Goal: Task Accomplishment & Management: Complete application form

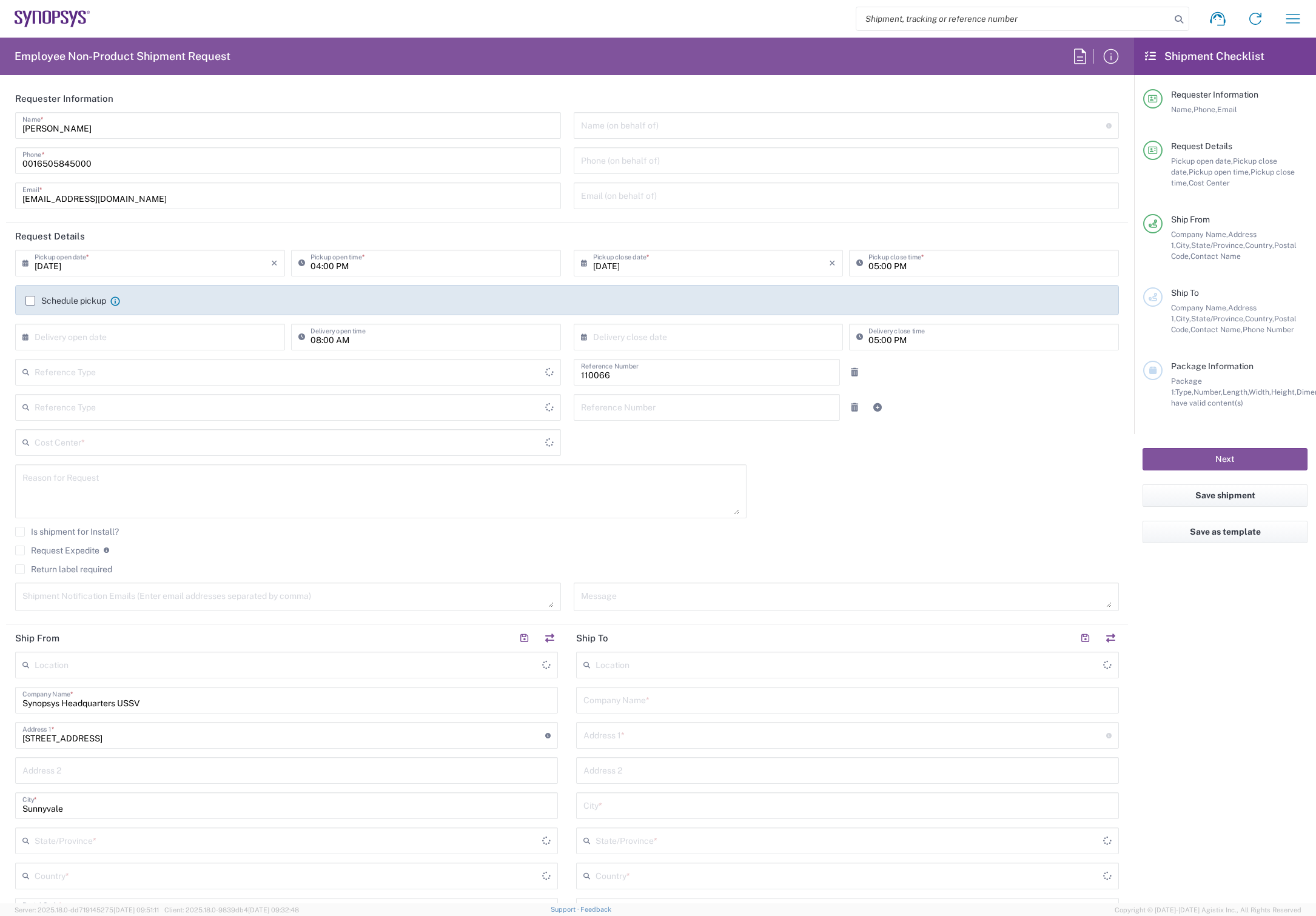
type input "Department"
type input "US01, CIO, IT, ESS2 110066"
type input "Delivered at Place"
type input "United States"
type input "California"
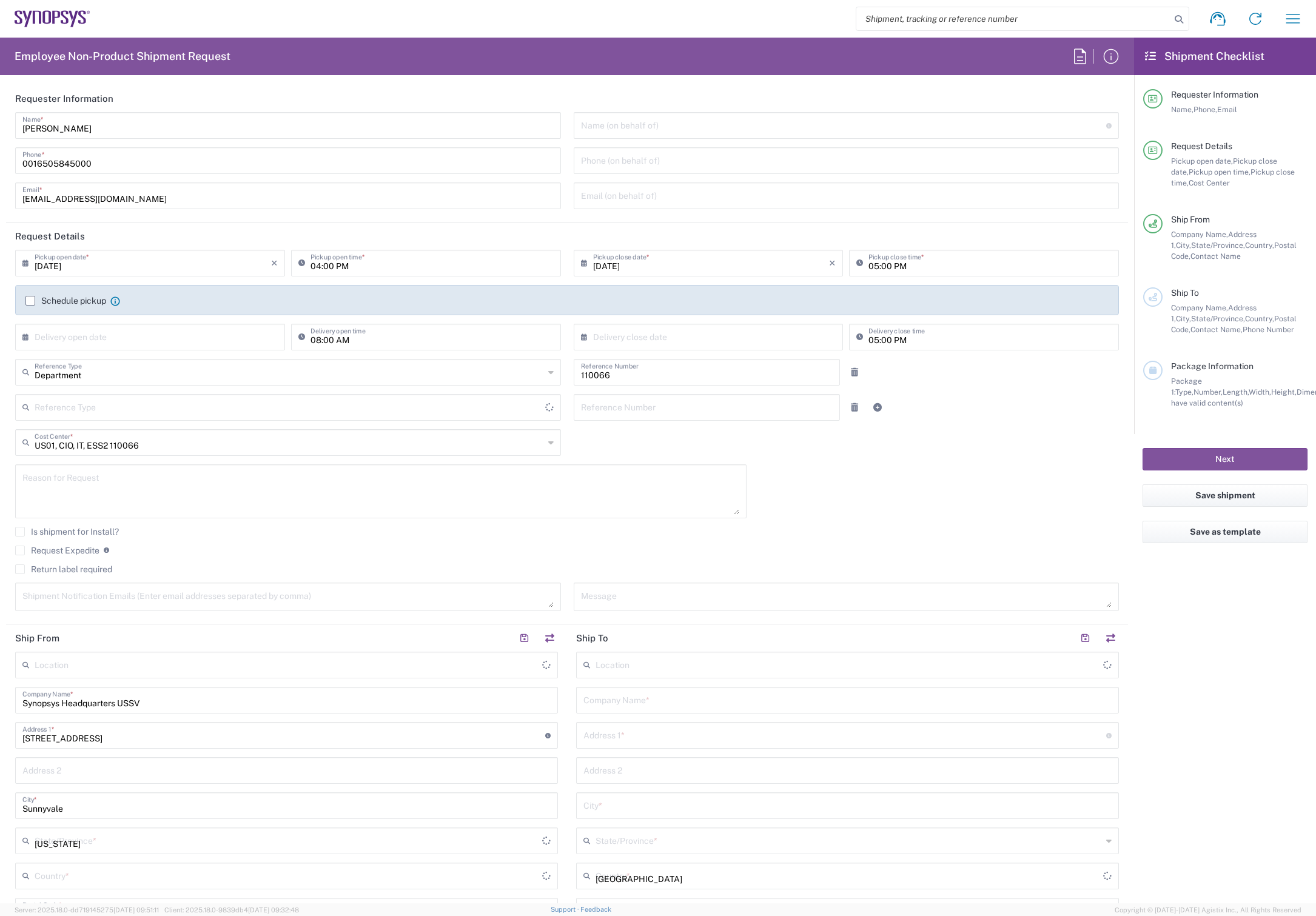
type input "[GEOGRAPHIC_DATA]"
type input "Headquarters USSV"
click at [677, 126] on input "text" at bounding box center [844, 125] width 526 height 21
click at [664, 126] on input "text" at bounding box center [844, 125] width 526 height 21
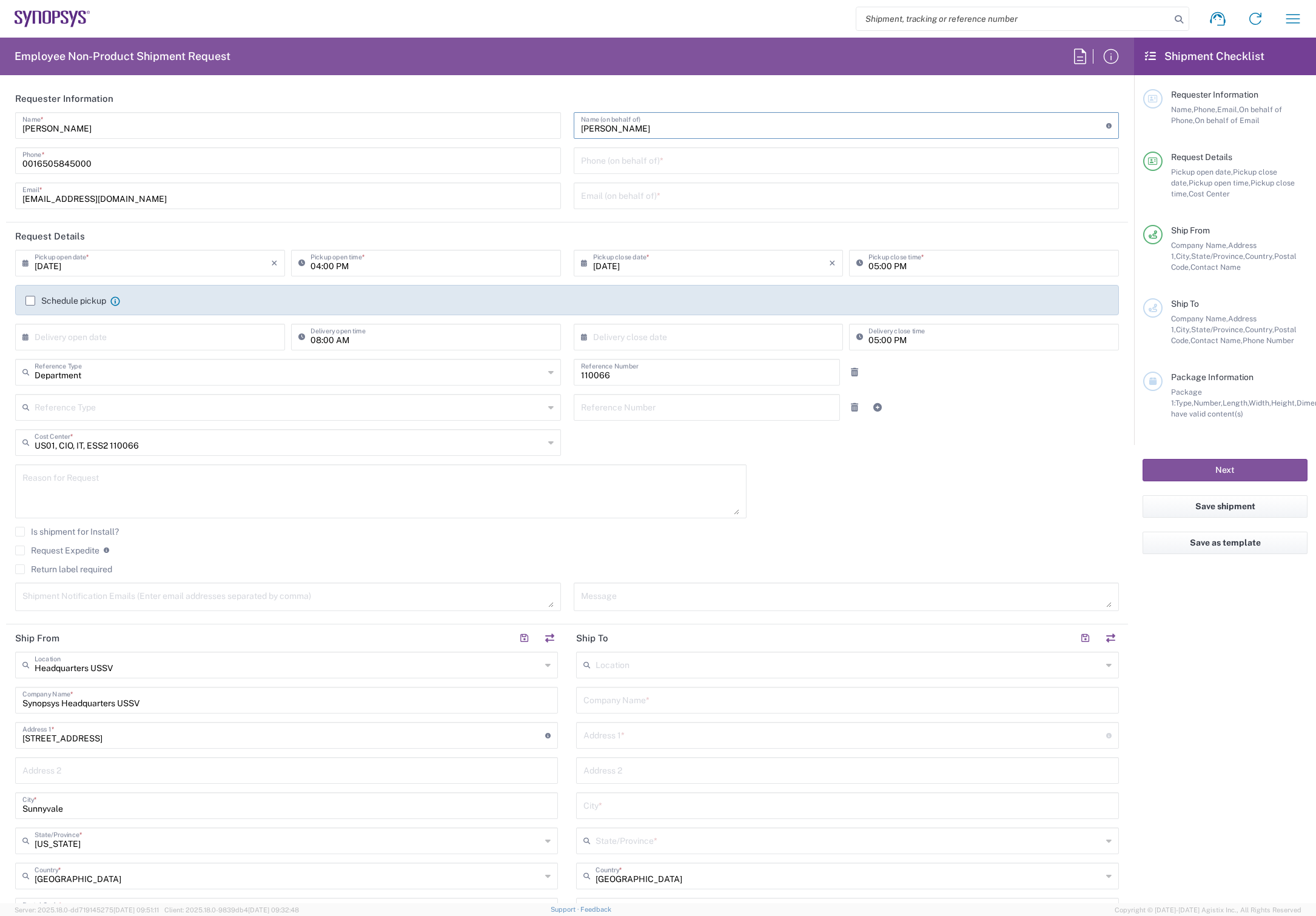
type input "[PERSON_NAME]"
click at [656, 155] on input "tel" at bounding box center [846, 160] width 532 height 21
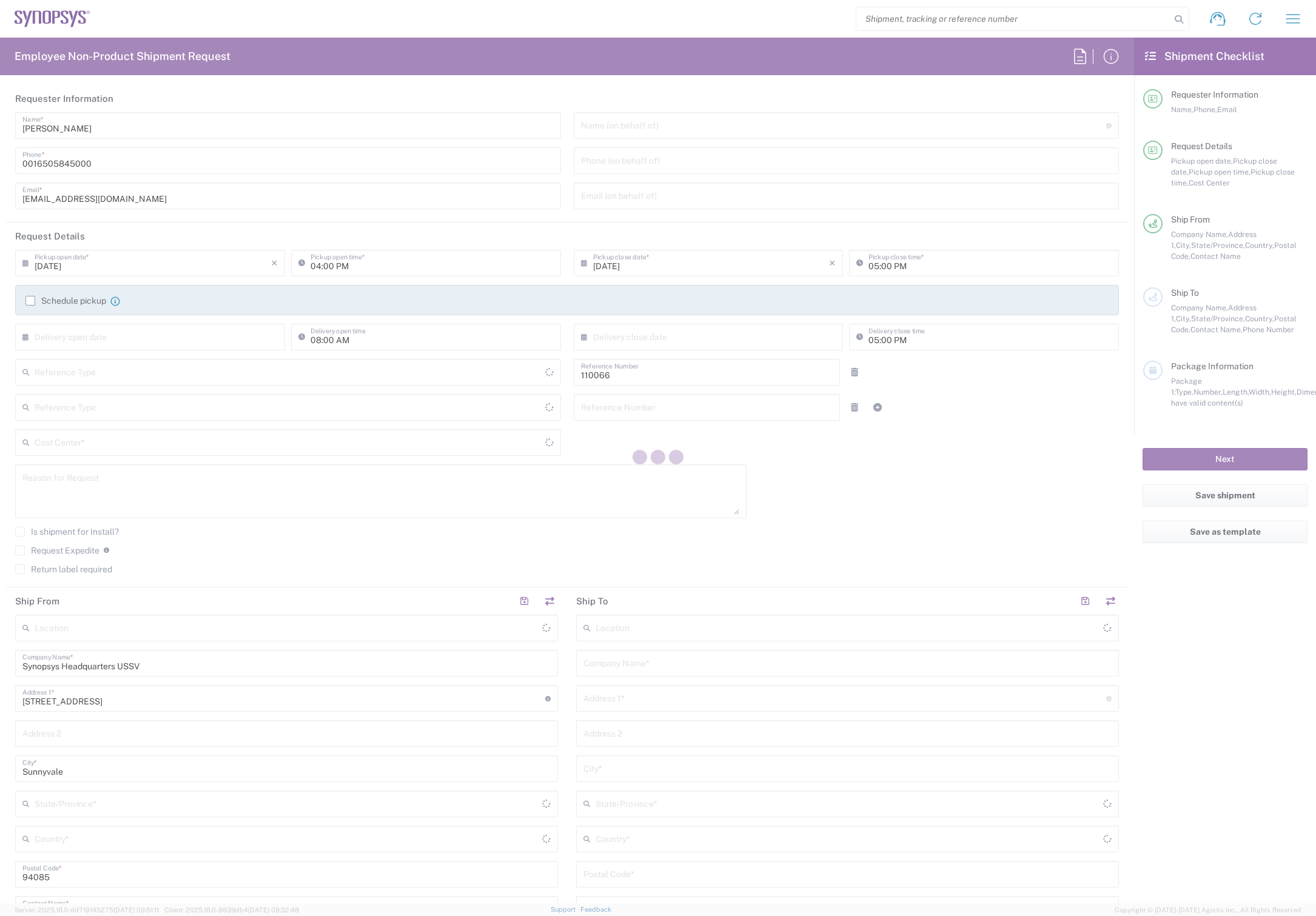
type input "[GEOGRAPHIC_DATA]"
type input "Department"
type input "US01, CIO, IT, ESS2 110066"
type input "Delivered at Place"
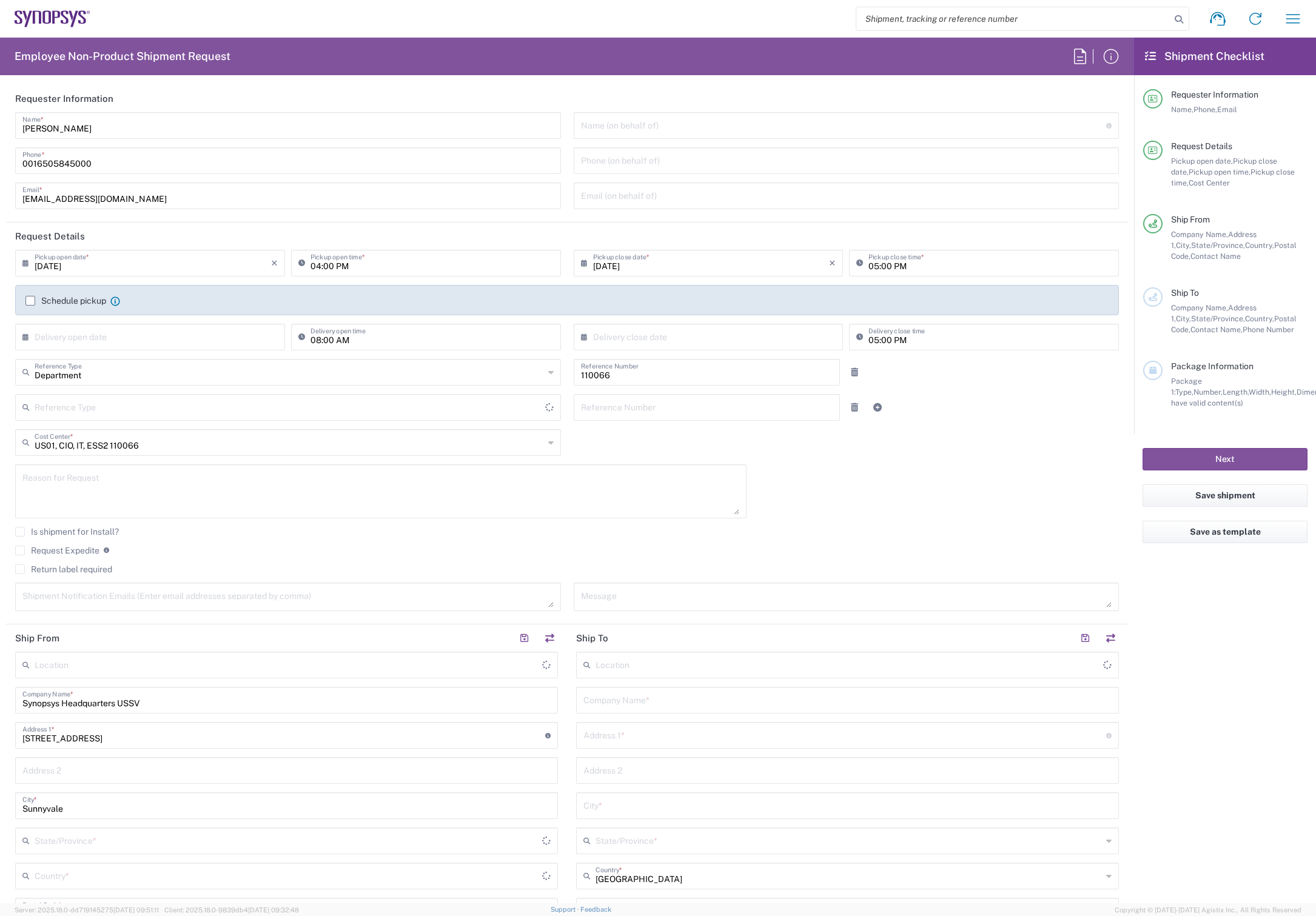
type input "[US_STATE]"
type input "[GEOGRAPHIC_DATA]"
type input "Headquarters USSV"
click at [680, 124] on input "text" at bounding box center [844, 125] width 526 height 21
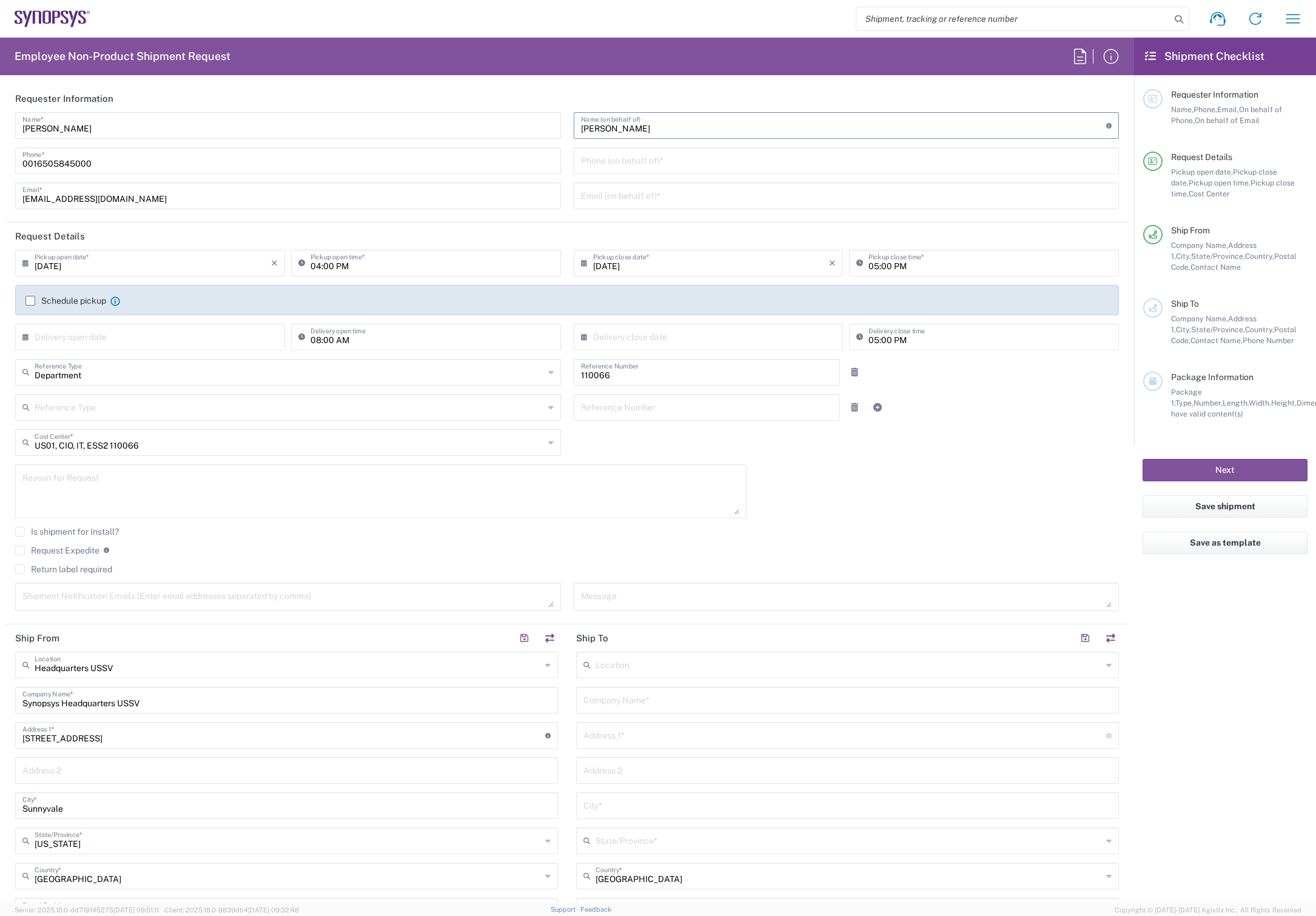
type input "[PERSON_NAME]"
click at [656, 158] on input "tel" at bounding box center [846, 160] width 532 height 21
paste input ", 4 years for MAC"
type input ", 4 years for MAC"
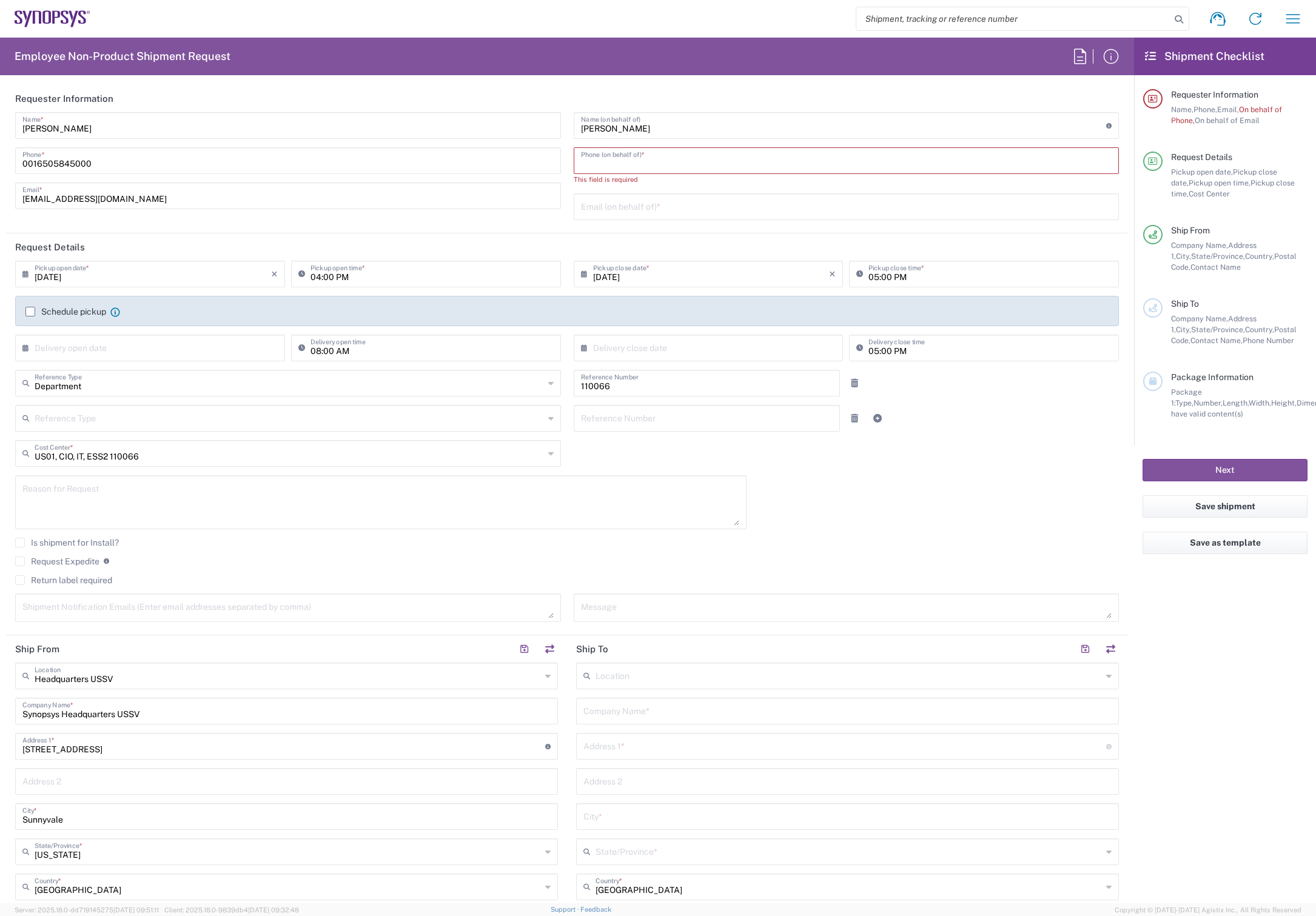
click at [610, 162] on input "tel" at bounding box center [846, 160] width 532 height 21
paste input "[PHONE_NUMBER]"
click at [585, 160] on input "[PHONE_NUMBER]" at bounding box center [846, 160] width 532 height 21
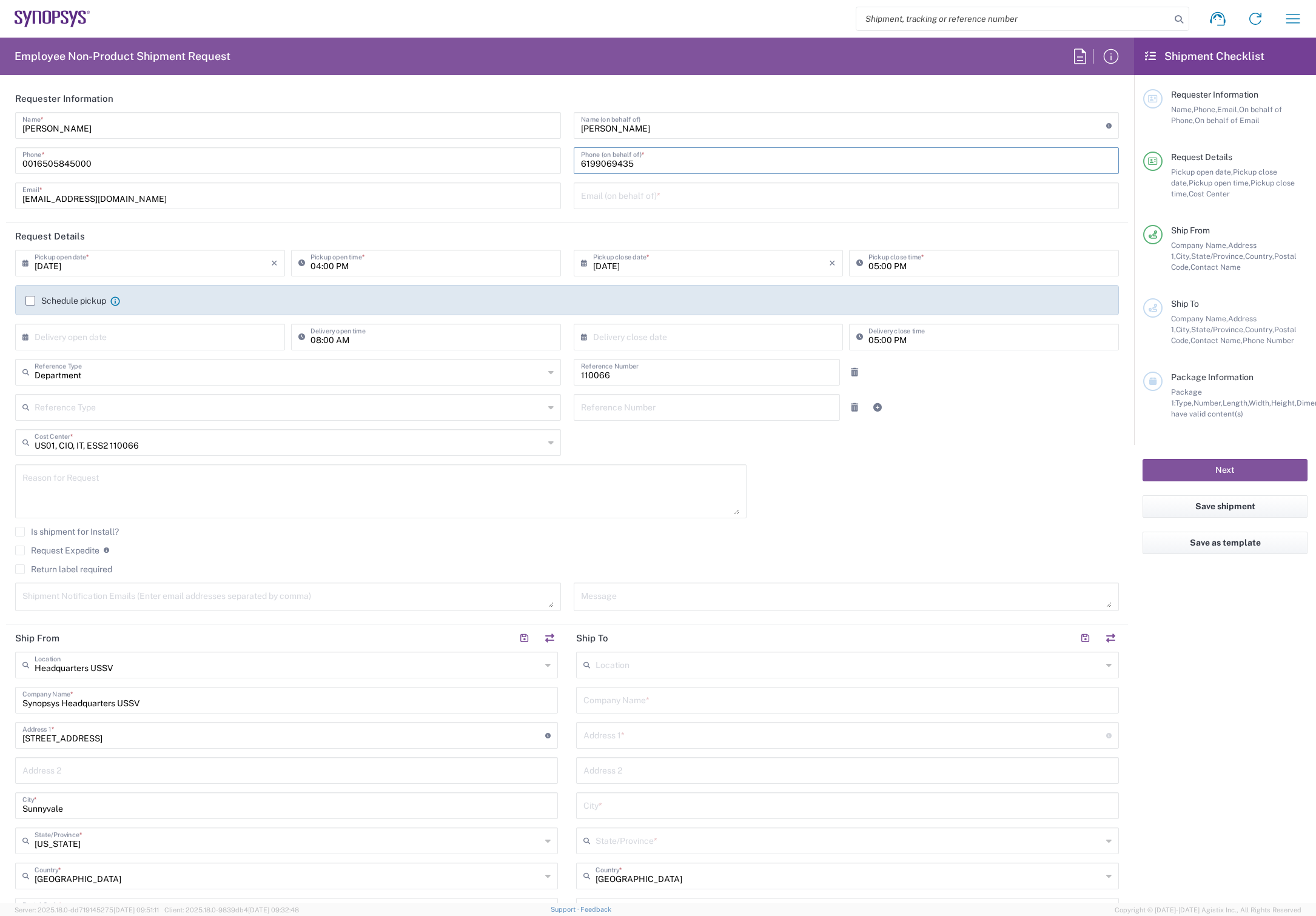
type input "6199069435"
click at [695, 197] on input "text" at bounding box center [846, 195] width 532 height 21
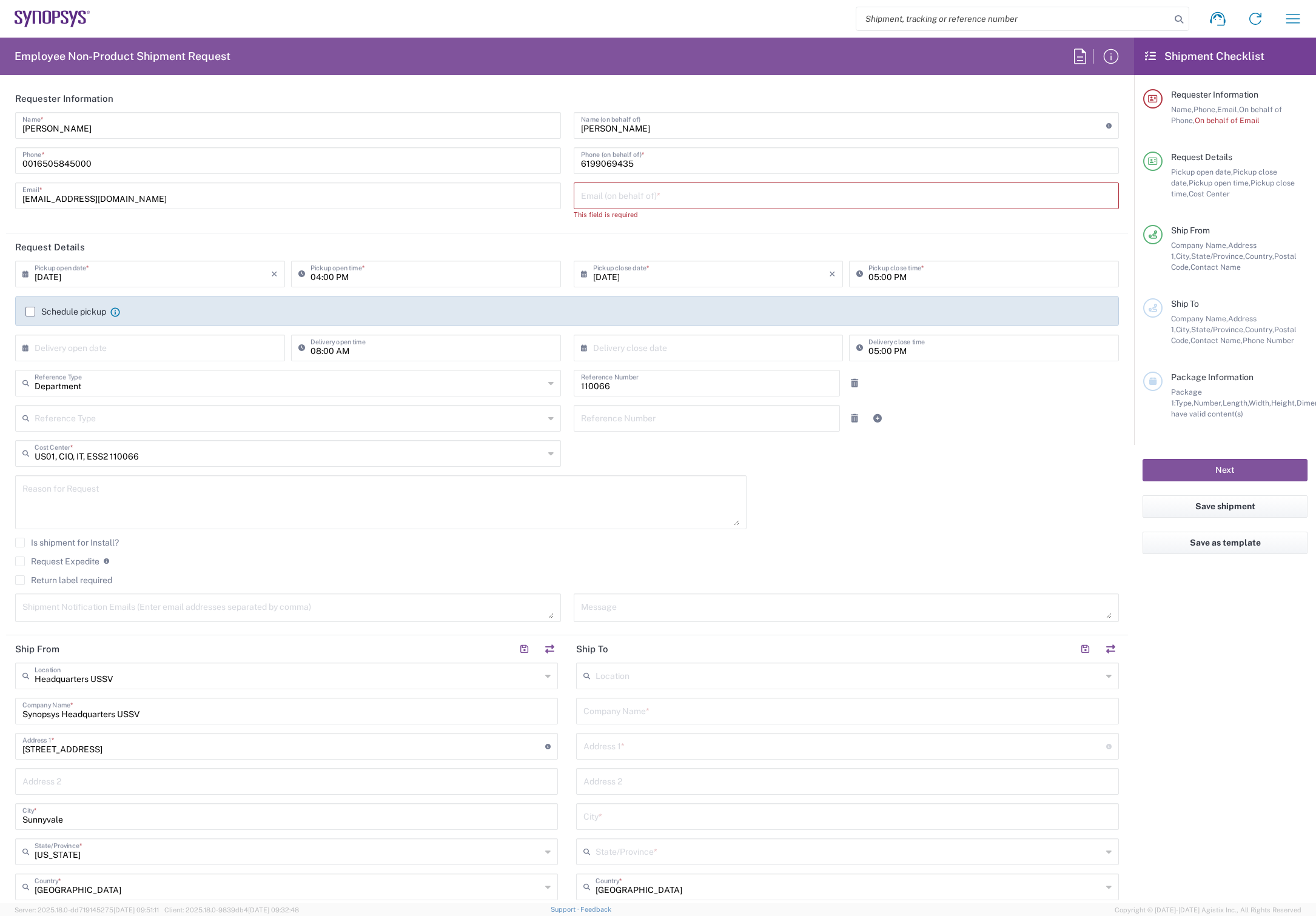
click at [689, 199] on input "text" at bounding box center [846, 195] width 532 height 21
paste input "[PERSON_NAME][EMAIL_ADDRESS][DOMAIN_NAME]"
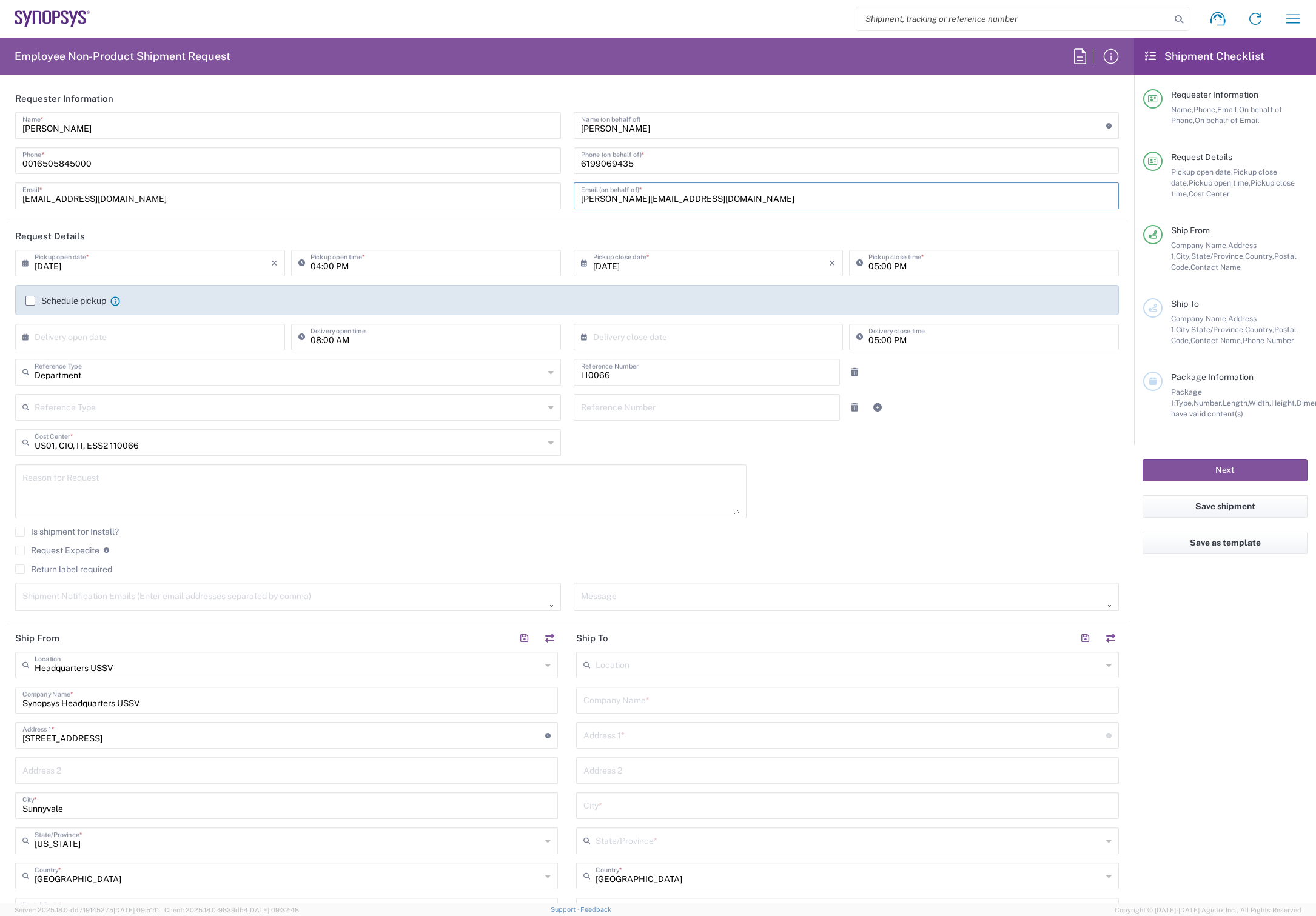
type input "[PERSON_NAME][EMAIL_ADDRESS][DOMAIN_NAME]"
click at [541, 447] on div "US01, CIO, IT, ESS2 110066 Cost Center *" at bounding box center [288, 443] width 546 height 27
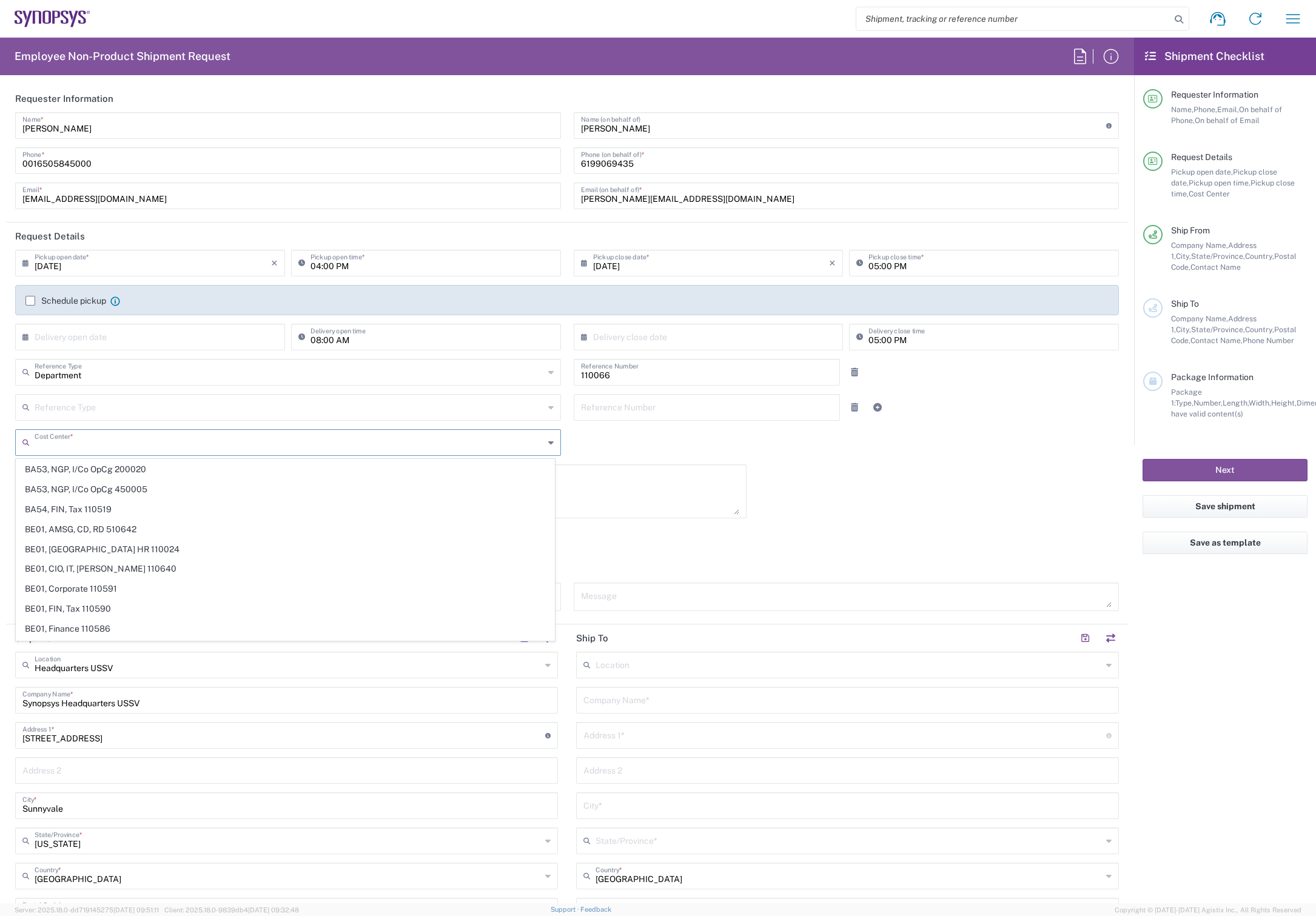
scroll to position [2762, 0]
click at [164, 445] on input "text" at bounding box center [289, 441] width 510 height 21
type input "tpg"
drag, startPoint x: 80, startPoint y: 448, endPoint x: -4, endPoint y: 450, distance: 84.0
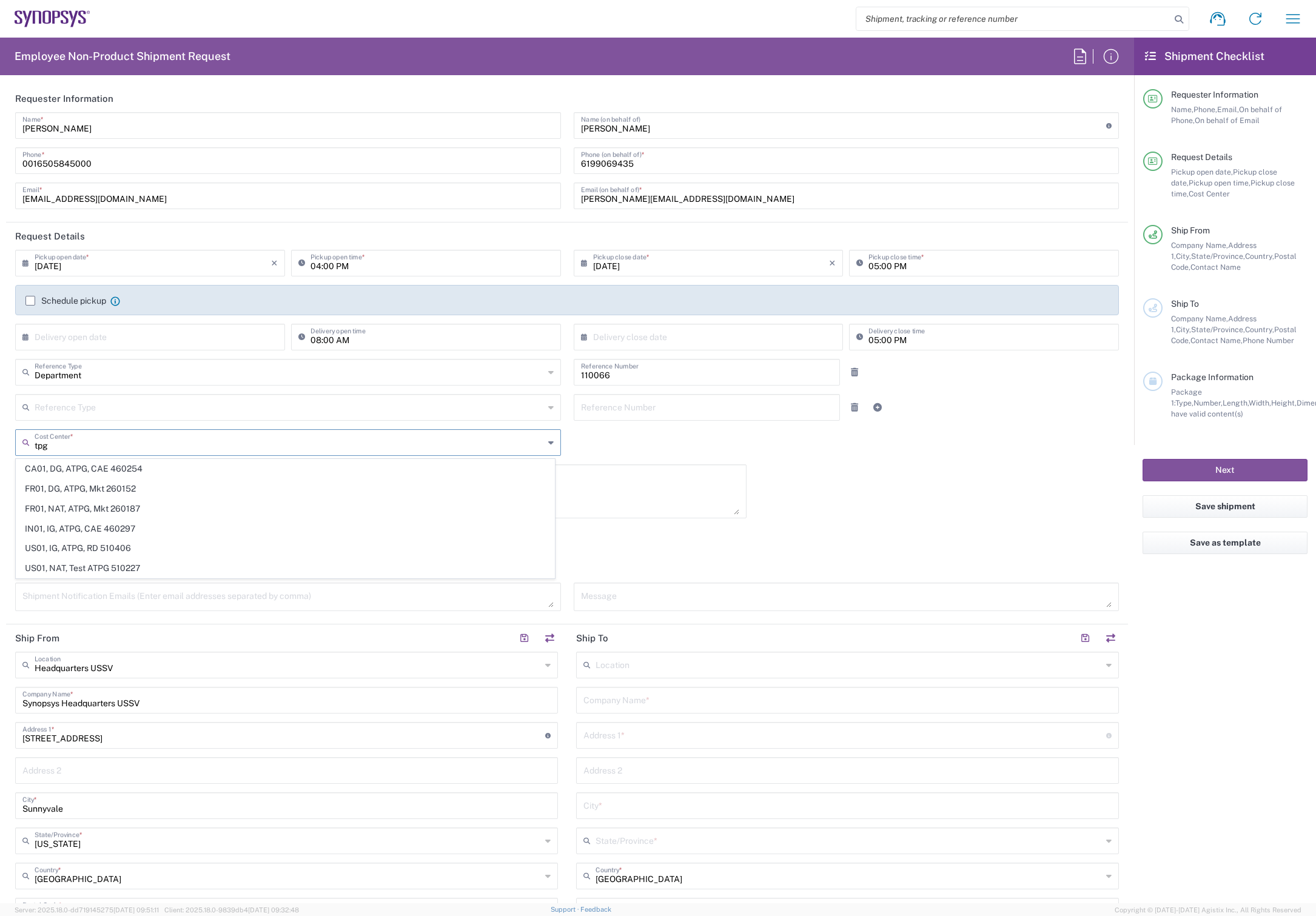
click at [0, 450] on html "Shipment request Shipment tracking Employee non-product shipment request My shi…" at bounding box center [658, 458] width 1316 height 916
click at [99, 441] on input "text" at bounding box center [289, 441] width 510 height 21
type input "e"
click at [100, 445] on input "text" at bounding box center [289, 441] width 510 height 21
type input "tpg"
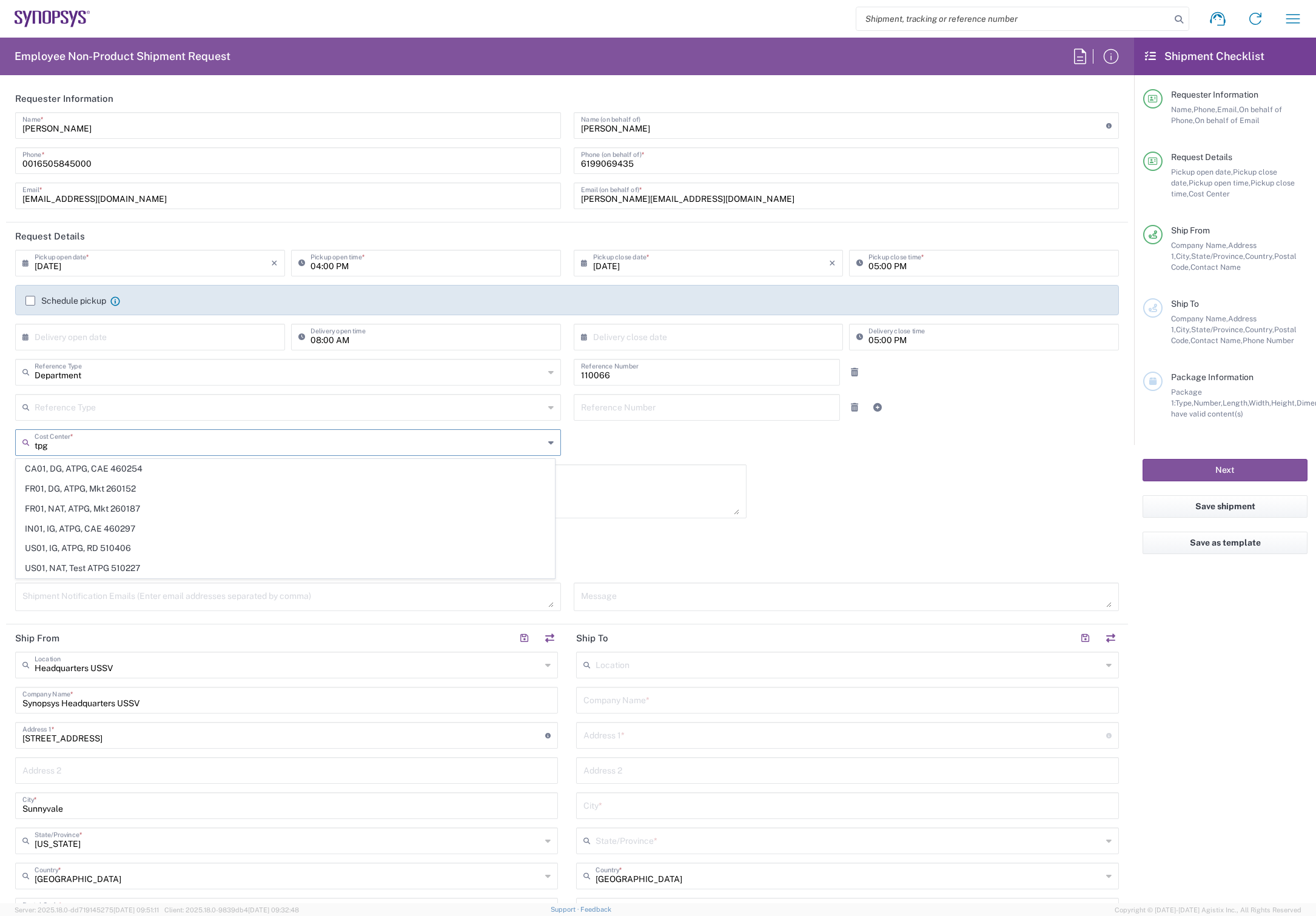
drag, startPoint x: 61, startPoint y: 447, endPoint x: -14, endPoint y: 446, distance: 75.0
click at [0, 446] on html "Shipment request Shipment tracking Employee non-product shipment request My shi…" at bounding box center [658, 458] width 1316 height 916
type input "d"
type input "v"
type input "edag"
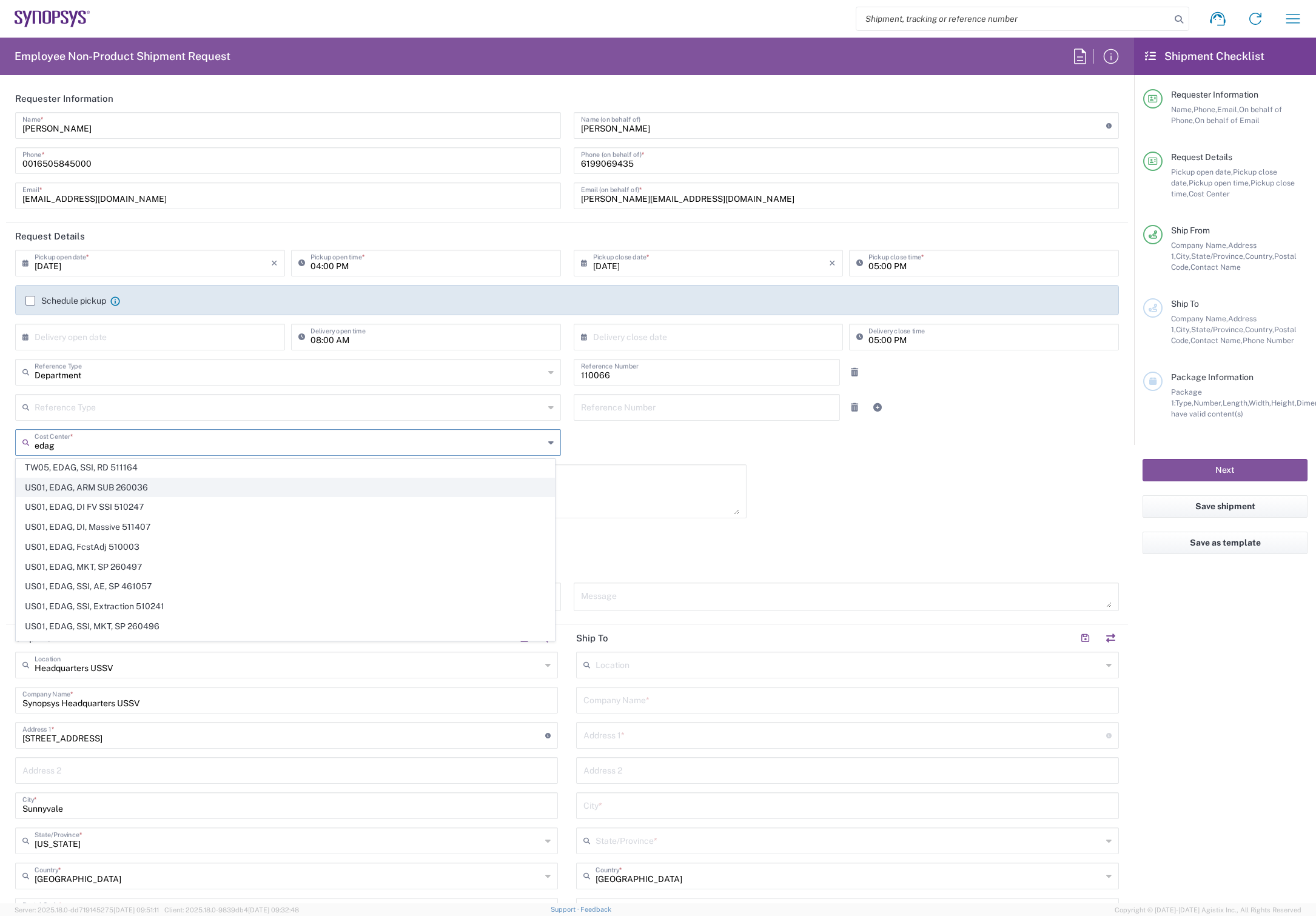
scroll to position [578, 0]
drag, startPoint x: 108, startPoint y: 440, endPoint x: 2, endPoint y: 445, distance: 106.1
click at [2, 445] on form "Requester Information [PERSON_NAME] Name * [PHONE_NUMBER] Phone * [EMAIL_ADDRES…" at bounding box center [567, 494] width 1134 height 819
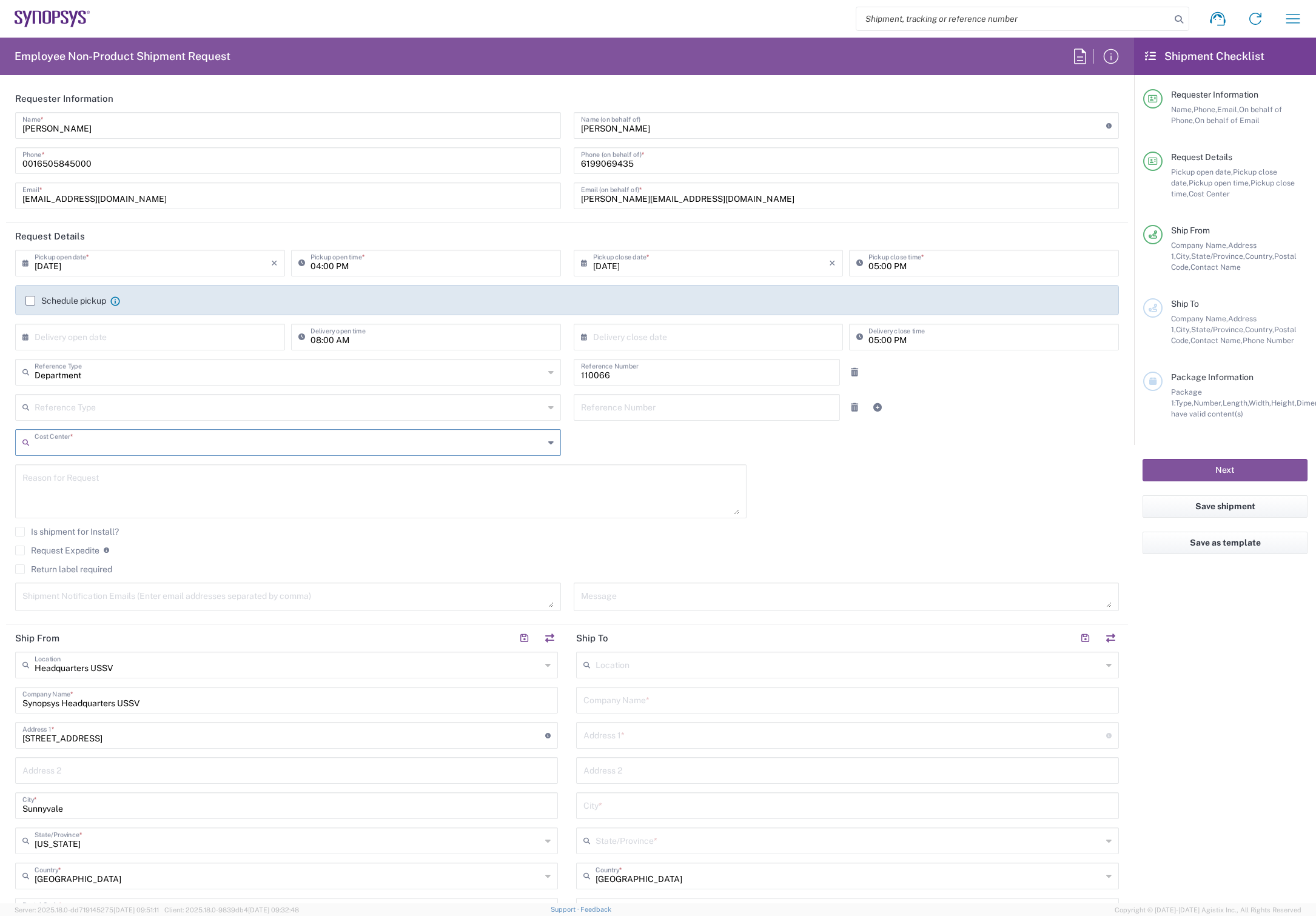
click at [108, 441] on input "text" at bounding box center [289, 441] width 510 height 21
type input "4"
click at [134, 444] on input "text" at bounding box center [289, 441] width 510 height 21
type input "460190"
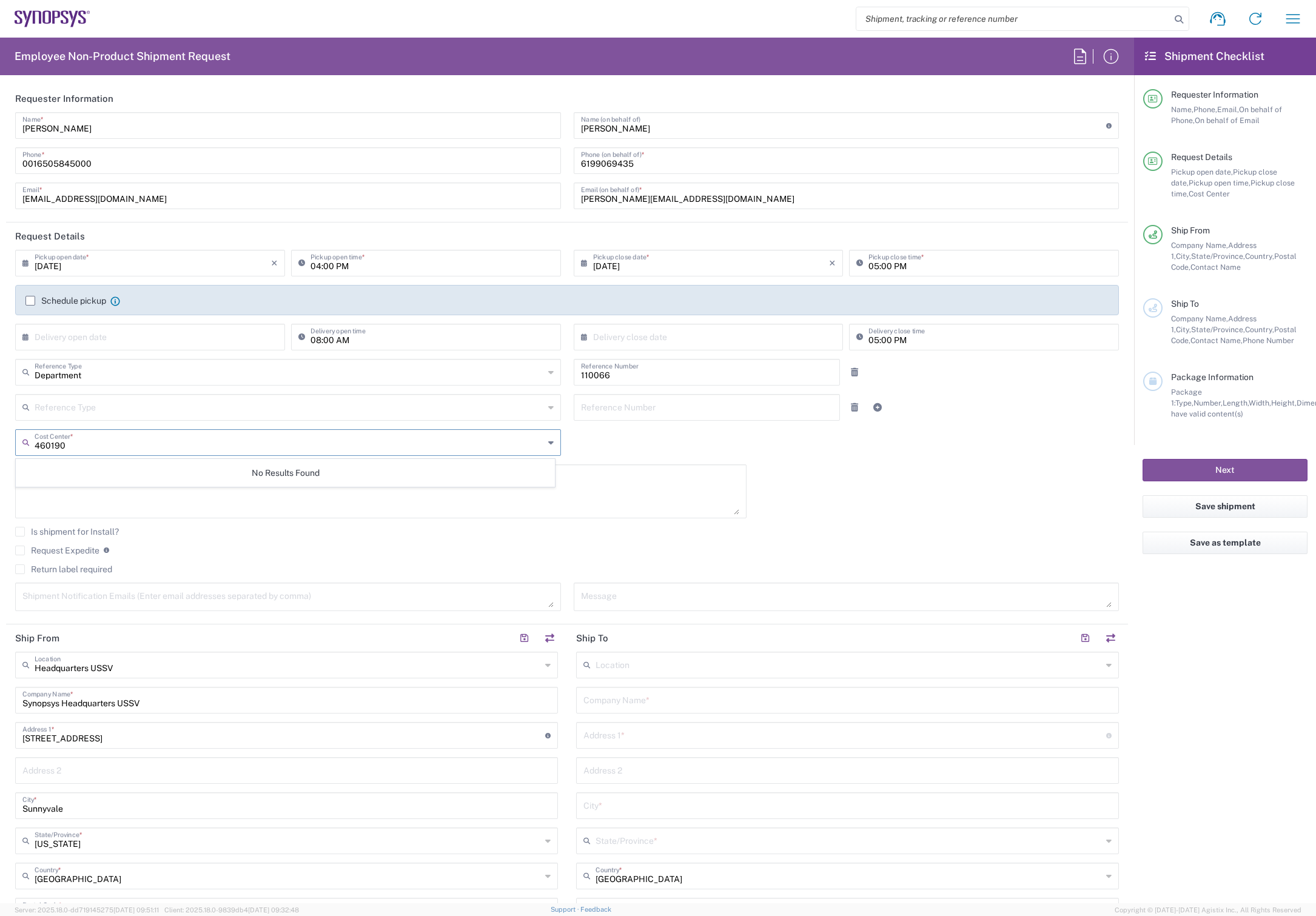
drag, startPoint x: 134, startPoint y: 444, endPoint x: 9, endPoint y: 436, distance: 125.3
click at [9, 436] on div "460190 Cost Center * No Results Found" at bounding box center [289, 447] width 558 height 35
type input "edag"
drag, startPoint x: 64, startPoint y: 445, endPoint x: -16, endPoint y: 434, distance: 80.8
click at [0, 434] on html "Shipment request Shipment tracking Employee non-product shipment request My shi…" at bounding box center [658, 458] width 1316 height 916
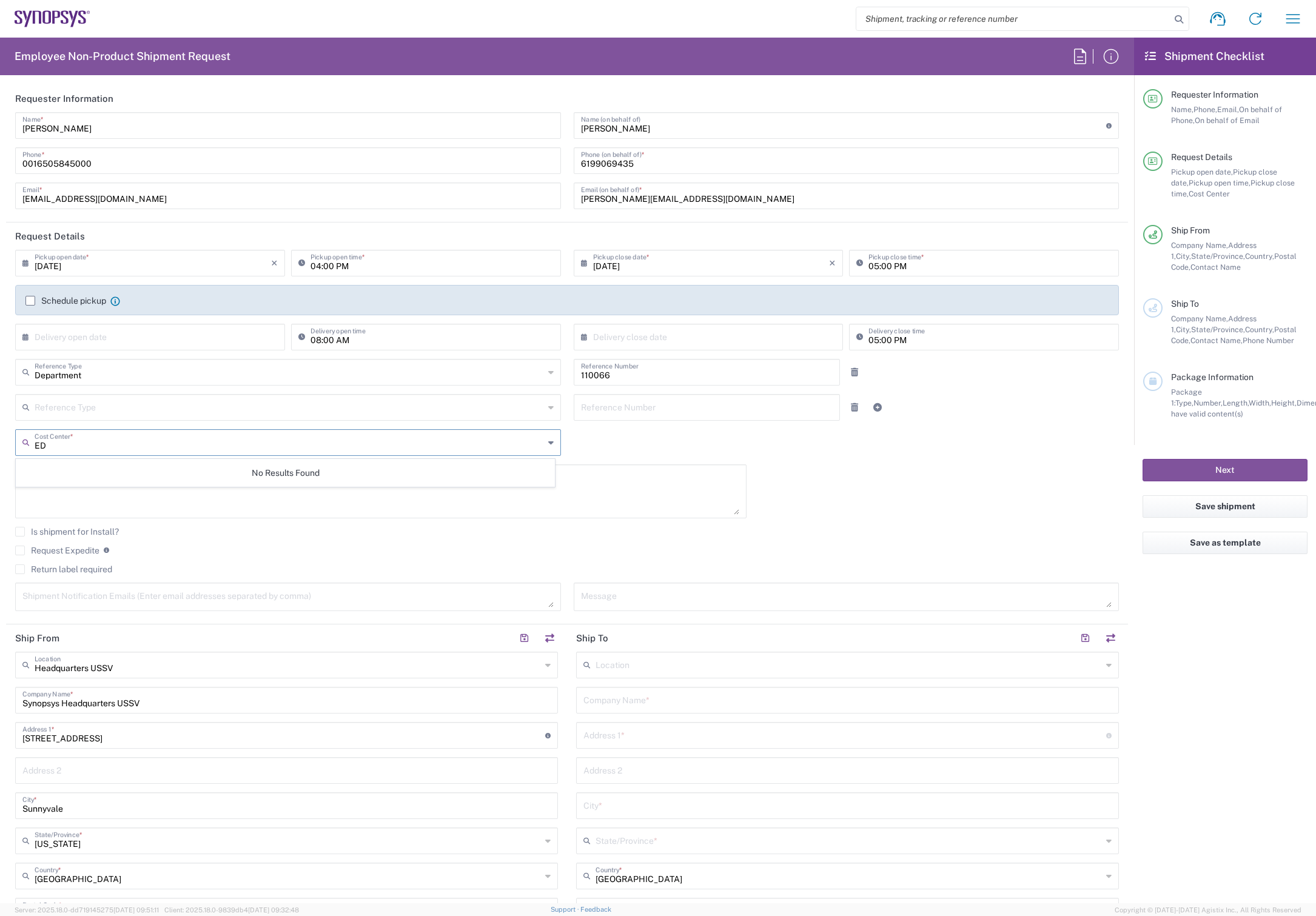
type input "E"
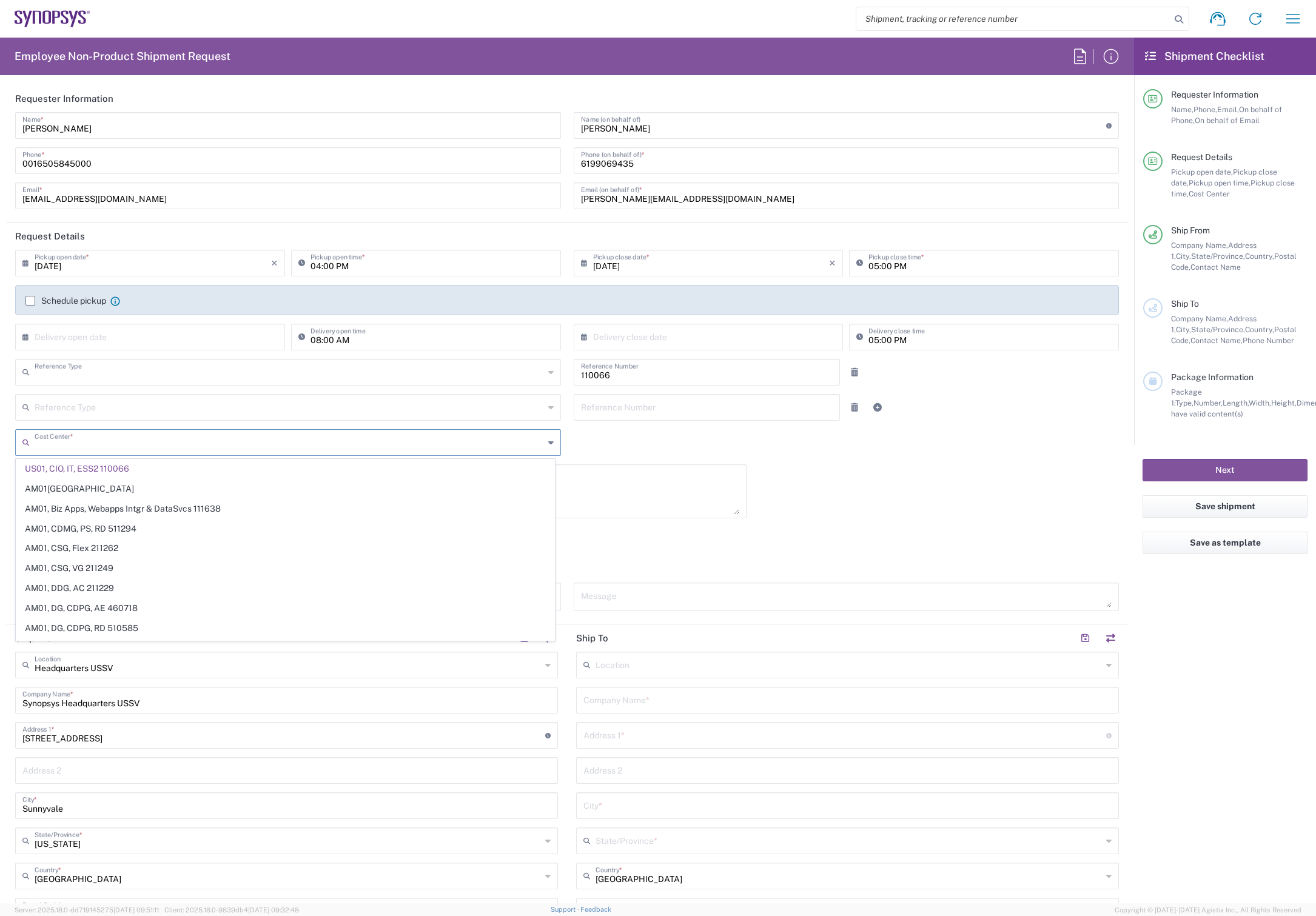
click at [146, 378] on input "text" at bounding box center [289, 372] width 510 height 21
type input "US01, CIO, IT, ESS2 110066"
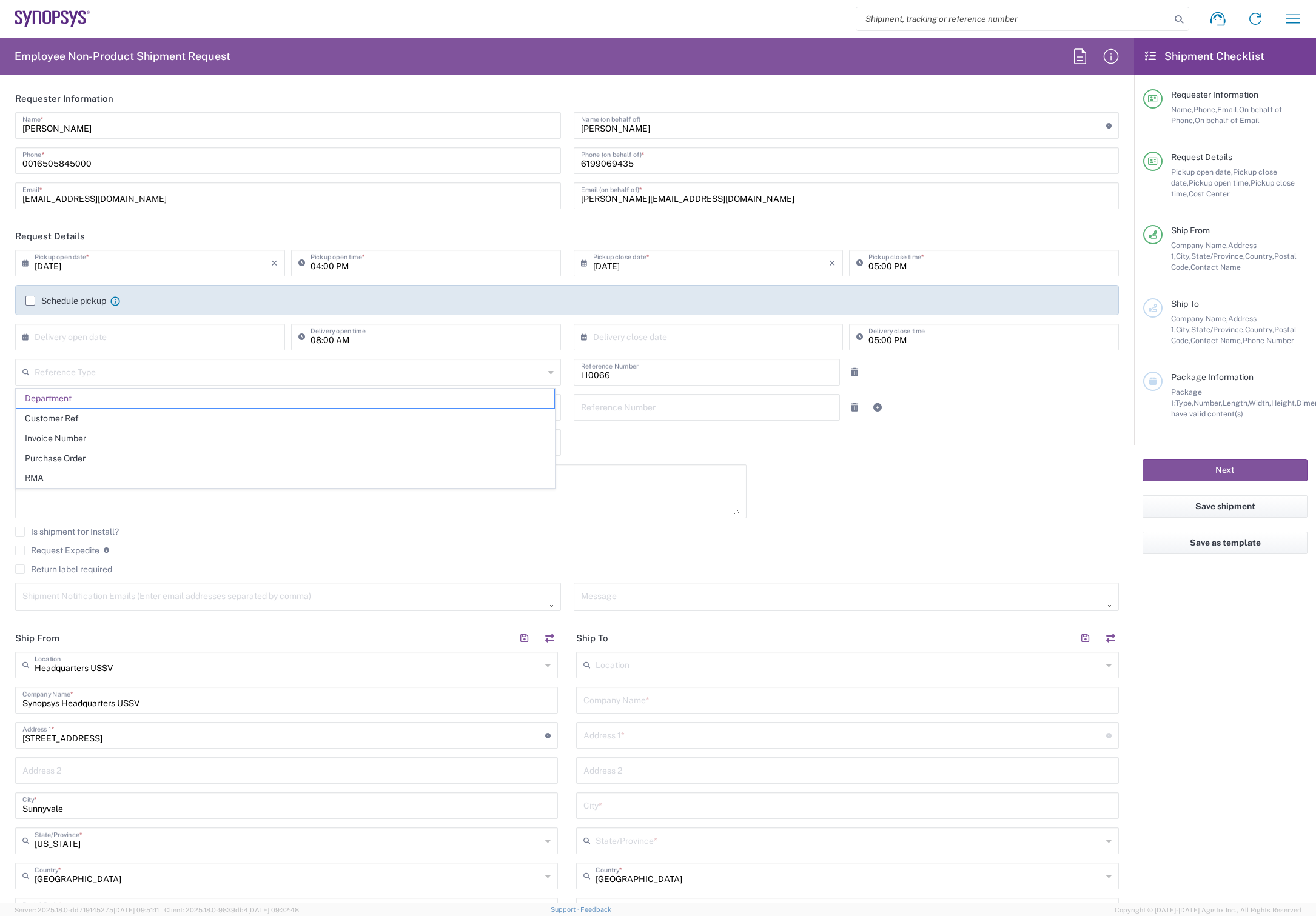
click at [5, 399] on form "Requester Information [PERSON_NAME] Name * [PHONE_NUMBER] Phone * [EMAIL_ADDRES…" at bounding box center [567, 494] width 1134 height 819
type input "Department"
drag, startPoint x: 739, startPoint y: 470, endPoint x: 498, endPoint y: 275, distance: 310.0
click at [741, 465] on div "Reason for Request" at bounding box center [381, 496] width 744 height 62
click at [962, 501] on div "[DATE] × Pickup open date * Cancel Apply 04:00 PM Pickup open time * [DATE] × P…" at bounding box center [568, 435] width 1117 height 370
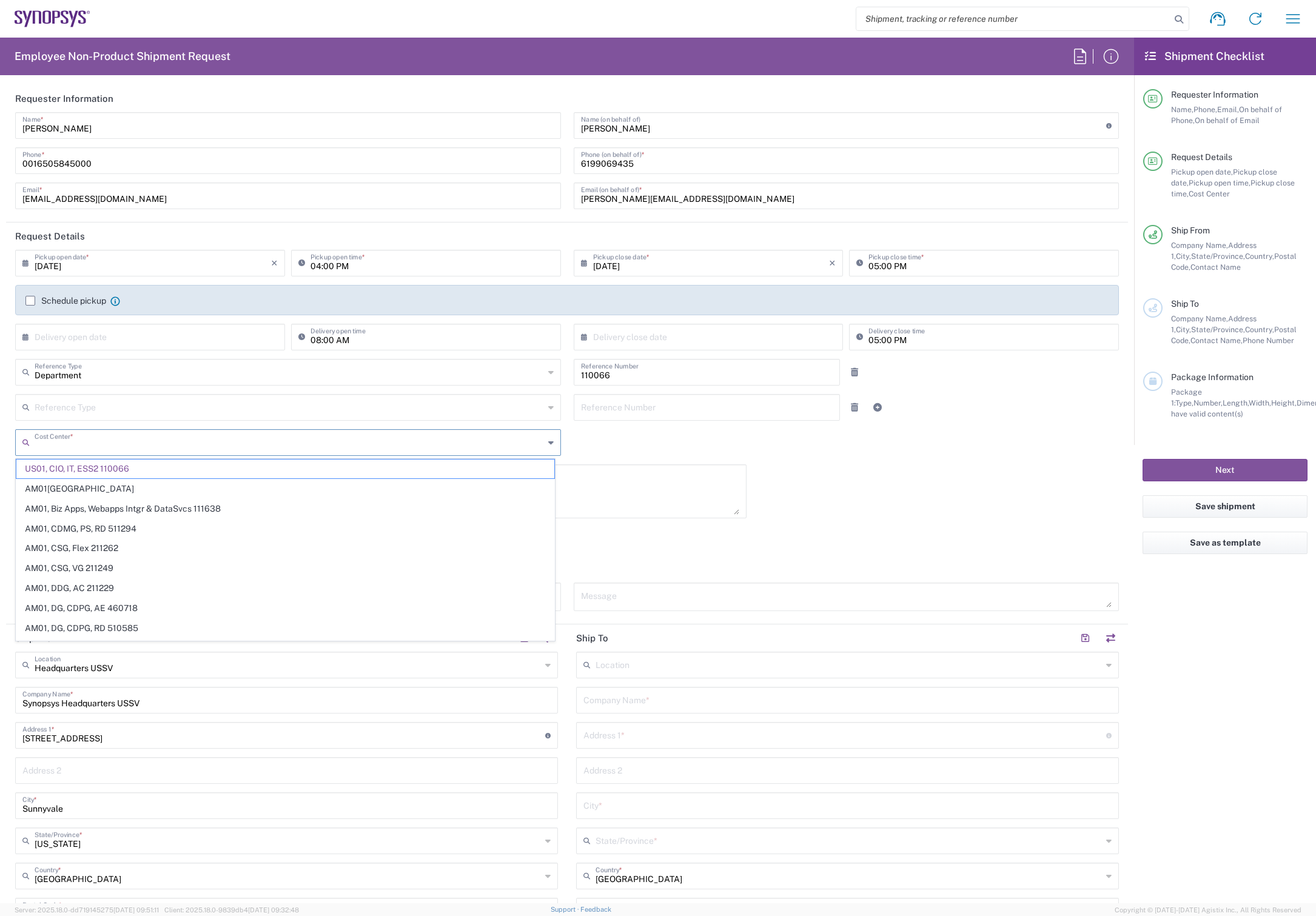
click at [179, 449] on input "text" at bounding box center [289, 441] width 510 height 21
click at [4, 215] on form "Requester Information [PERSON_NAME] Name * [PHONE_NUMBER] Phone * [EMAIL_ADDRES…" at bounding box center [567, 494] width 1134 height 819
type input "US01, CIO, IT, ESS2 110066"
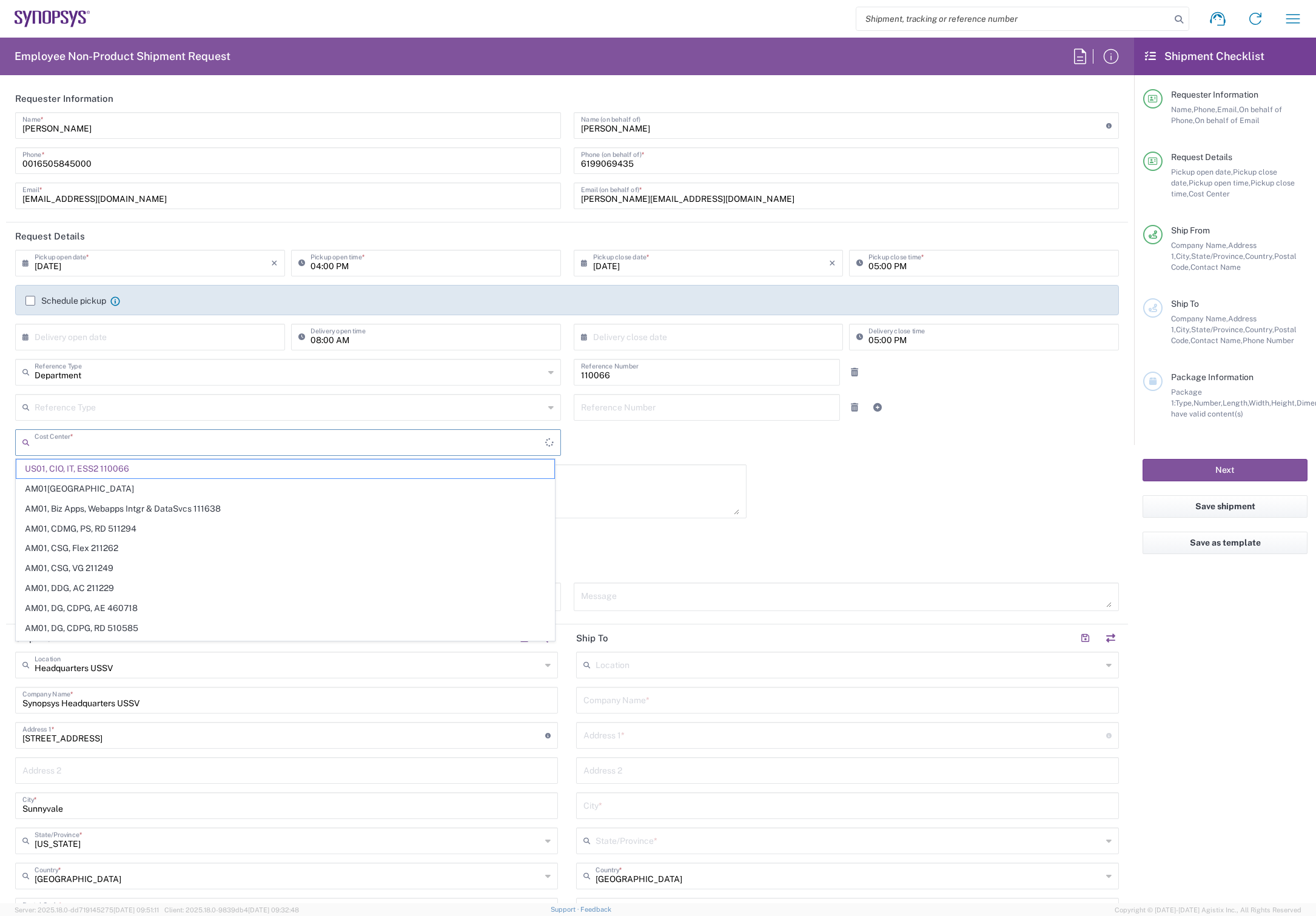
drag, startPoint x: 183, startPoint y: 446, endPoint x: -7, endPoint y: 445, distance: 190.0
click at [0, 445] on html "Shipment request Shipment tracking Employee non-product shipment request My shi…" at bounding box center [658, 458] width 1316 height 916
type input "US01, CIO, IT, ESS2 110066"
drag, startPoint x: 158, startPoint y: 449, endPoint x: 37, endPoint y: 445, distance: 121.1
click at [37, 445] on input "text" at bounding box center [289, 441] width 510 height 21
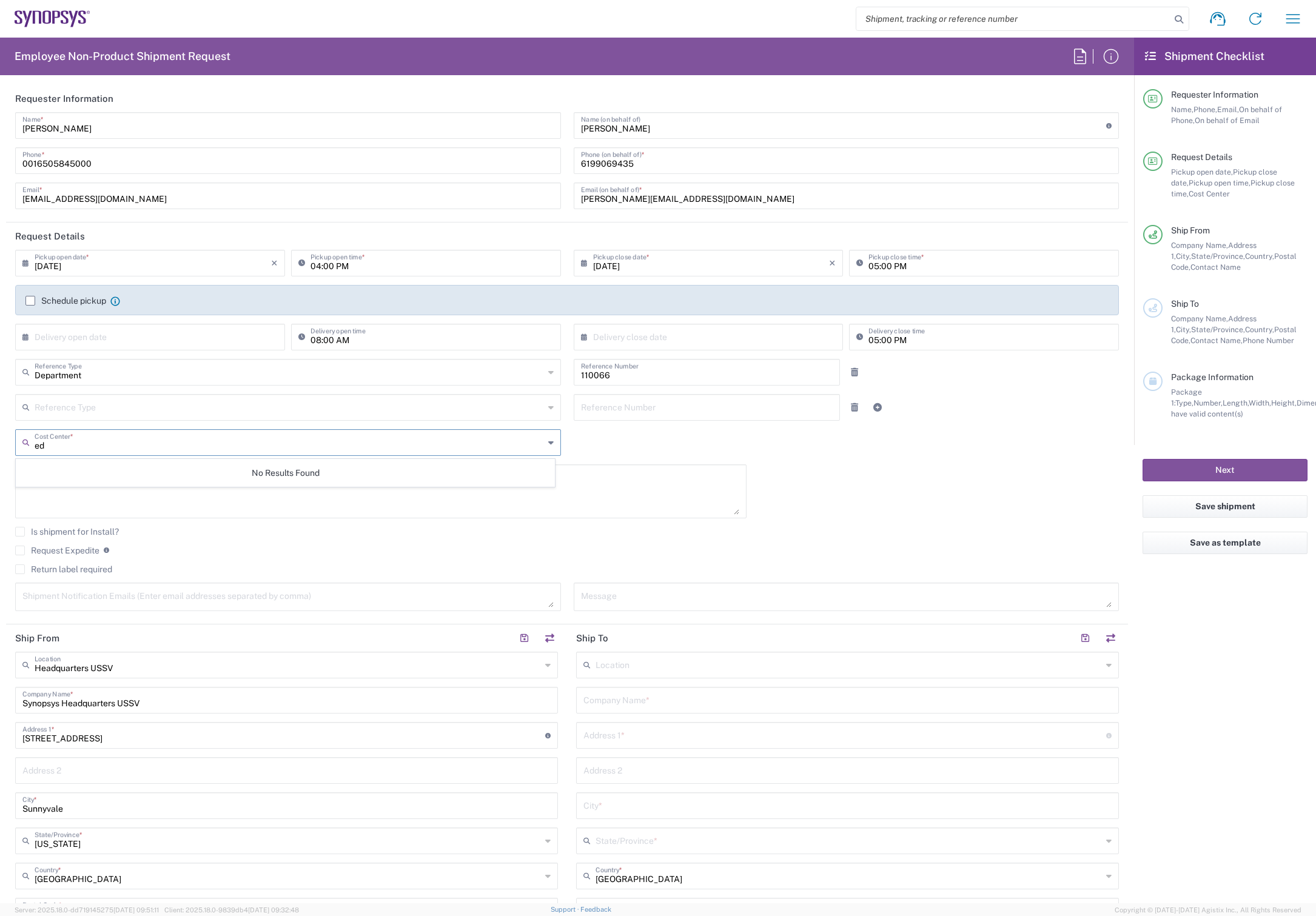
type input "e"
click at [334, 449] on input "text" at bounding box center [290, 441] width 511 height 21
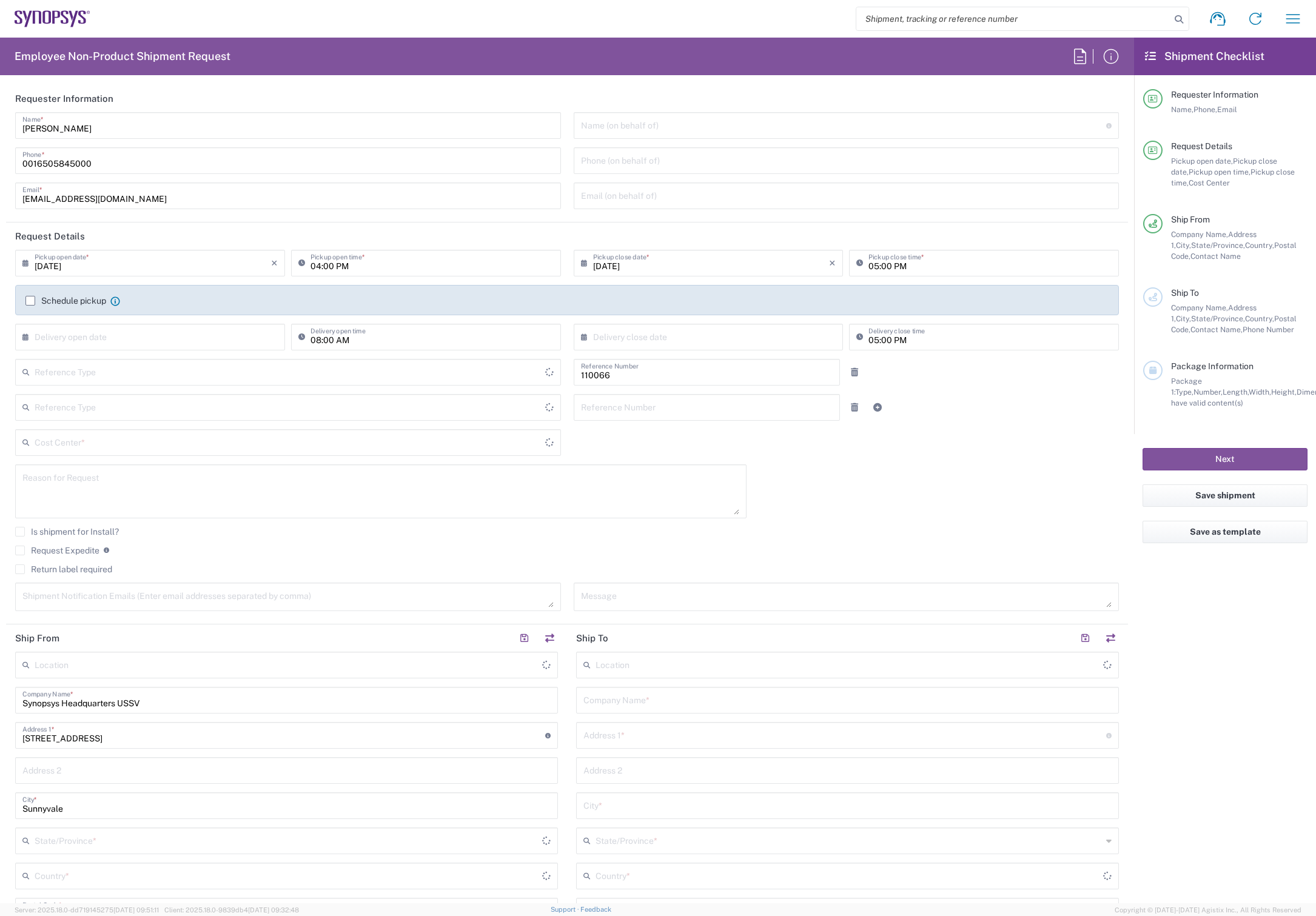
type input "Department"
type input "US01, CIO, IT, ESS2 110066"
type input "Delivered at Place"
type input "[GEOGRAPHIC_DATA]"
type input "[US_STATE]"
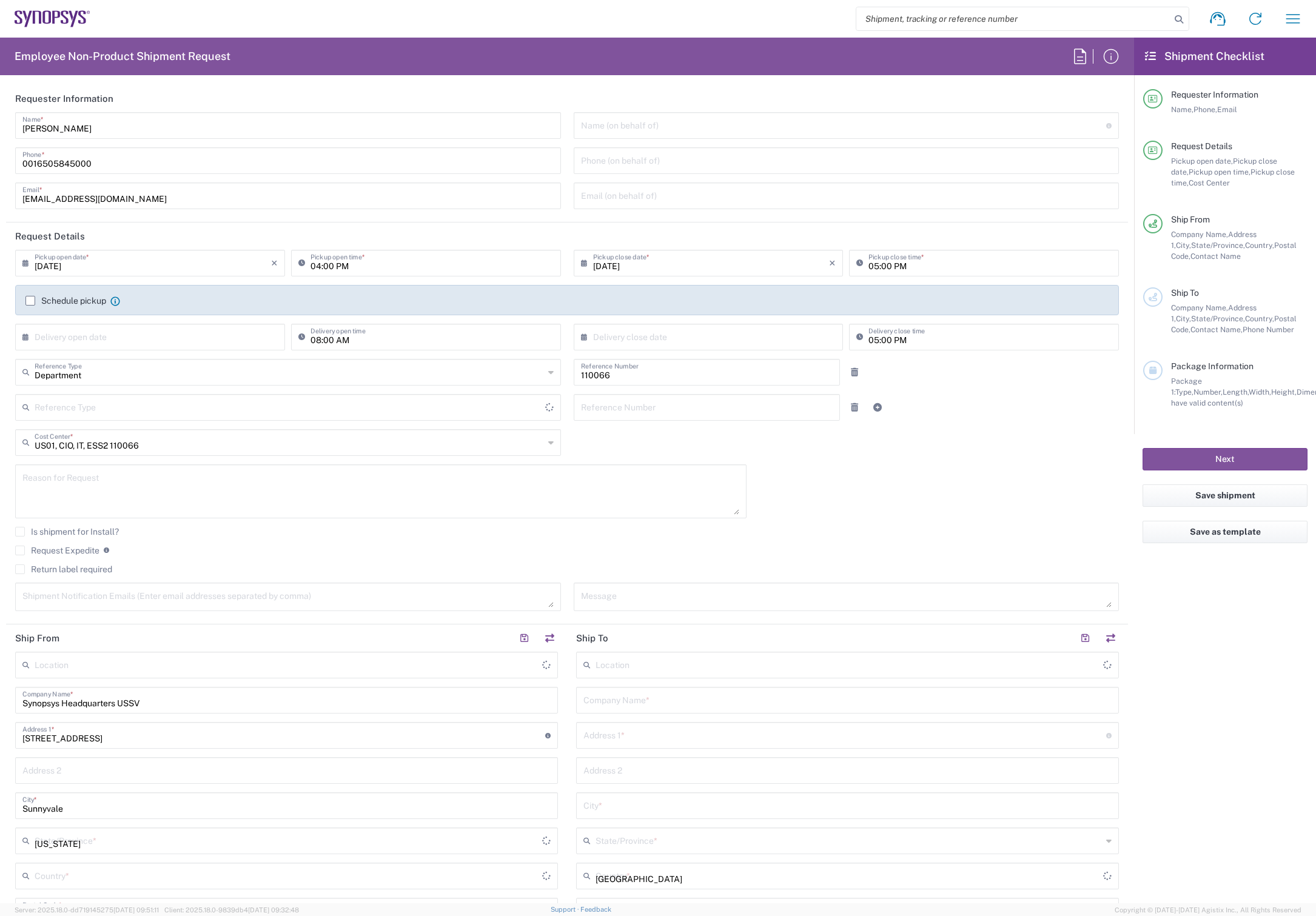
type input "[GEOGRAPHIC_DATA]"
type input "Headquarters USSV"
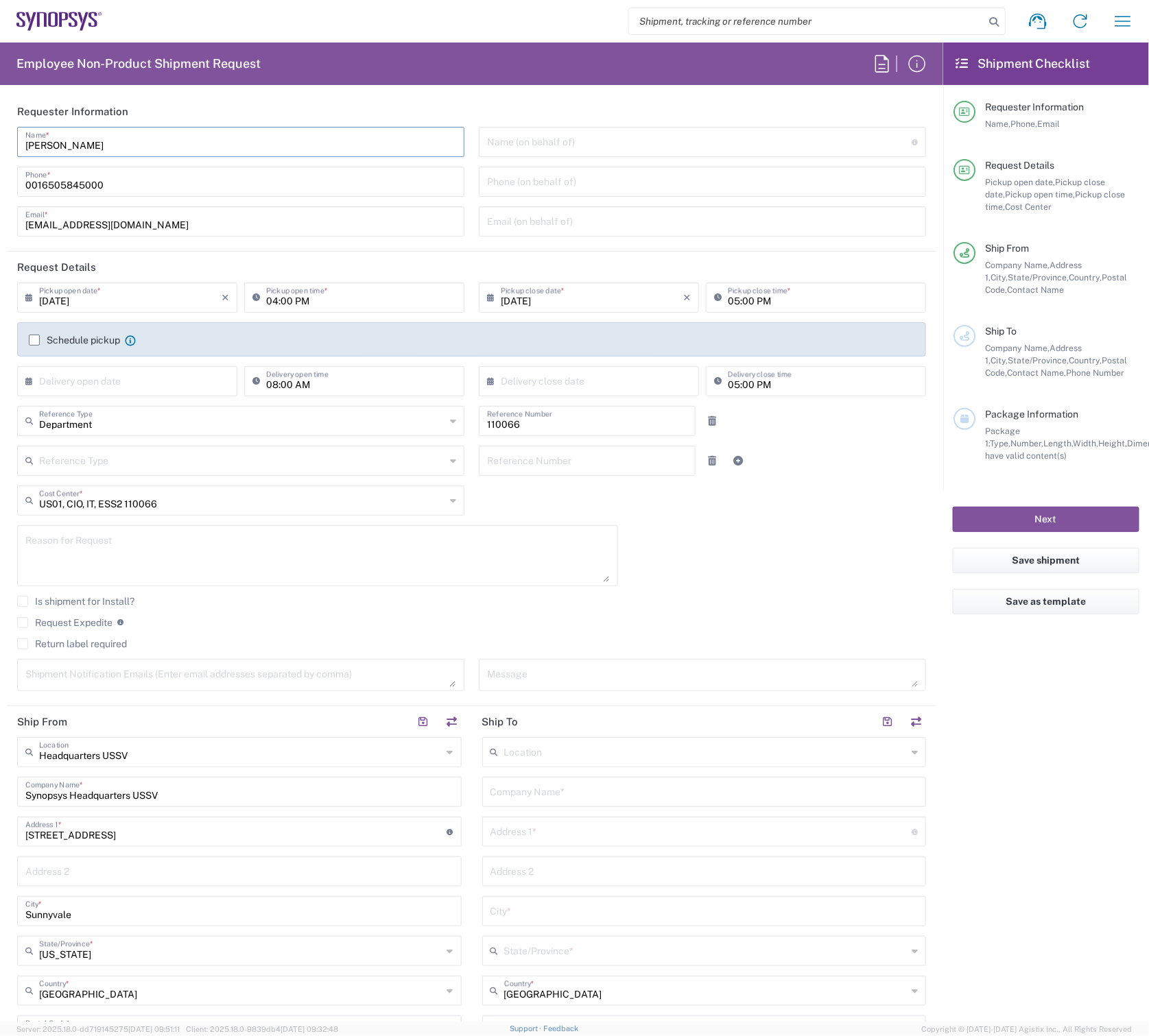
drag, startPoint x: 119, startPoint y: 145, endPoint x: -96, endPoint y: 145, distance: 215.0
click at [0, 145] on html "Shipment request Shipment tracking Employee non-product shipment request My shi…" at bounding box center [574, 518] width 1149 height 1036
type input "hiroshi nonoshita"
click at [121, 196] on div "0016505845000 Phone *" at bounding box center [240, 181] width 447 height 30
click at [126, 183] on input "0016505845000" at bounding box center [241, 181] width 431 height 24
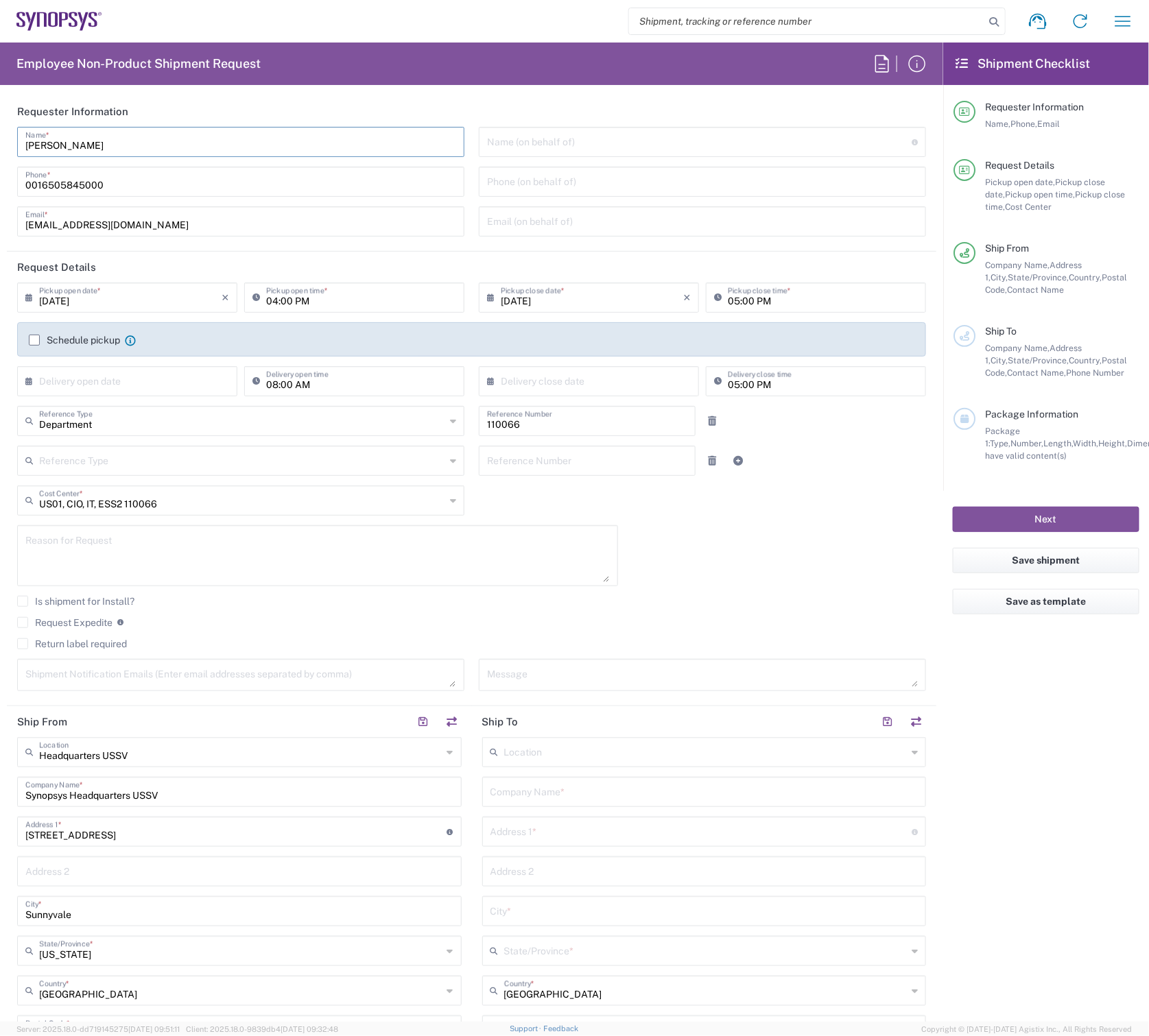
click at [78, 140] on input "hiroshi nonoshita" at bounding box center [241, 141] width 431 height 24
drag, startPoint x: 138, startPoint y: 218, endPoint x: -13, endPoint y: 210, distance: 151.2
click at [0, 210] on html "Shipment request Shipment tracking Employee non-product shipment request My shi…" at bounding box center [574, 518] width 1149 height 1036
paste input "https://forms-ps.agistix.com/synopsys/desktop-shipment/request"
drag, startPoint x: 210, startPoint y: 231, endPoint x: 201, endPoint y: 225, distance: 10.8
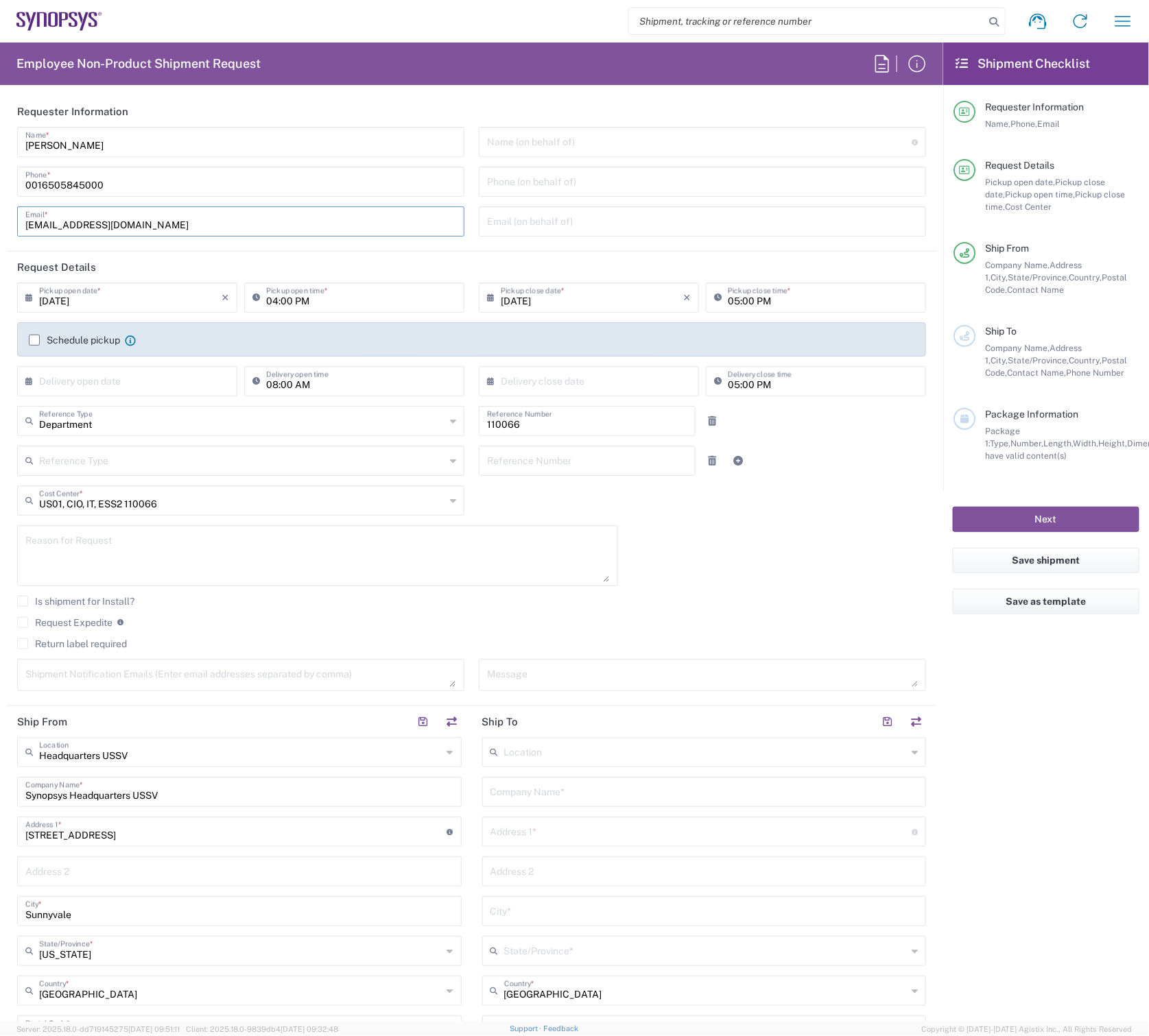
click at [210, 231] on input "[EMAIL_ADDRESS][DOMAIN_NAME]" at bounding box center [241, 220] width 431 height 24
drag, startPoint x: 198, startPoint y: 224, endPoint x: -96, endPoint y: 215, distance: 294.1
click at [0, 215] on html "Shipment request Shipment tracking Employee non-product shipment request My shi…" at bounding box center [574, 518] width 1149 height 1036
paste input "hiroshi"
type input "[PERSON_NAME][EMAIL_ADDRESS][DOMAIN_NAME]"
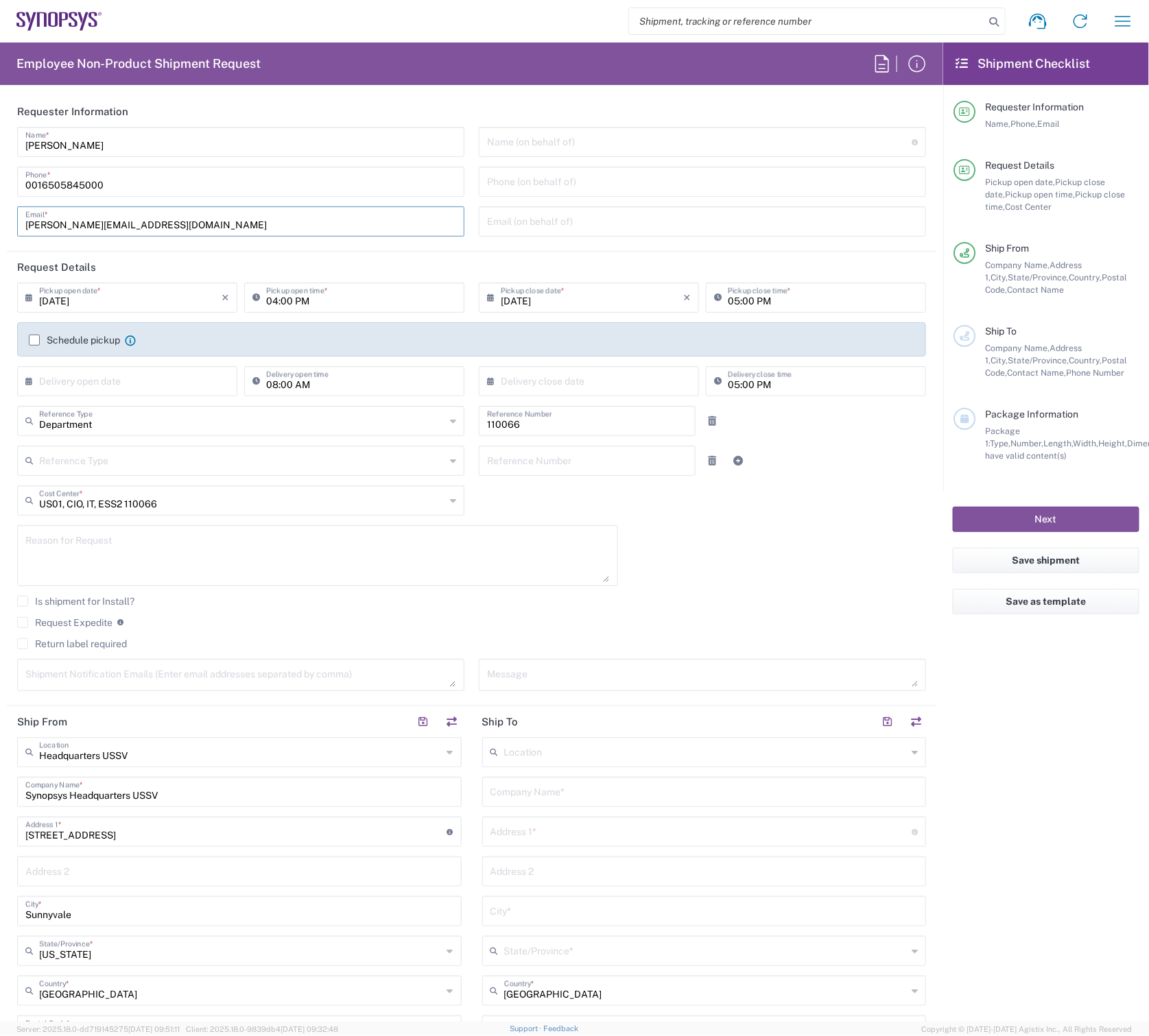
click at [121, 183] on input "0016505845000" at bounding box center [241, 181] width 431 height 24
click at [113, 417] on input "text" at bounding box center [242, 420] width 406 height 24
click at [107, 381] on input "text" at bounding box center [130, 380] width 182 height 24
type input "Department"
click at [313, 612] on div "Is shipment for Install?" at bounding box center [471, 606] width 909 height 20
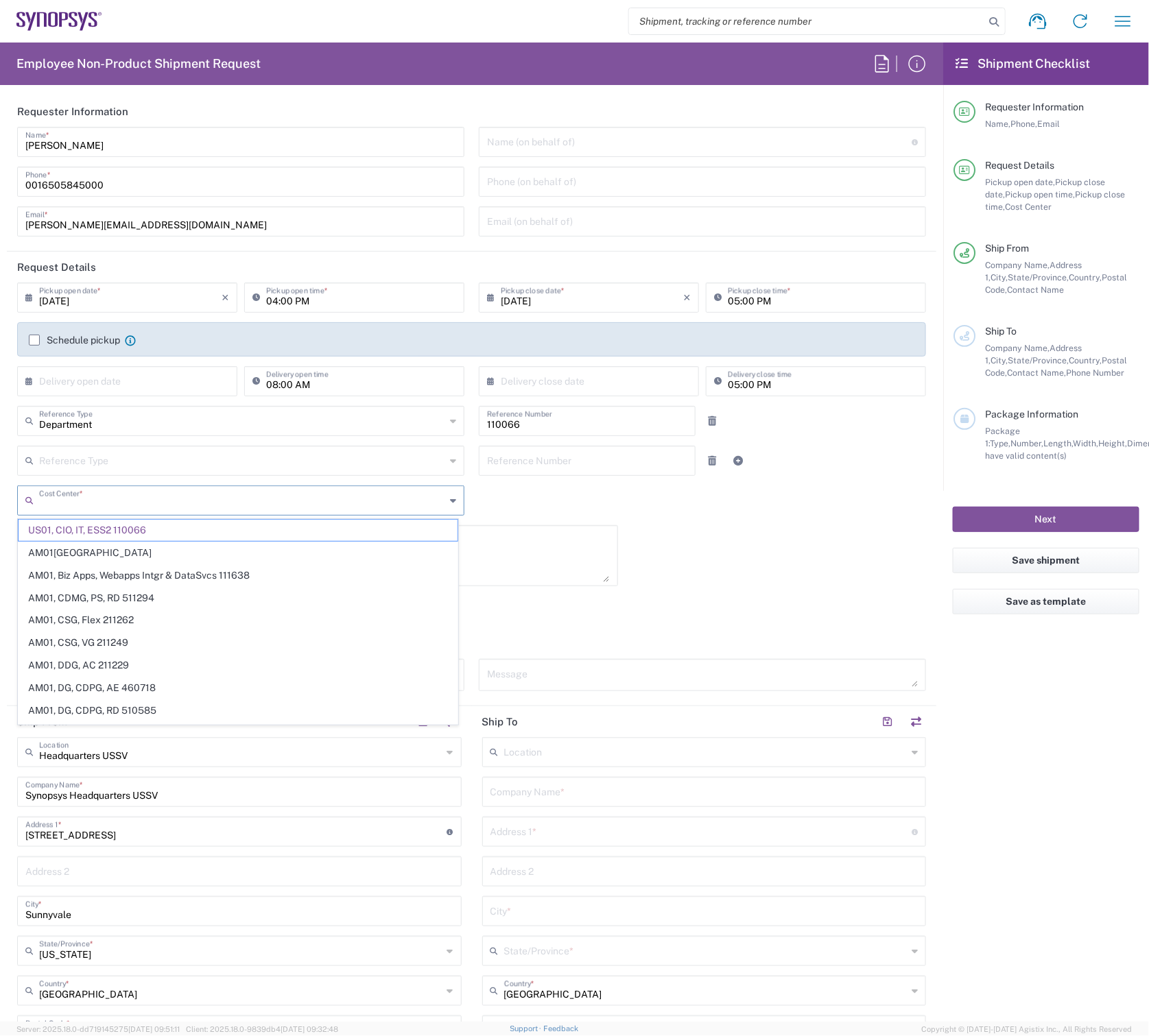
click at [254, 508] on input "text" at bounding box center [242, 499] width 406 height 24
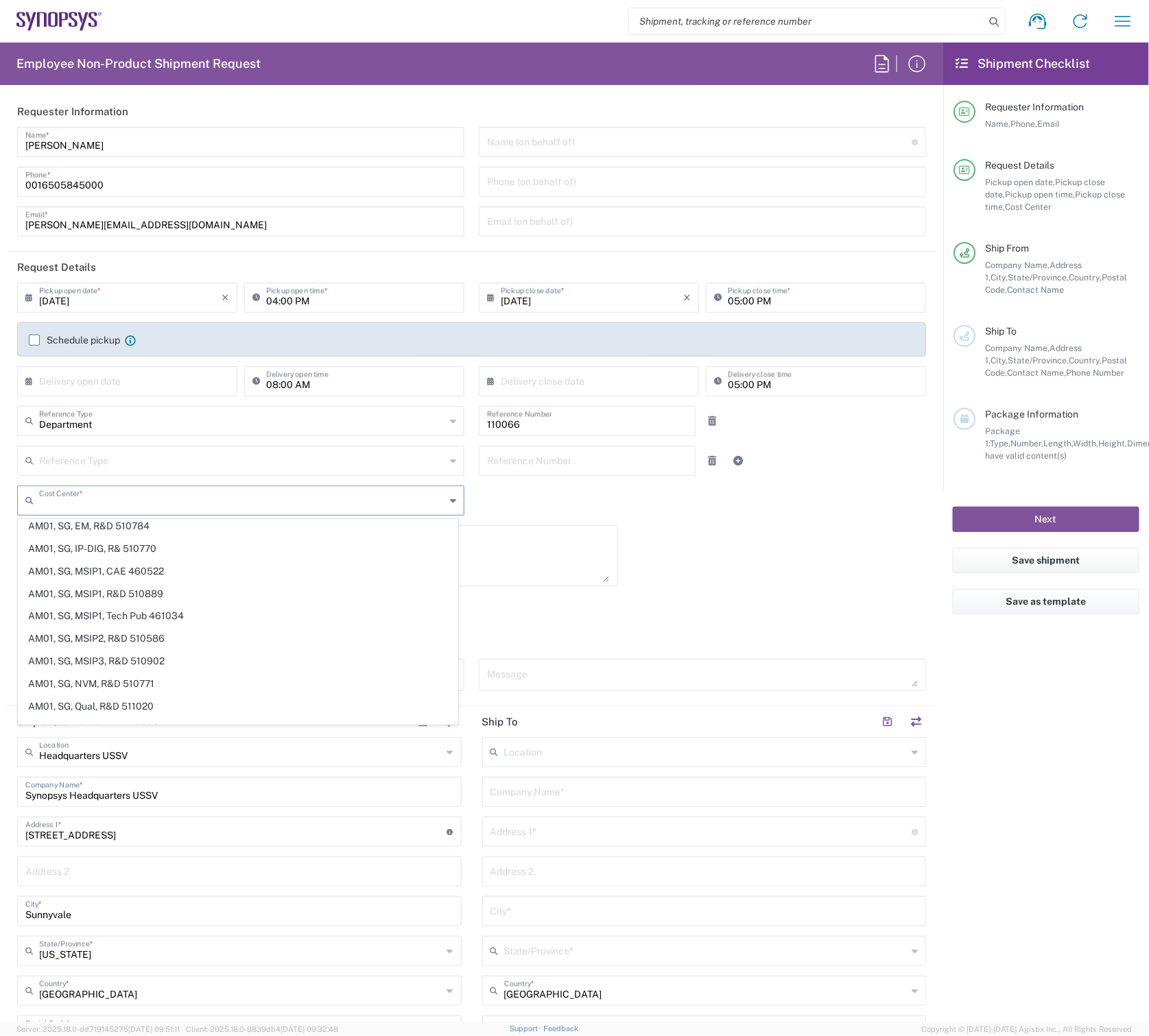
scroll to position [1676, 0]
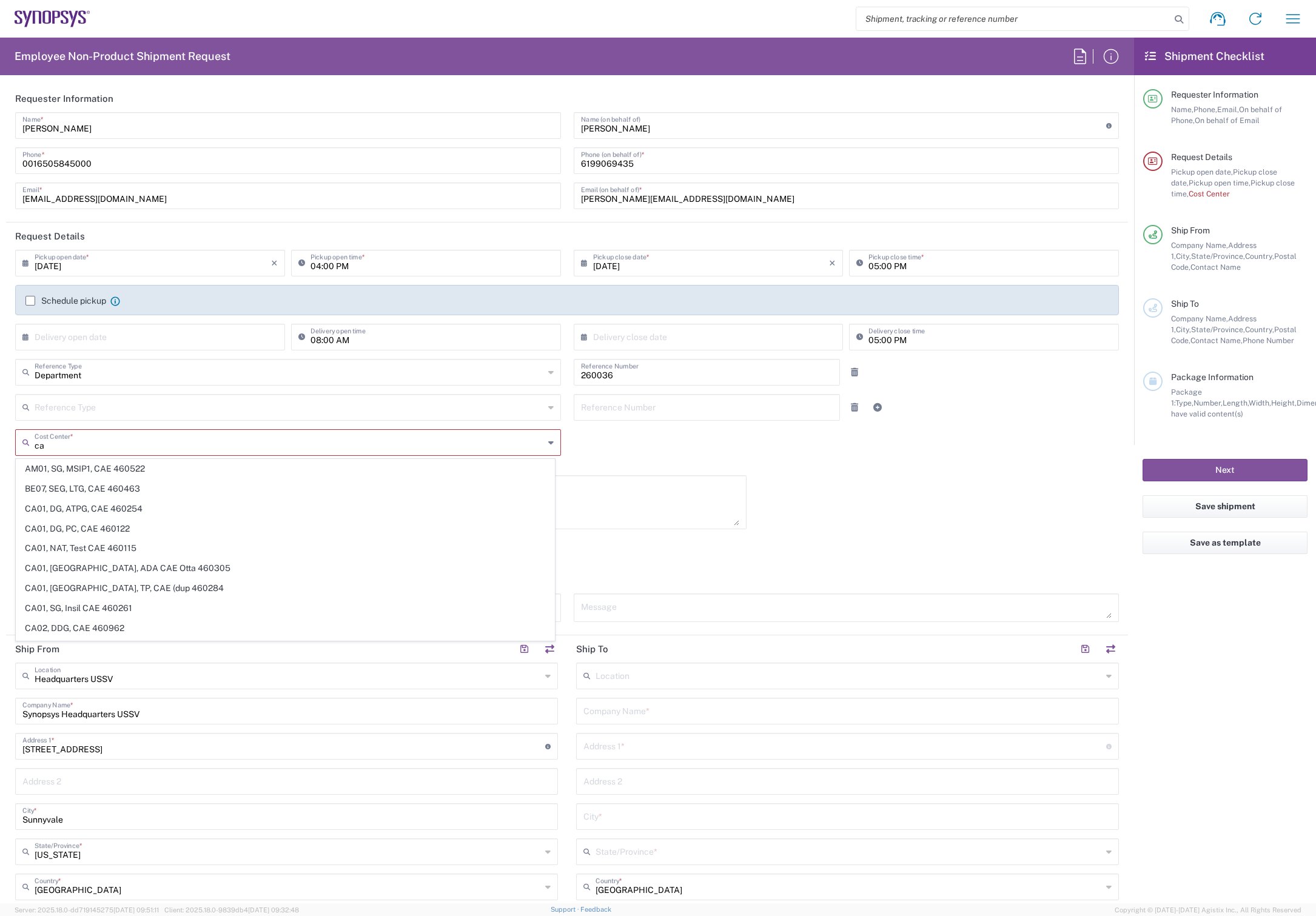
type input "c"
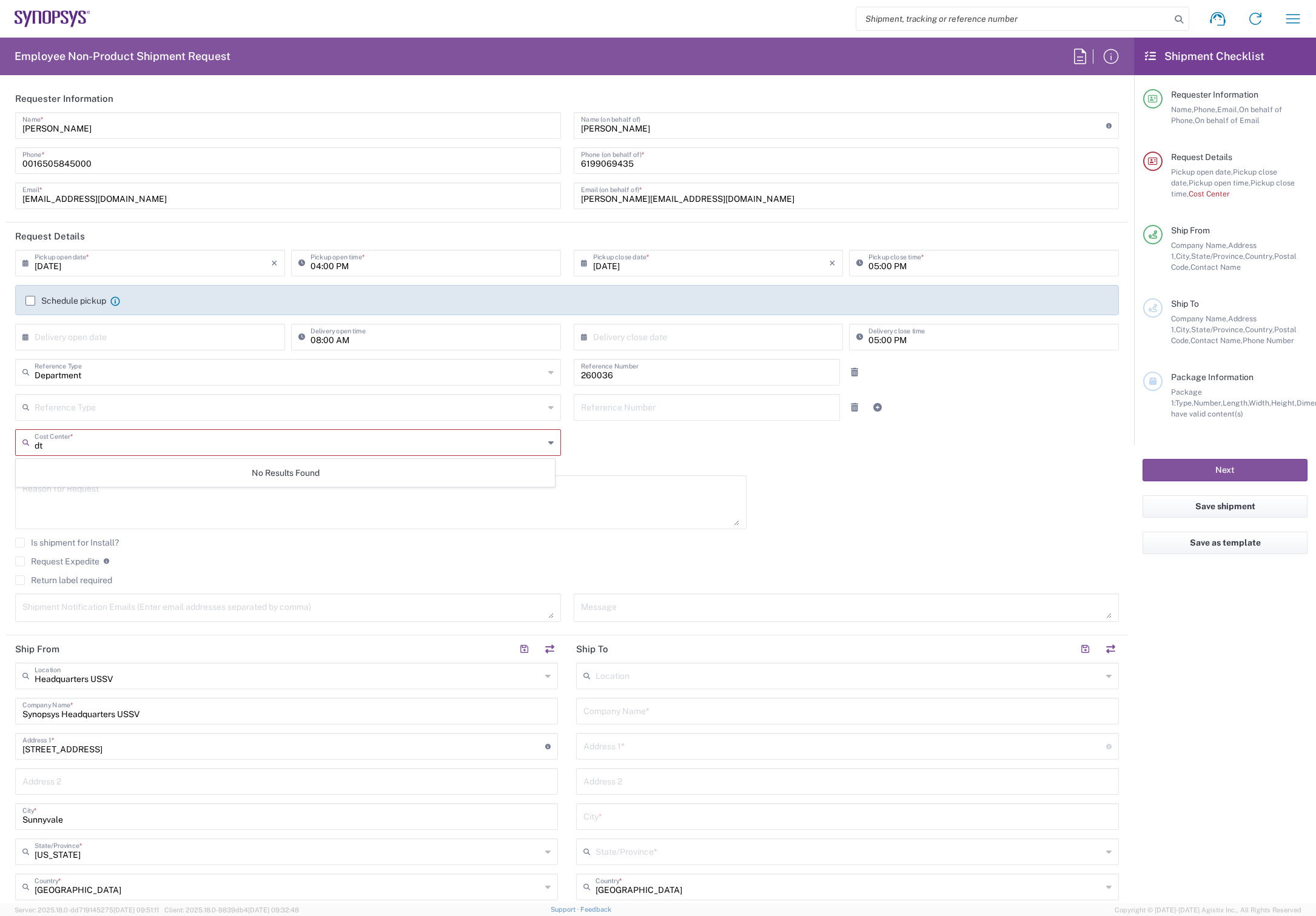
type input "dtg"
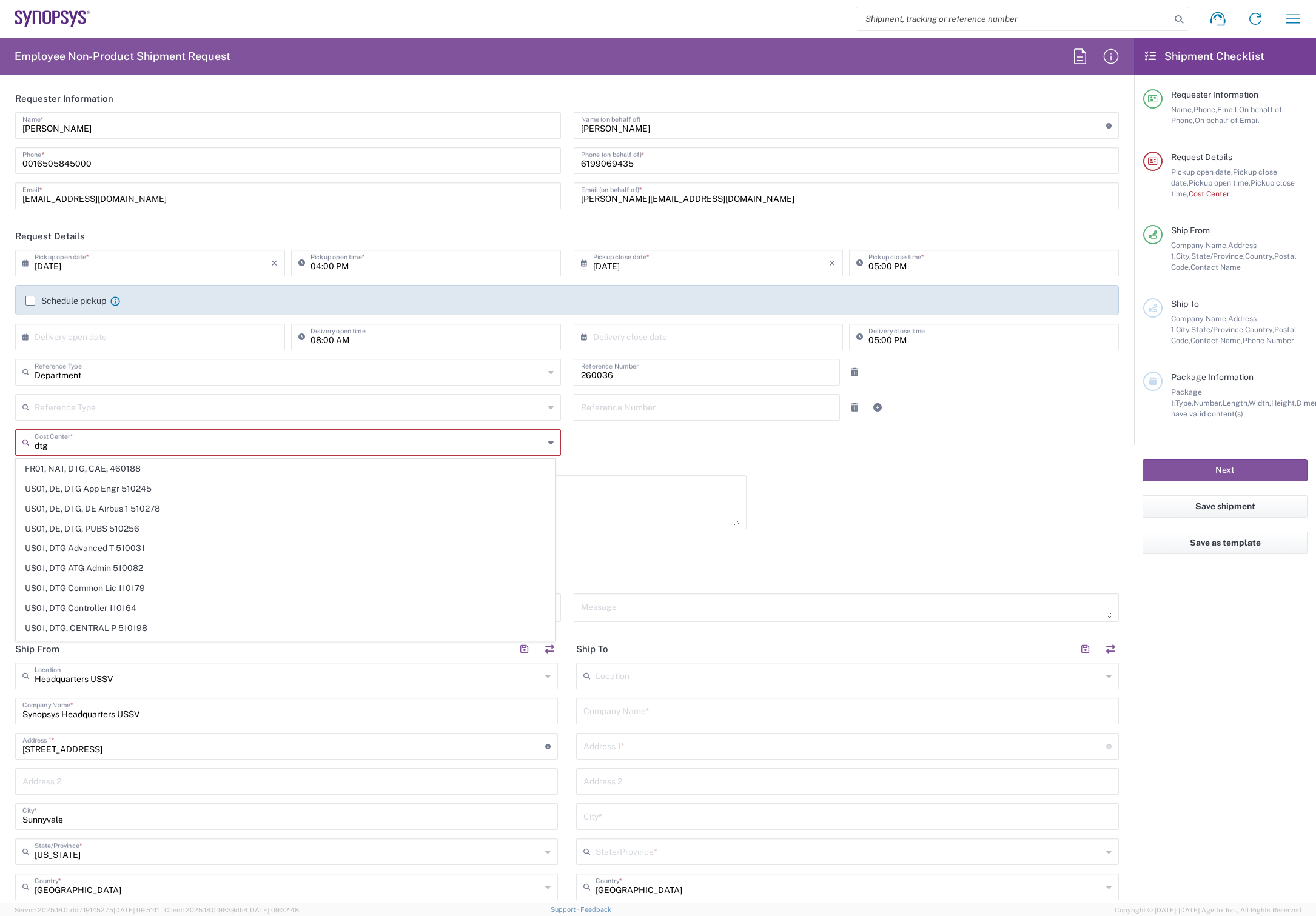
drag, startPoint x: 82, startPoint y: 445, endPoint x: -72, endPoint y: 431, distance: 154.6
click at [0, 431] on html "Shipment request Shipment tracking Employee non-product shipment request My shi…" at bounding box center [658, 458] width 1316 height 916
type input "us1d"
click at [101, 443] on input "us1d" at bounding box center [289, 441] width 510 height 21
drag, startPoint x: 67, startPoint y: 445, endPoint x: -1, endPoint y: 445, distance: 68.0
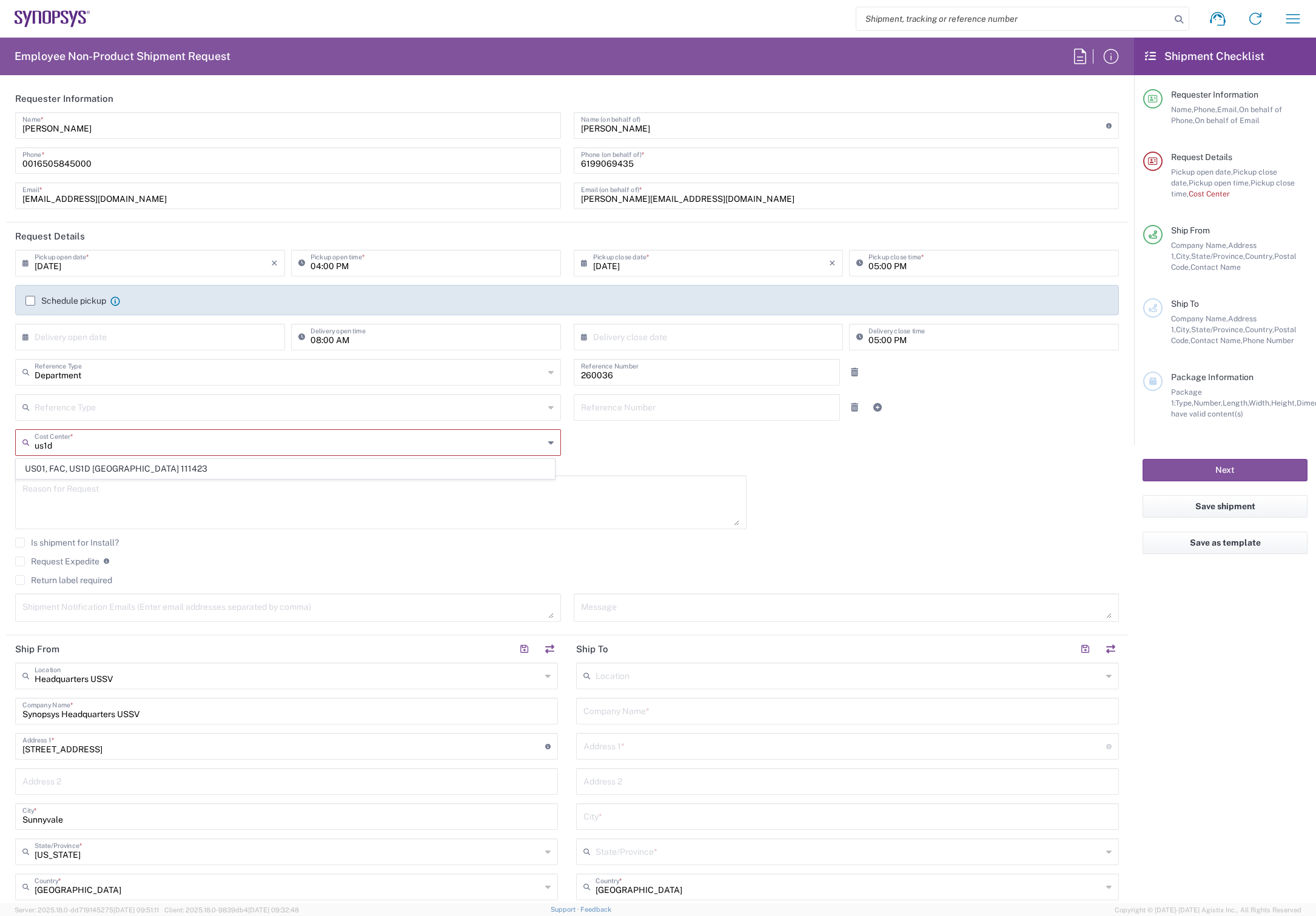
click at [0, 445] on html "Shipment request Shipment tracking Employee non-product shipment request My shi…" at bounding box center [658, 458] width 1316 height 916
click at [272, 440] on input "text" at bounding box center [289, 441] width 510 height 21
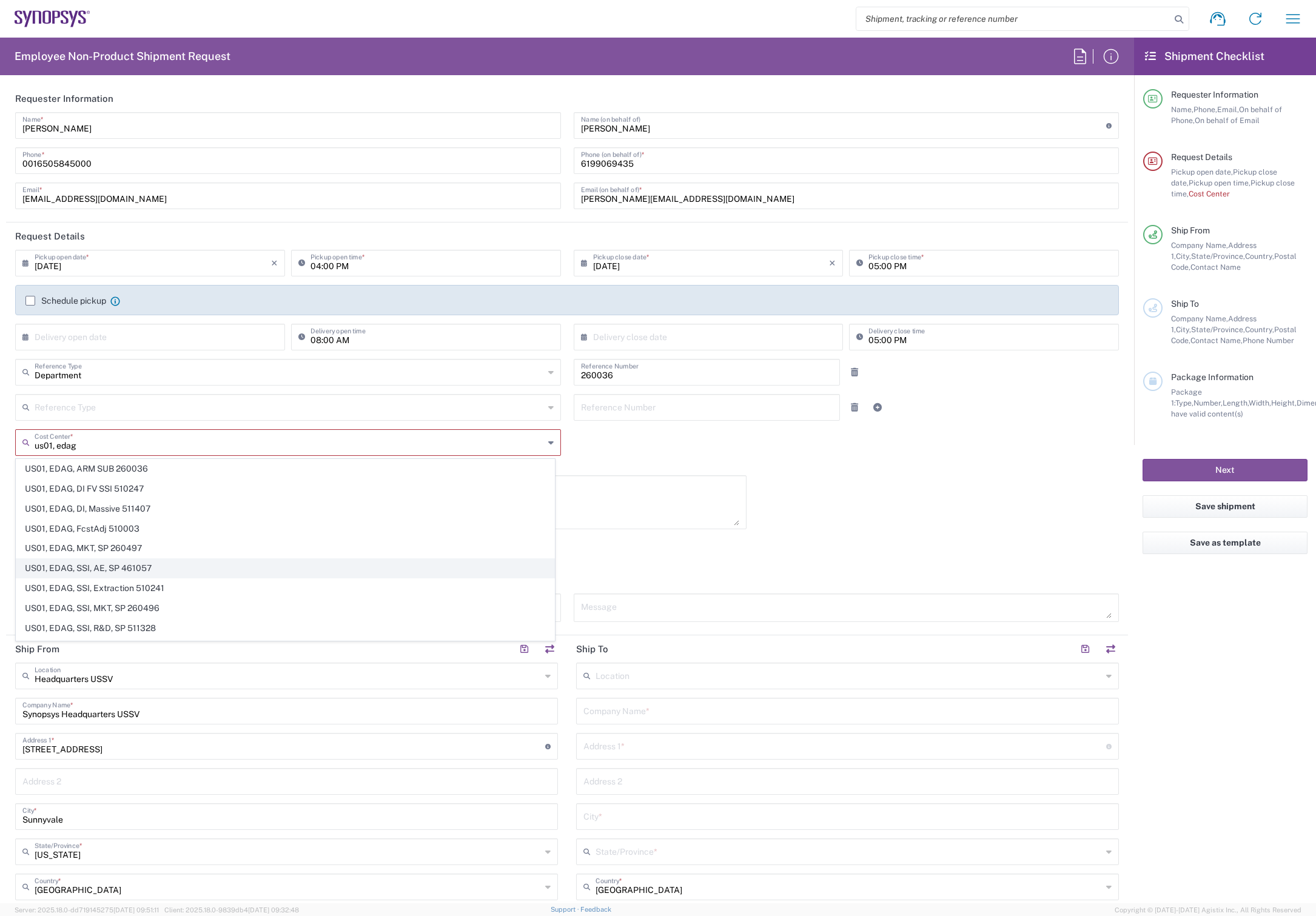
type input "us01, edag"
click at [109, 571] on span "US01, EDAG, SSI, AE, SP 461057" at bounding box center [285, 568] width 538 height 19
type input "461057"
type input "US01, EDAG, SSI, AE, SP 461057"
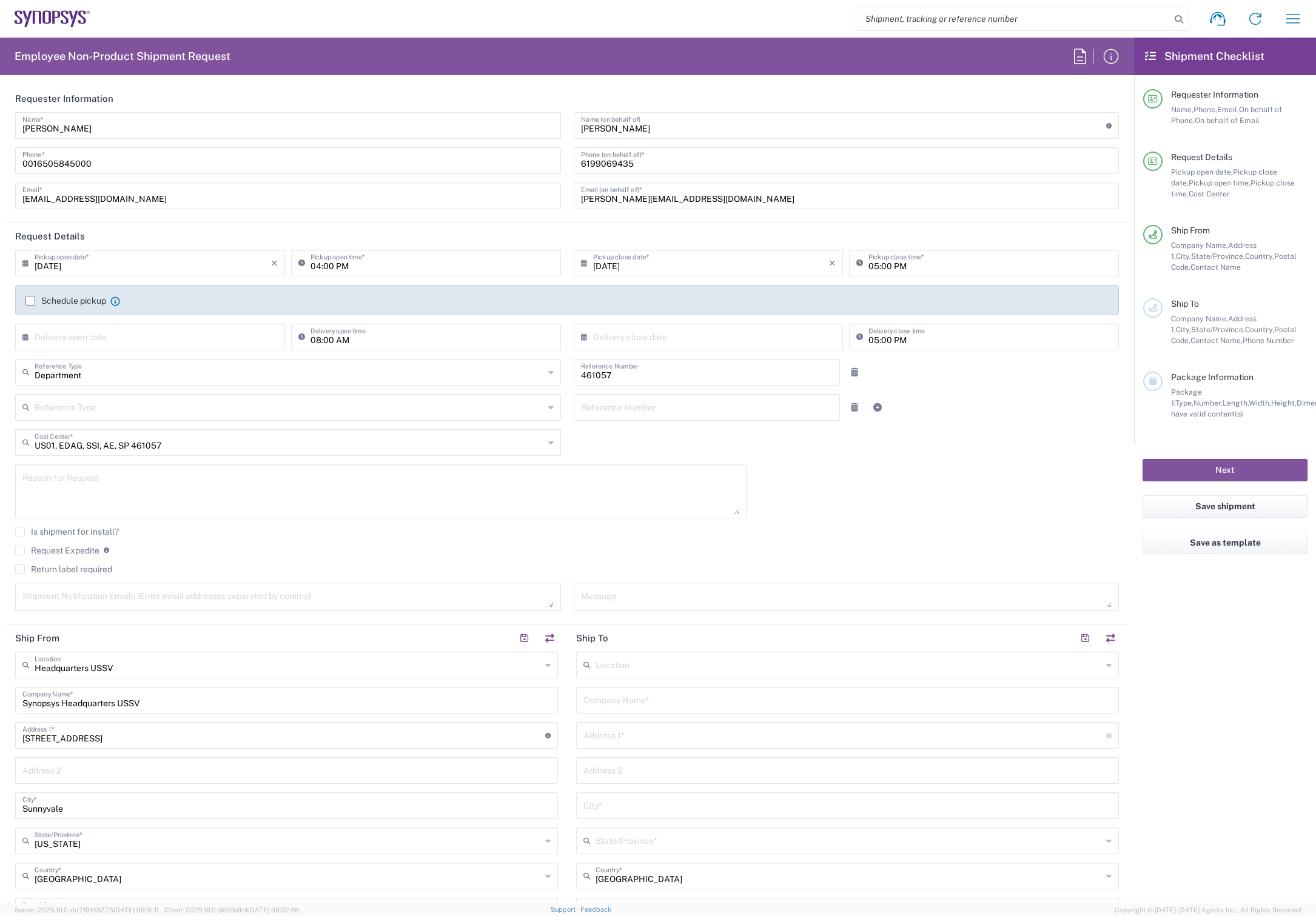
click at [146, 494] on textarea at bounding box center [381, 491] width 717 height 47
paste textarea "[URL][DOMAIN_NAME]"
drag, startPoint x: 196, startPoint y: 503, endPoint x: 221, endPoint y: 489, distance: 28.7
click at [200, 501] on textarea "[URL][DOMAIN_NAME]" at bounding box center [381, 491] width 717 height 47
drag, startPoint x: 214, startPoint y: 481, endPoint x: -39, endPoint y: 478, distance: 253.0
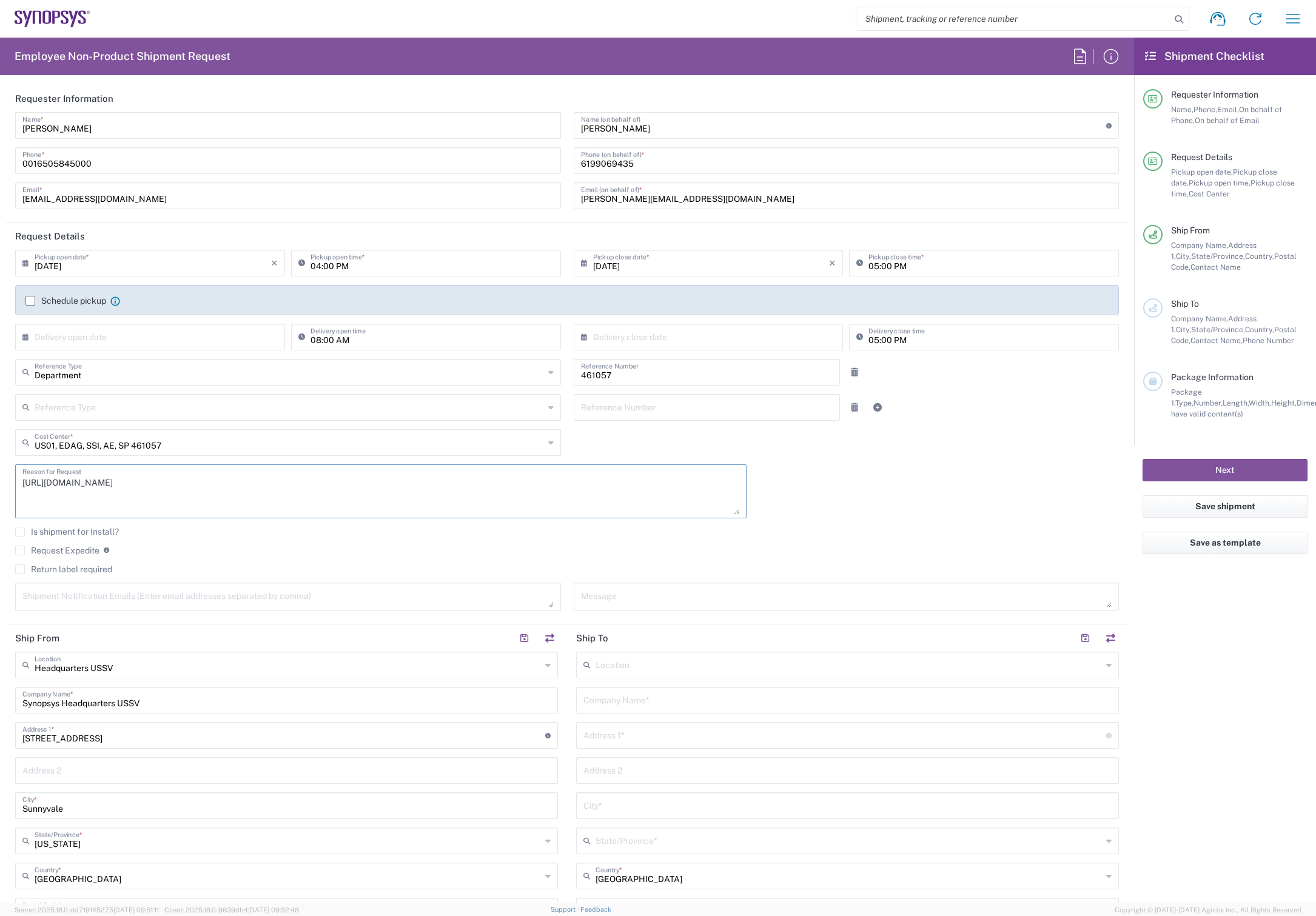
click at [0, 478] on html "Shipment request Shipment tracking Employee non-product shipment request My shi…" at bounding box center [658, 458] width 1316 height 916
type textarea "Tech Refresh shipment"
click at [20, 568] on label "Return label required" at bounding box center [63, 569] width 97 height 10
click at [20, 569] on input "Return label required" at bounding box center [20, 569] width 0 height 0
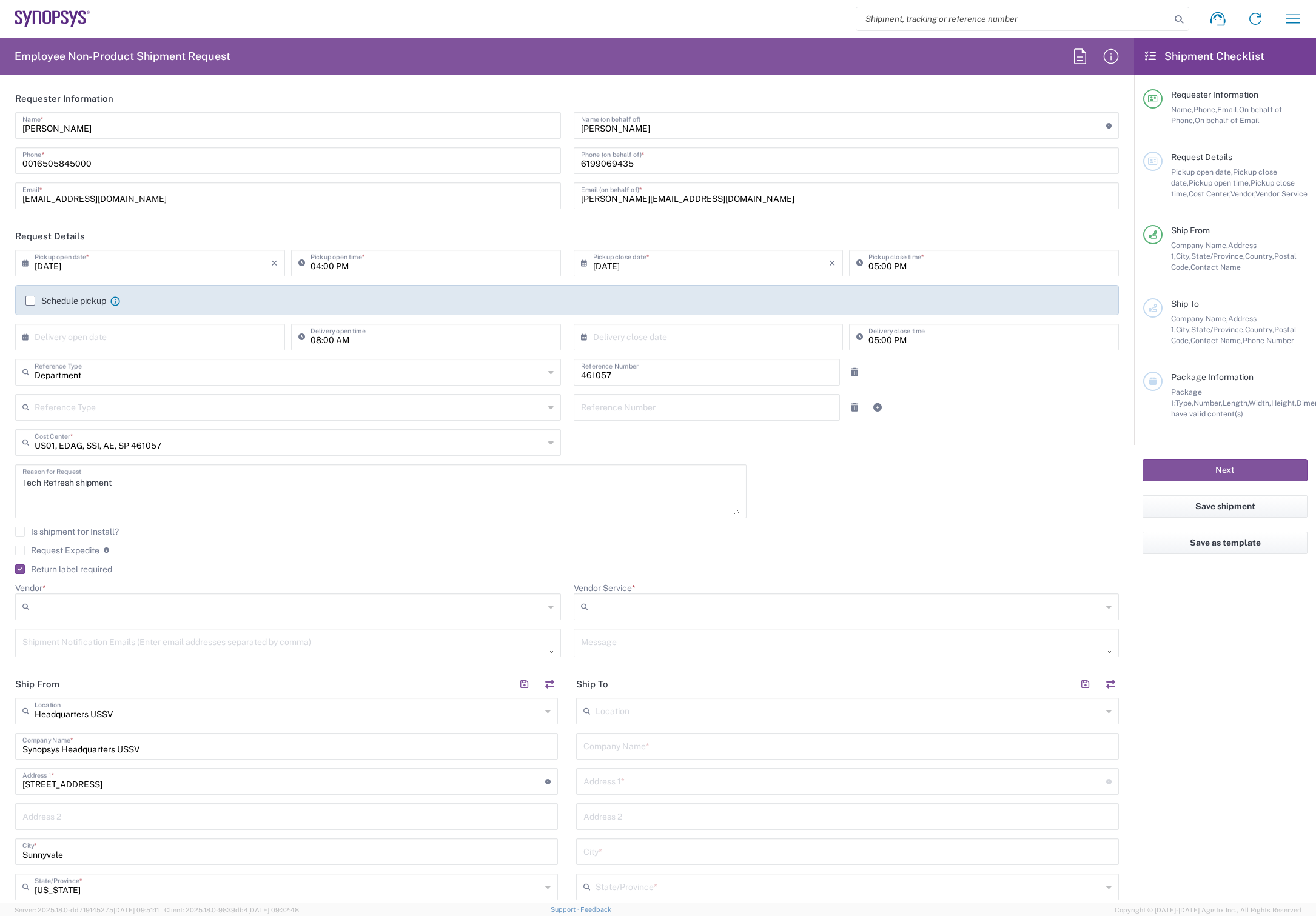
scroll to position [67, 0]
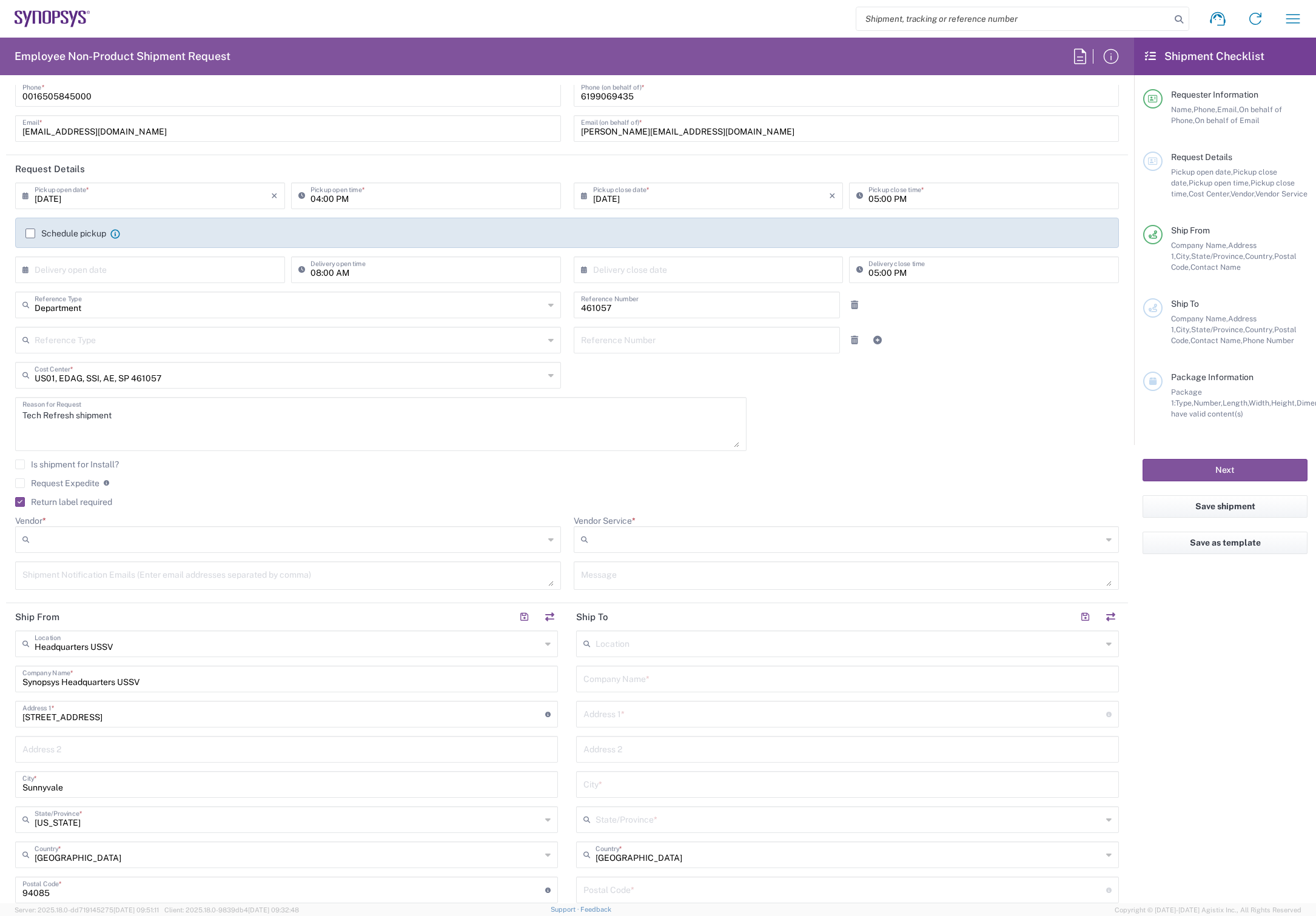
click at [73, 543] on input "Vendor *" at bounding box center [289, 539] width 510 height 19
click at [67, 586] on span "FedEx Express" at bounding box center [285, 586] width 538 height 19
type input "FedEx Express"
click at [641, 536] on input "Vendor Service *" at bounding box center [848, 539] width 510 height 19
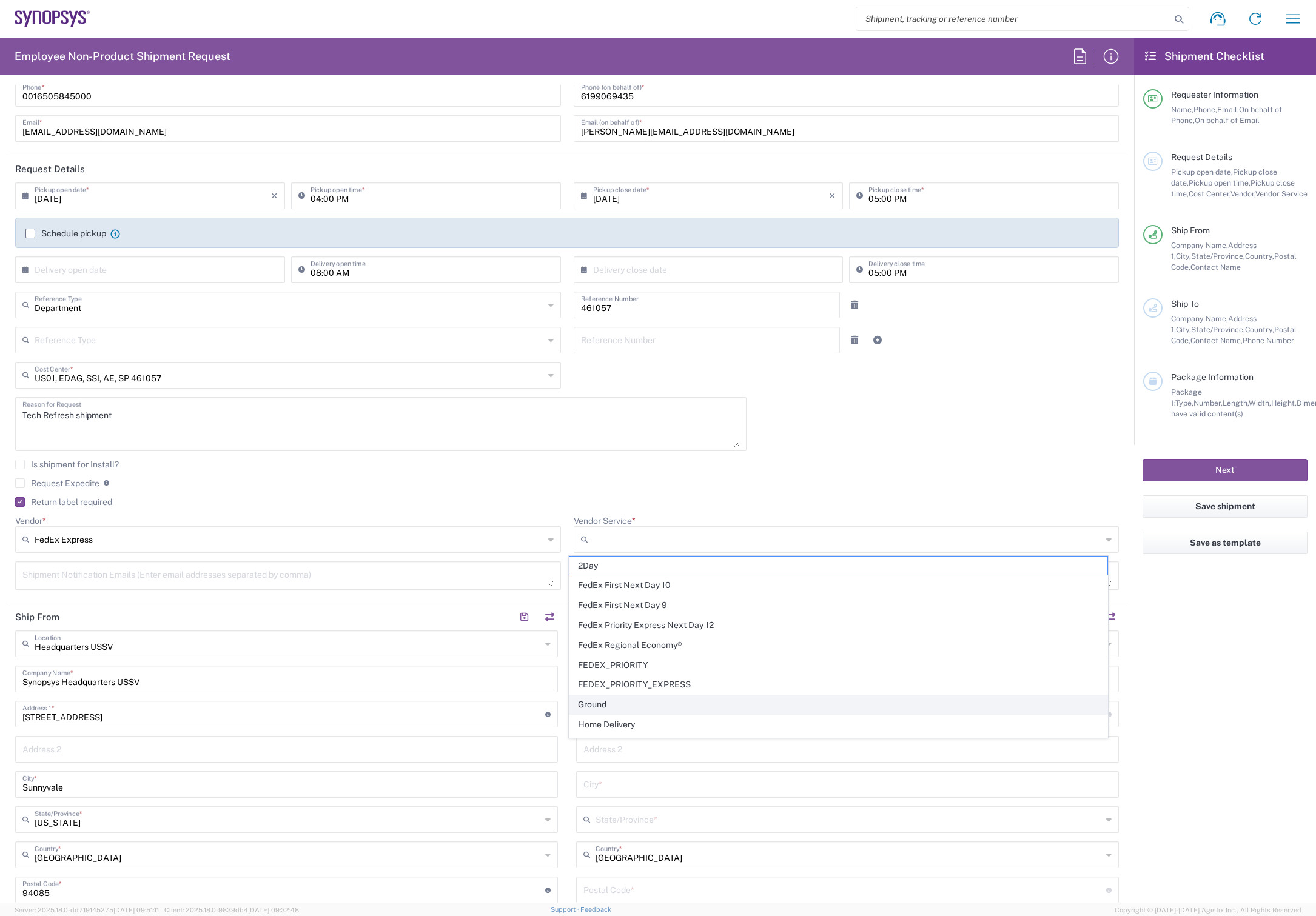
click at [605, 704] on span "Ground" at bounding box center [838, 705] width 538 height 19
click at [688, 536] on input "Ground" at bounding box center [848, 539] width 510 height 19
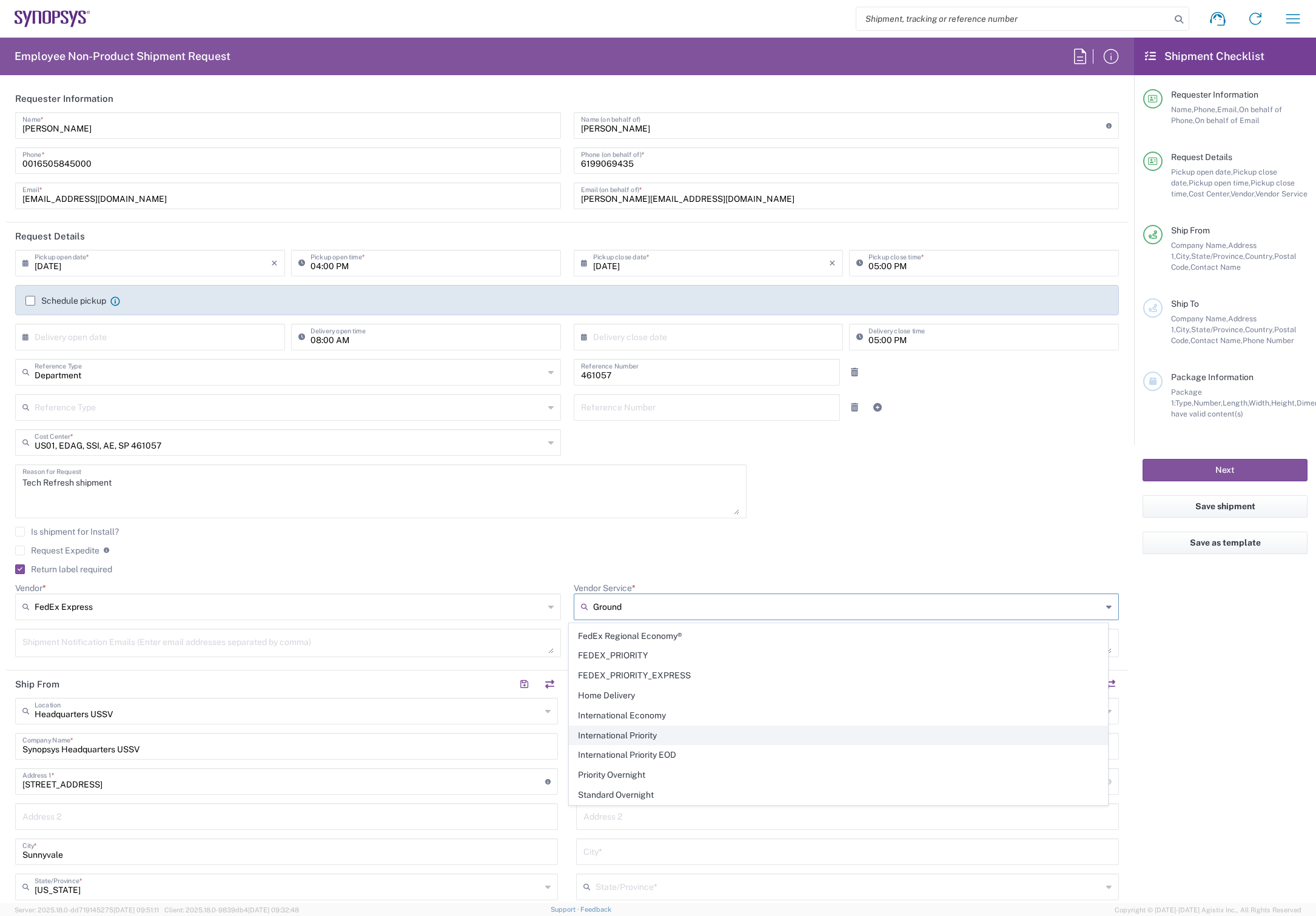
scroll to position [0, 0]
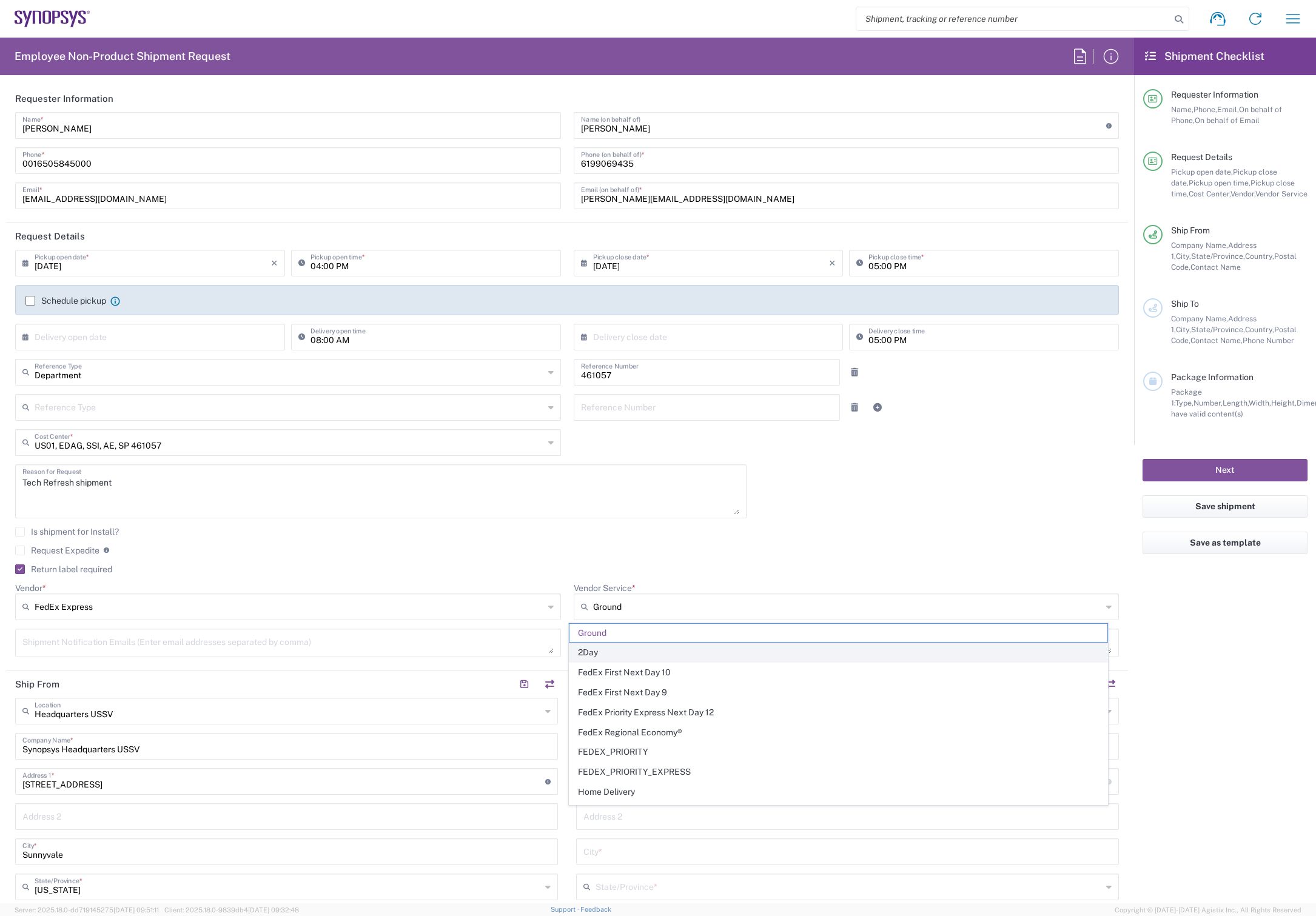
click at [605, 646] on span "2Day" at bounding box center [838, 653] width 538 height 19
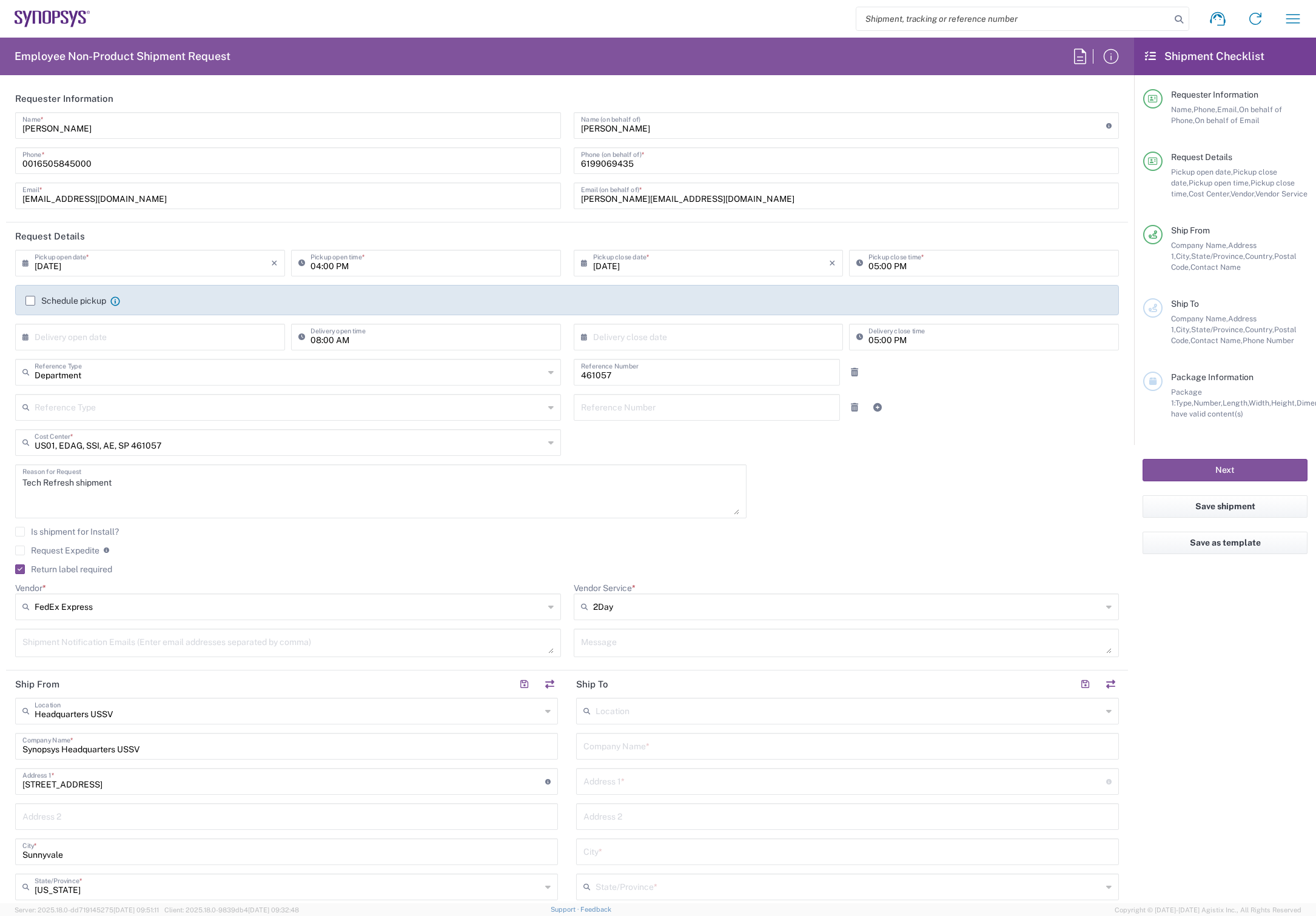
click at [626, 621] on div "Vendor Service * 2Day Ground 2Day FedEx First Next Day 10 FedEx First Next Day …" at bounding box center [846, 606] width 558 height 46
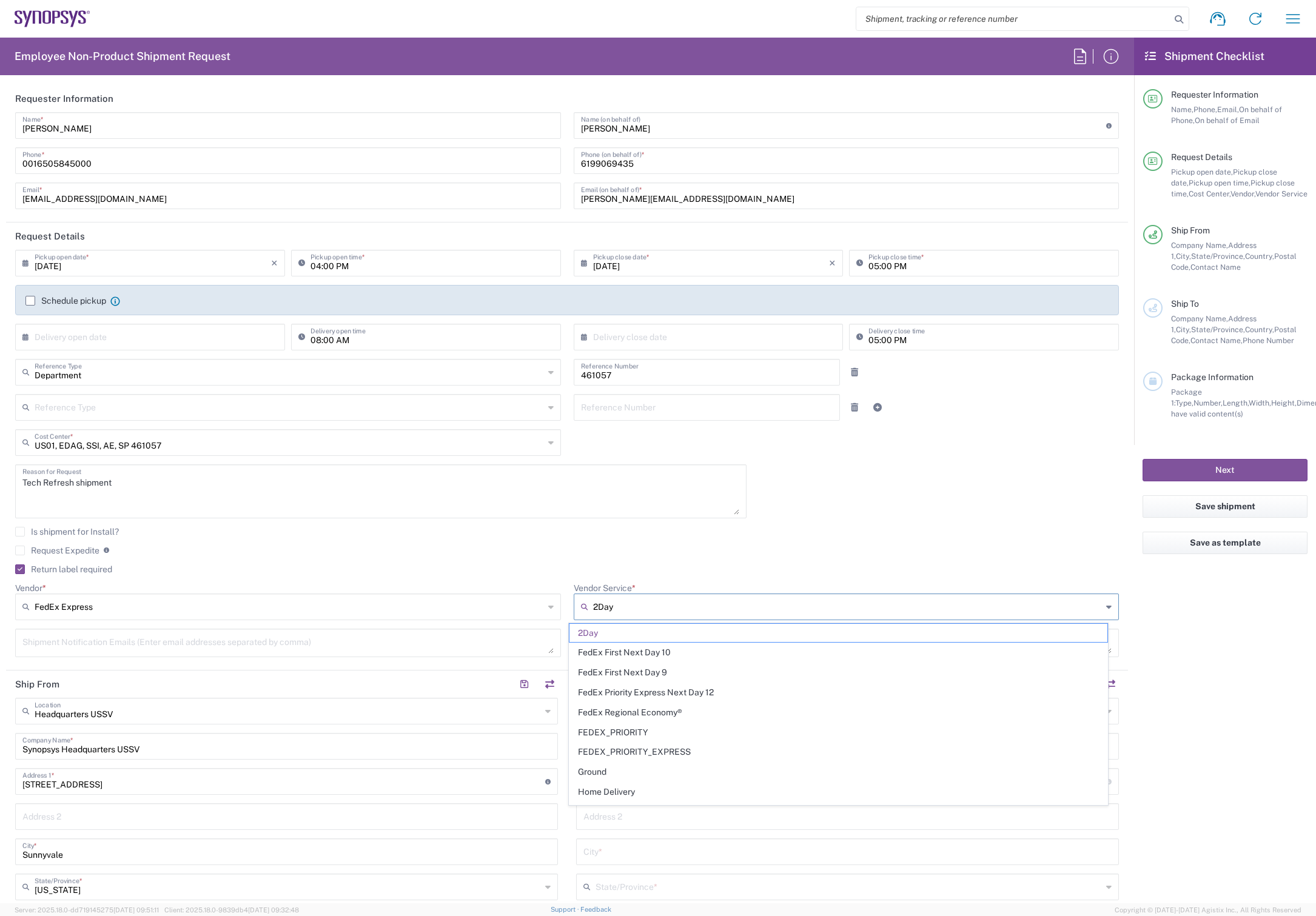
click at [625, 606] on input "2Day" at bounding box center [848, 606] width 510 height 19
click at [597, 671] on span "Ground" at bounding box center [838, 676] width 538 height 19
type input "Ground"
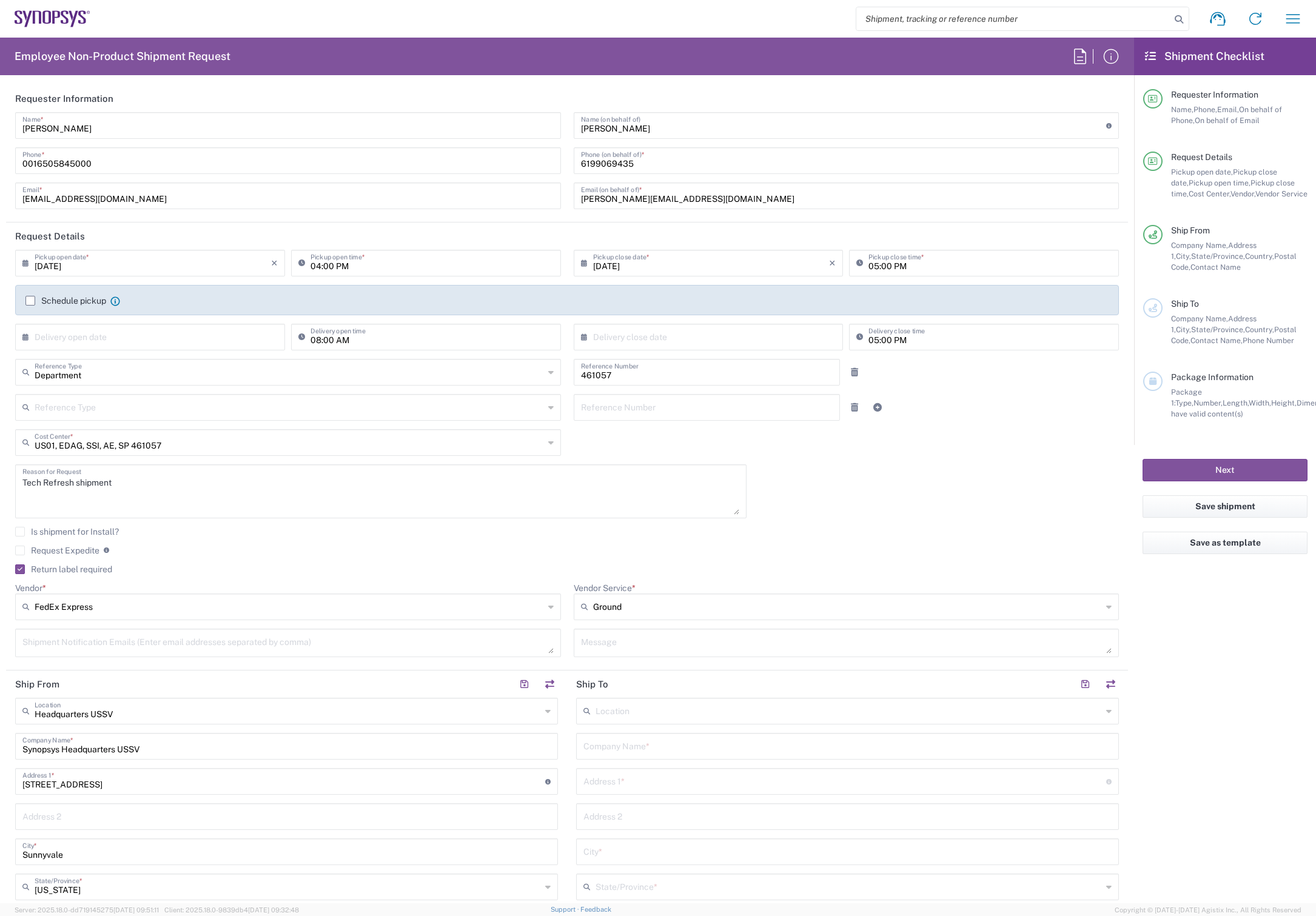
click at [598, 546] on agx-checkbox-control "Request Expedite If expedite is checked you will be unable to rate and book thi…" at bounding box center [566, 550] width 1104 height 11
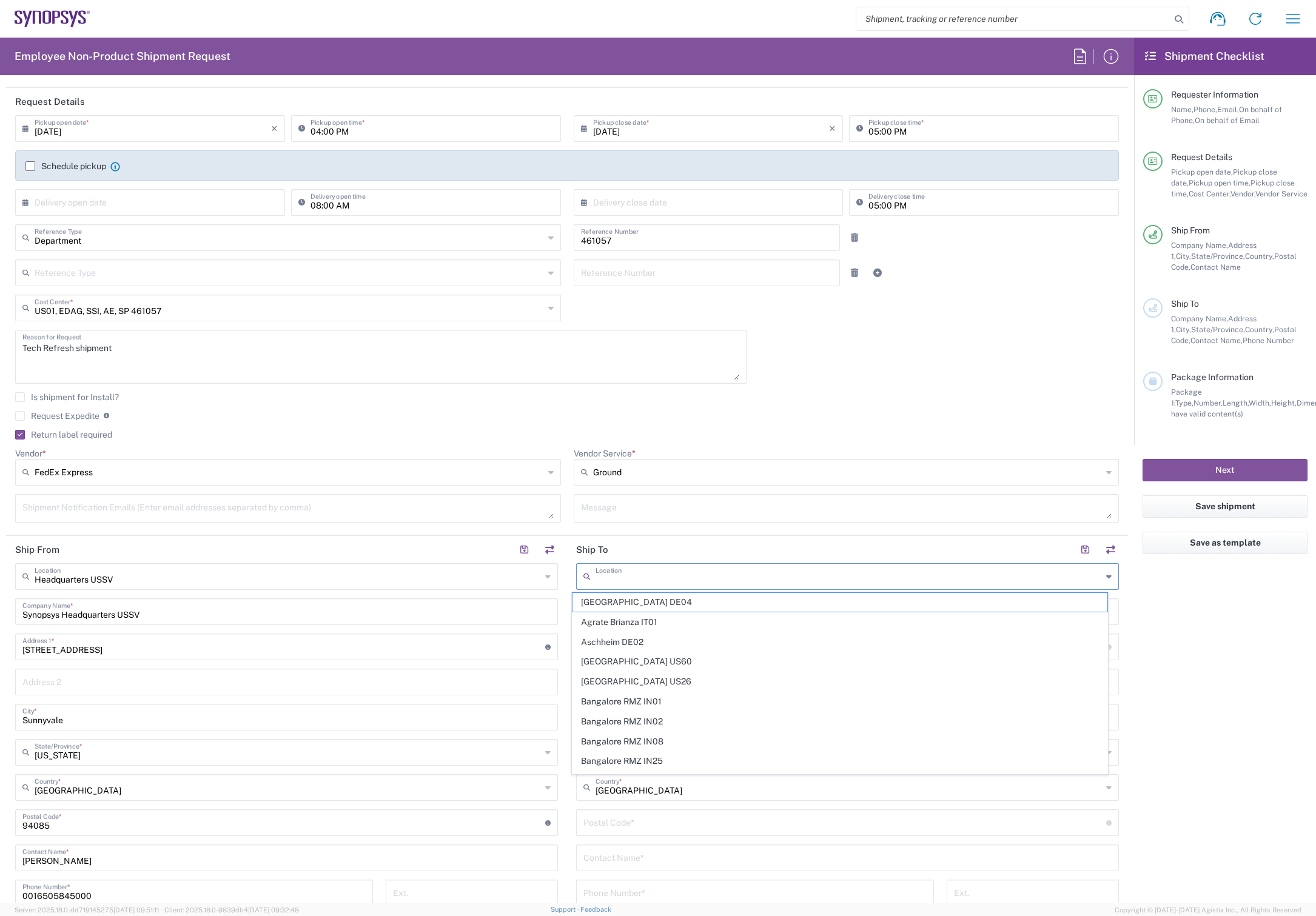
click at [711, 579] on input "text" at bounding box center [849, 576] width 507 height 21
paste input "[STREET_ADDRESS][PERSON_NAME]"
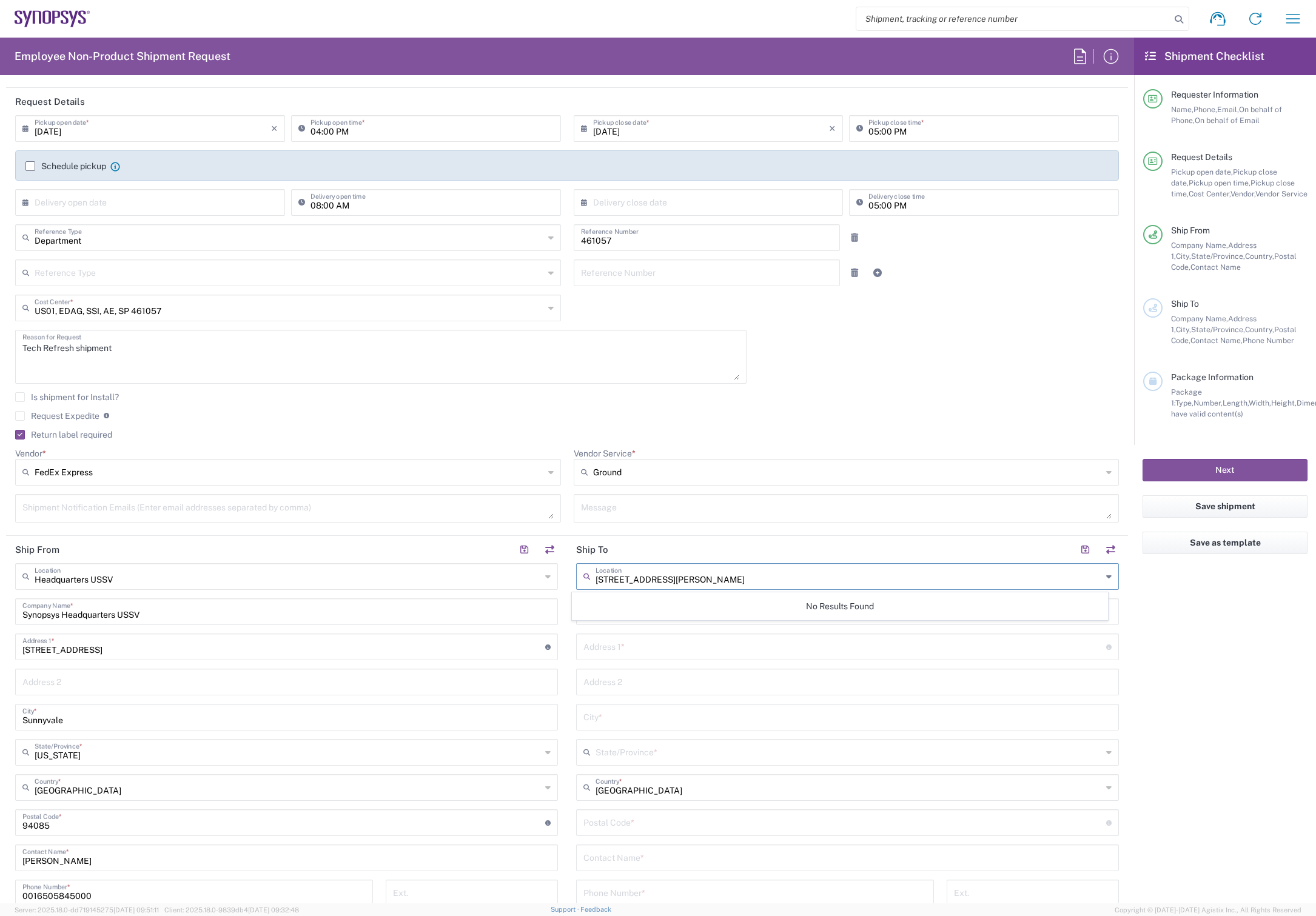
type input "[STREET_ADDRESS][PERSON_NAME]"
click at [621, 716] on input "text" at bounding box center [848, 716] width 528 height 21
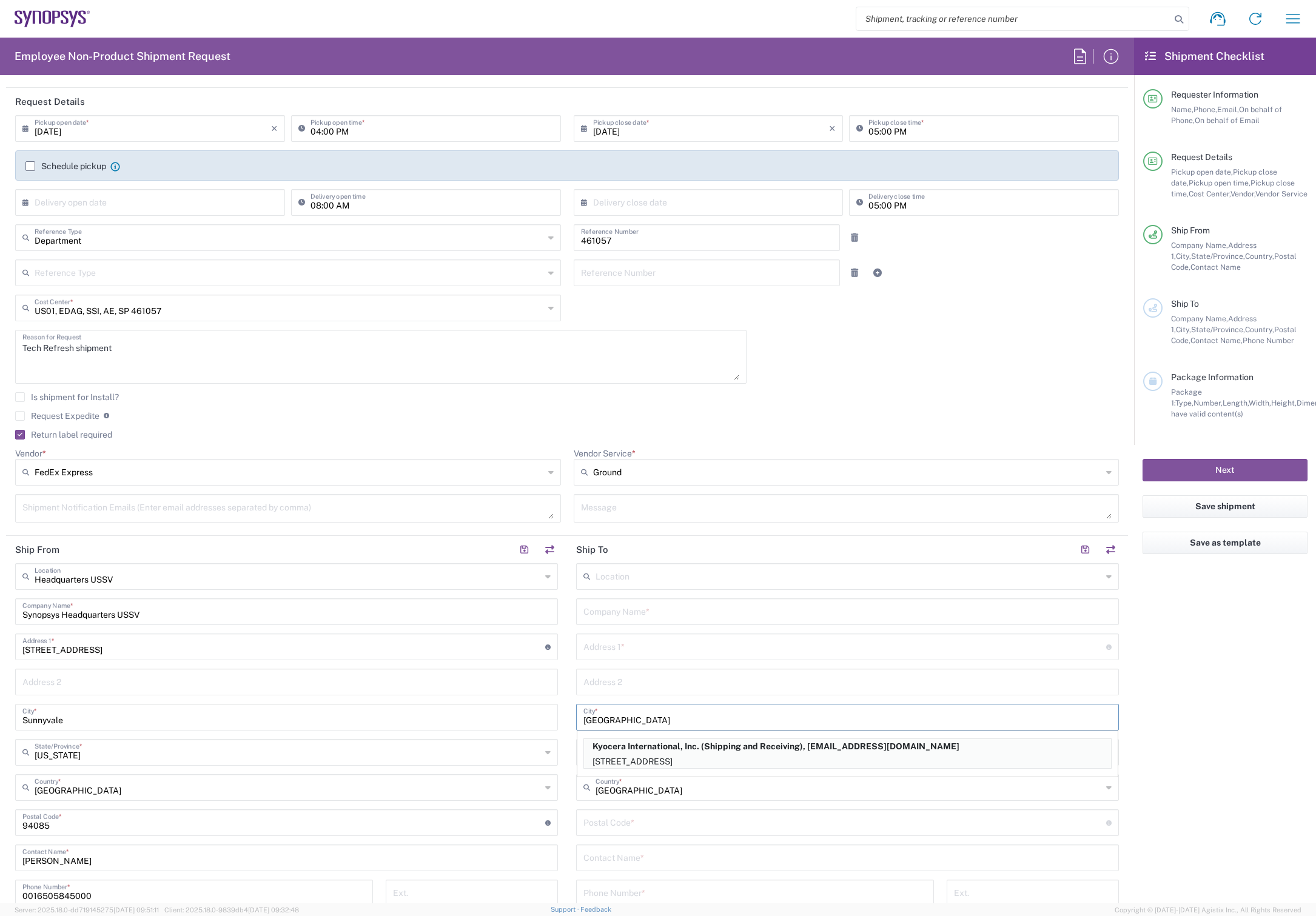
type input "San Diego"
click at [637, 826] on input "undefined" at bounding box center [844, 822] width 523 height 21
type input "92129"
click at [1260, 797] on agx-form-checklist "Shipment Checklist Requester Information Name, Phone, Email, On behalf of Phone…" at bounding box center [1225, 470] width 182 height 866
click at [678, 857] on input "text" at bounding box center [848, 857] width 528 height 21
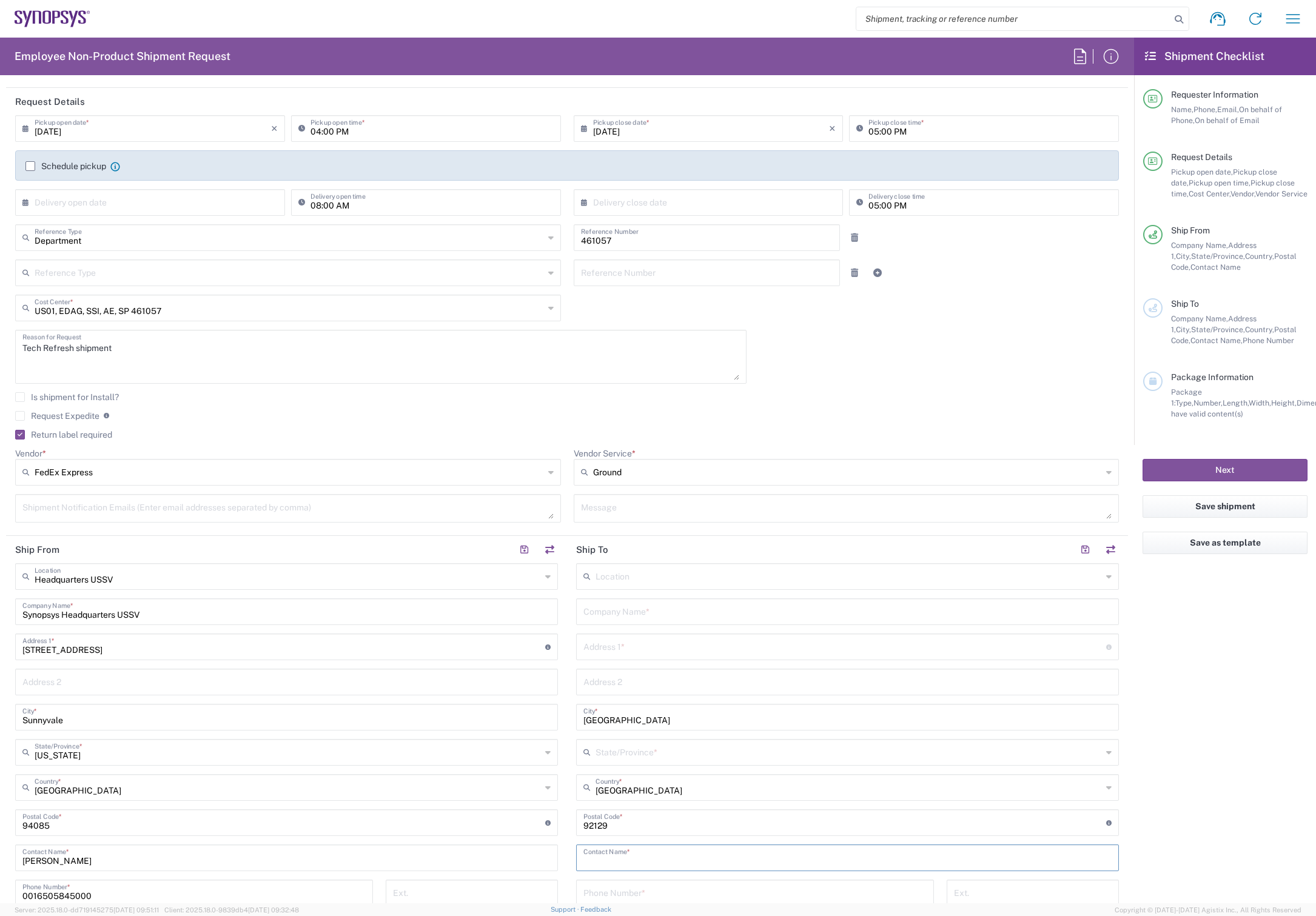
type input "M"
type input "H"
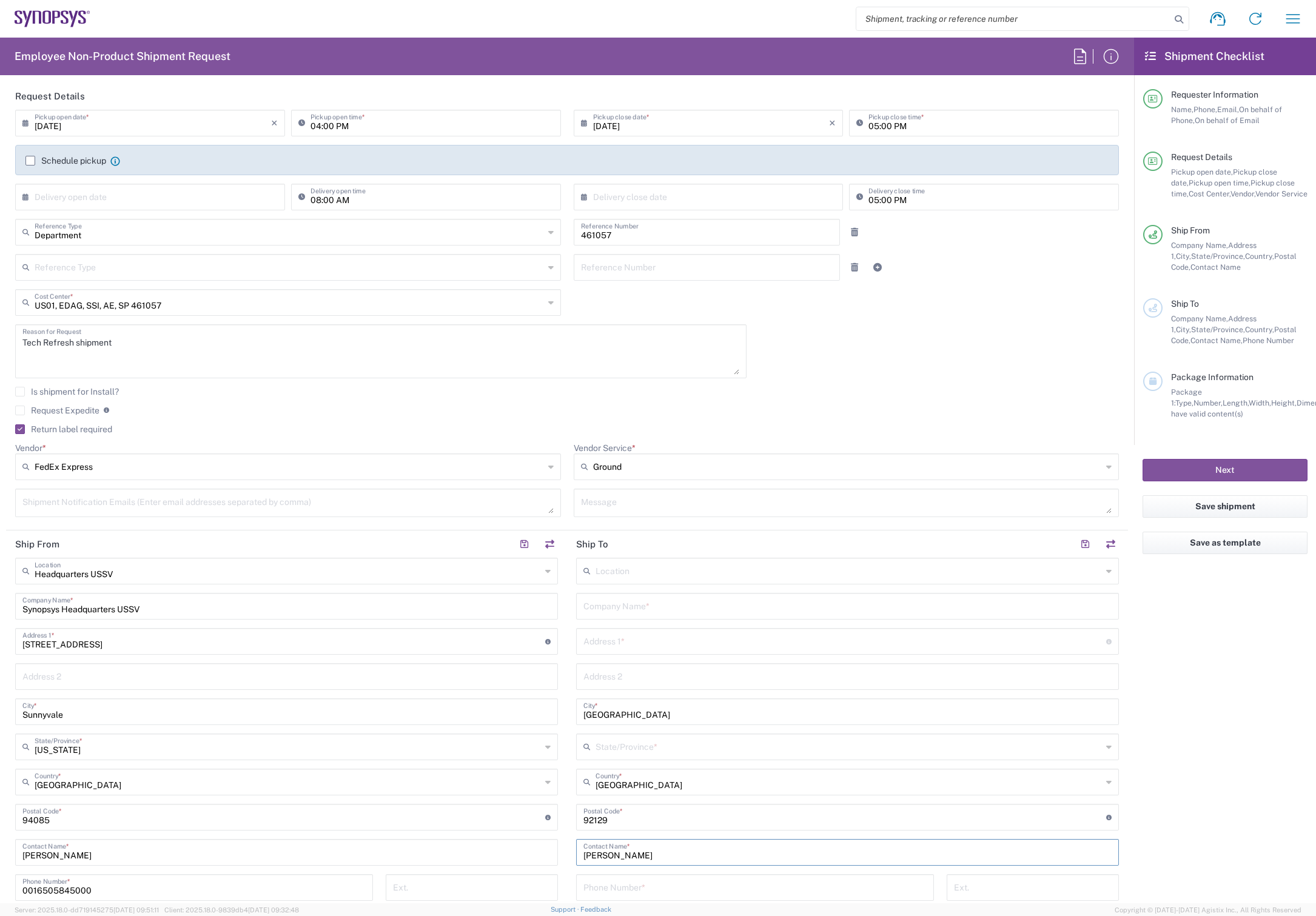
type input "[PERSON_NAME]"
click at [1196, 730] on agx-form-checklist "Shipment Checklist Requester Information Name, Phone, Email, On behalf of Phone…" at bounding box center [1225, 470] width 182 height 866
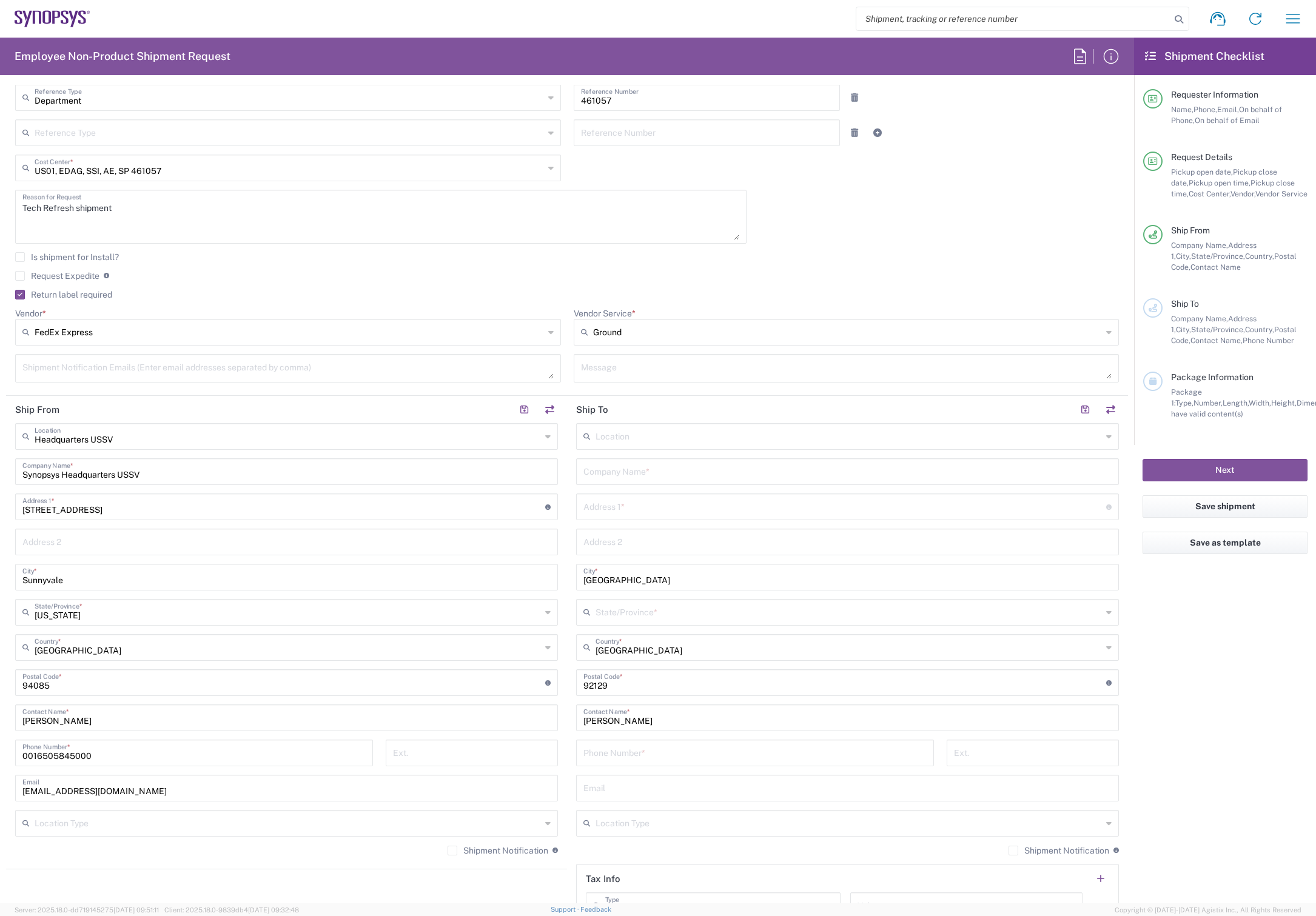
click at [1106, 331] on icon at bounding box center [1109, 332] width 6 height 19
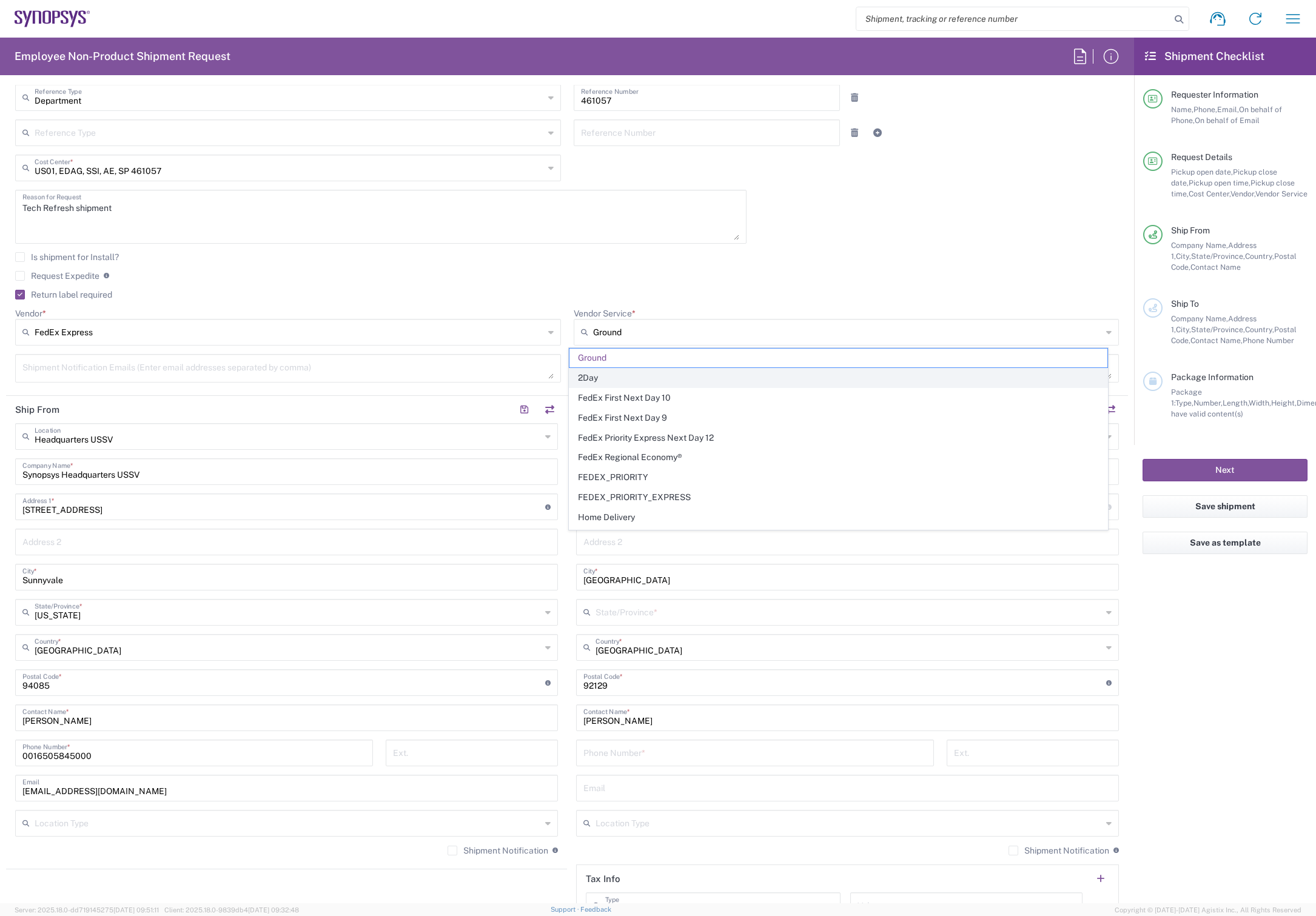
click at [588, 375] on span "2Day" at bounding box center [838, 378] width 538 height 19
type input "2Day"
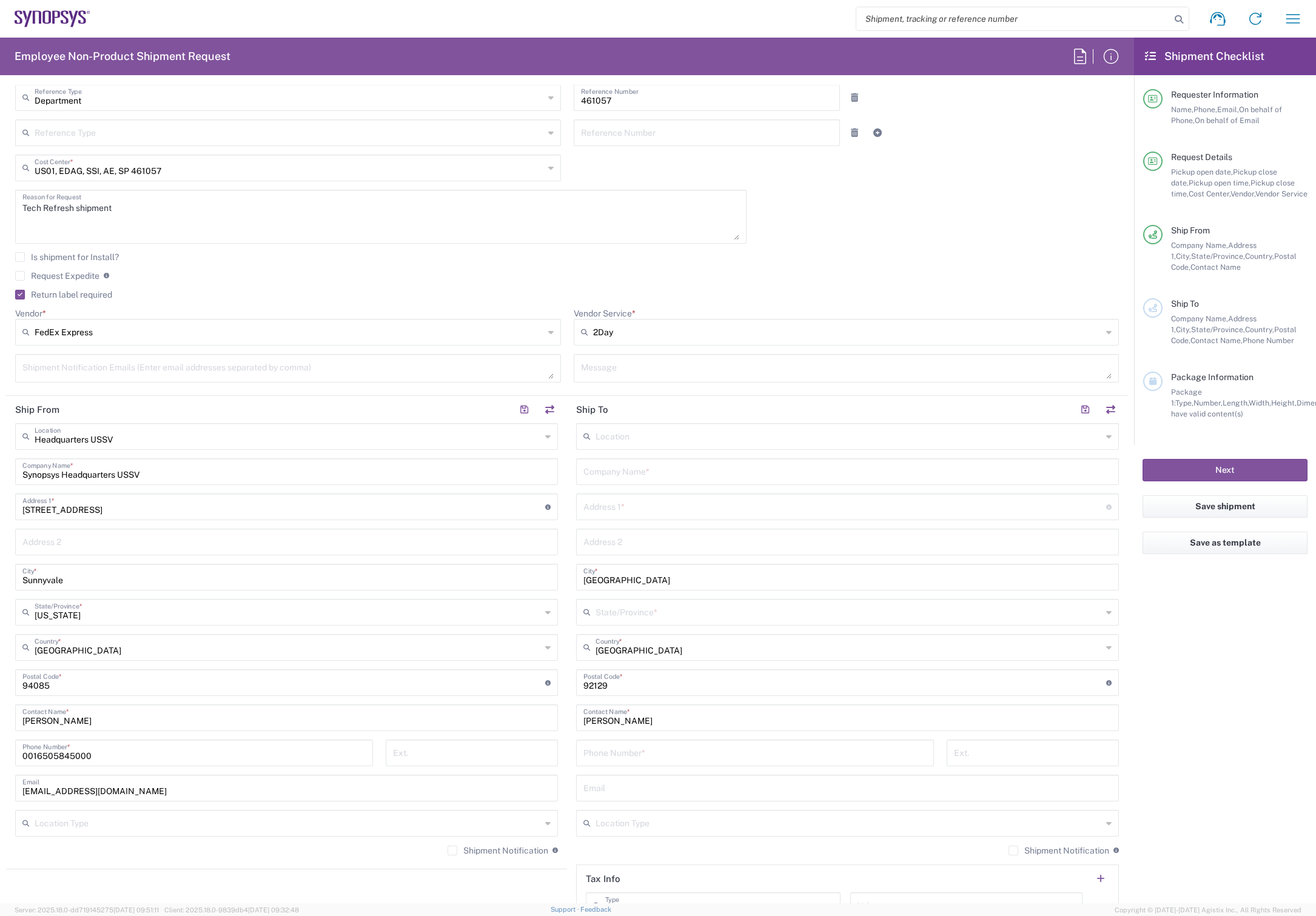
click at [858, 241] on div "09/12/2025 × Pickup open date * Cancel Apply 04:00 PM Pickup open time * 09/12/…" at bounding box center [568, 183] width 1117 height 416
click at [653, 751] on input "tel" at bounding box center [755, 752] width 344 height 21
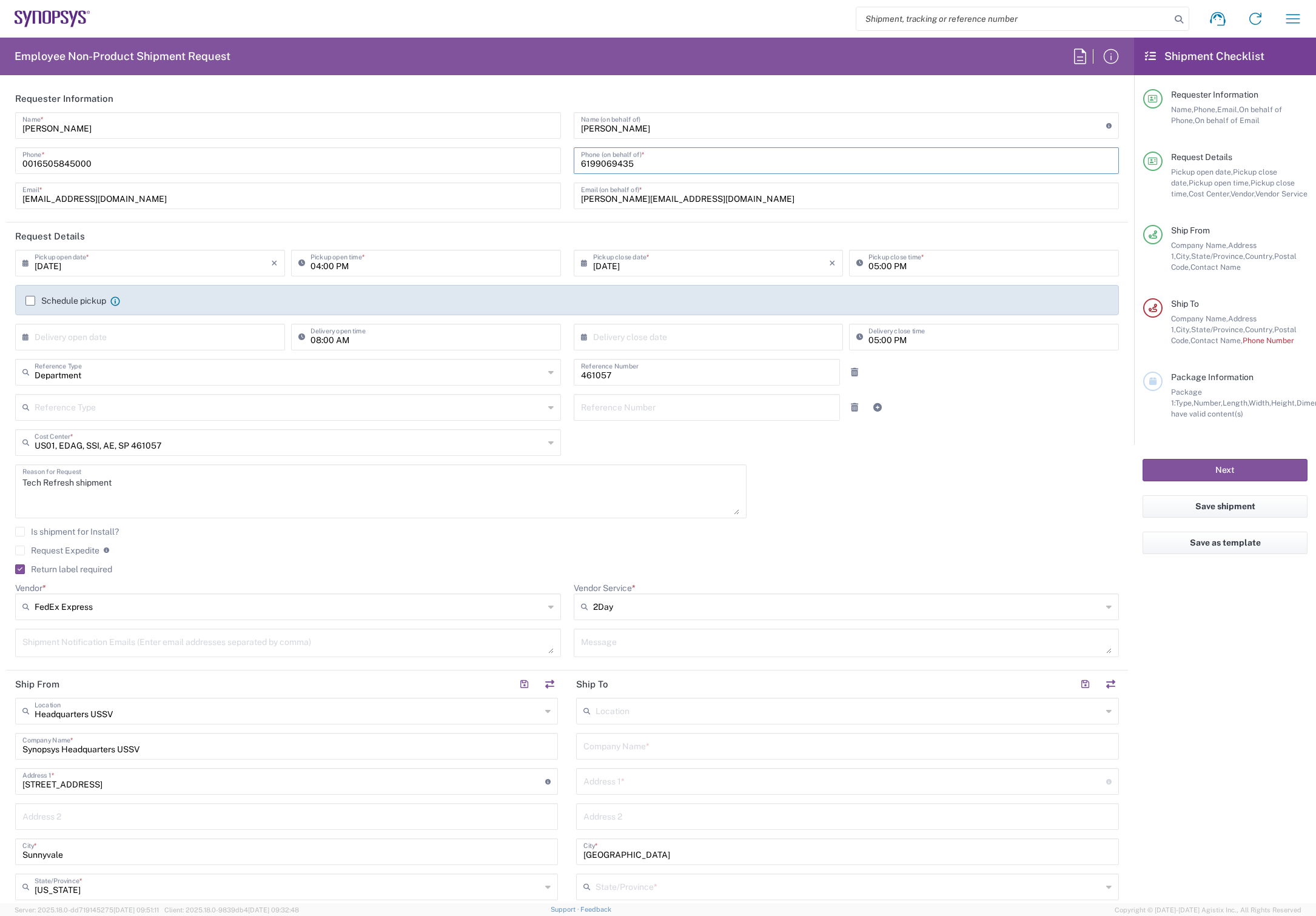
drag, startPoint x: 656, startPoint y: 162, endPoint x: 547, endPoint y: 167, distance: 109.1
click at [547, 167] on div "Marie Nguyen Name * 0016505845000 Phone * mnguyen@synopsys.com Email * Hiroshi …" at bounding box center [568, 165] width 1117 height 106
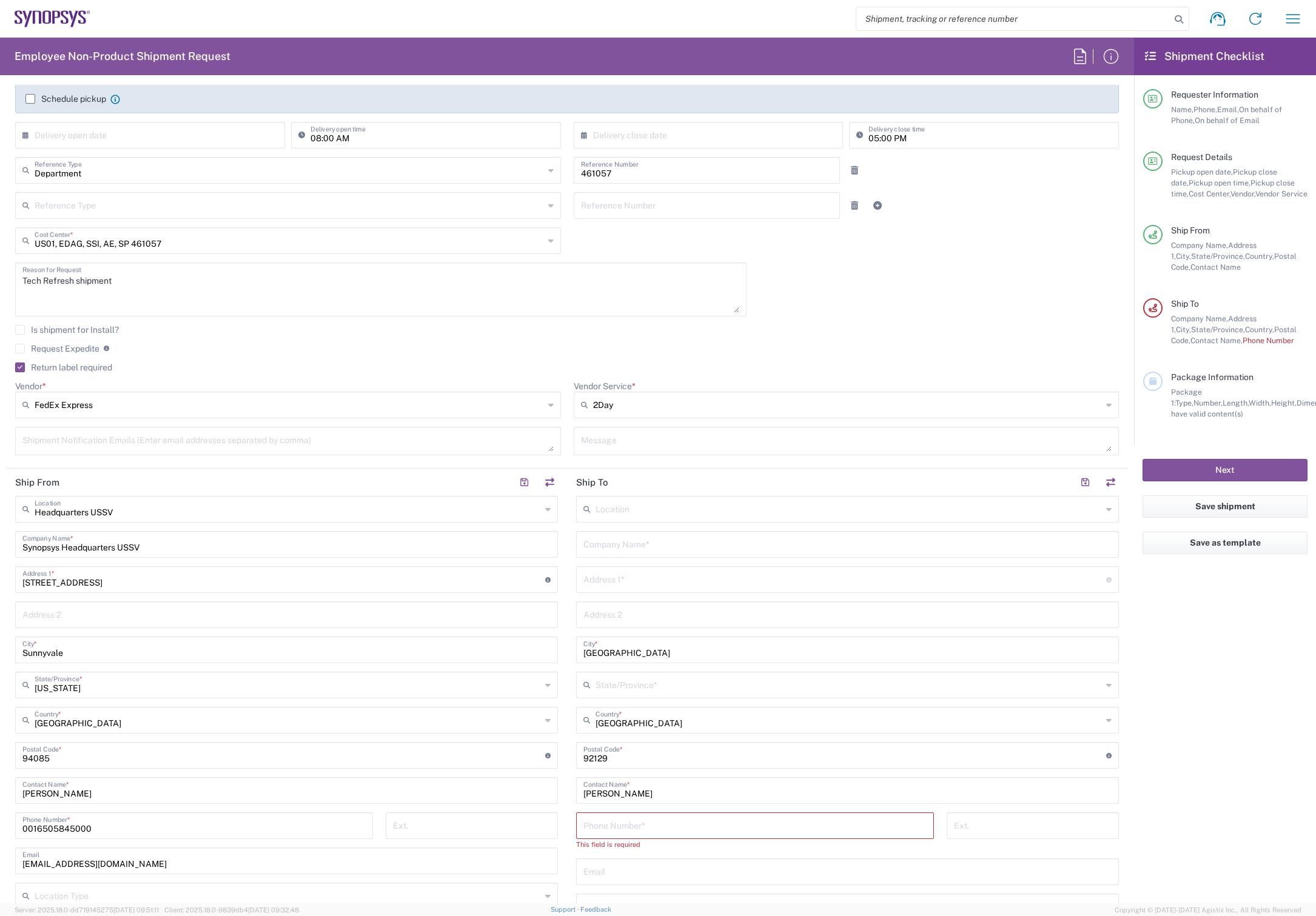
click at [650, 827] on input "tel" at bounding box center [755, 825] width 344 height 21
paste input "6199069435"
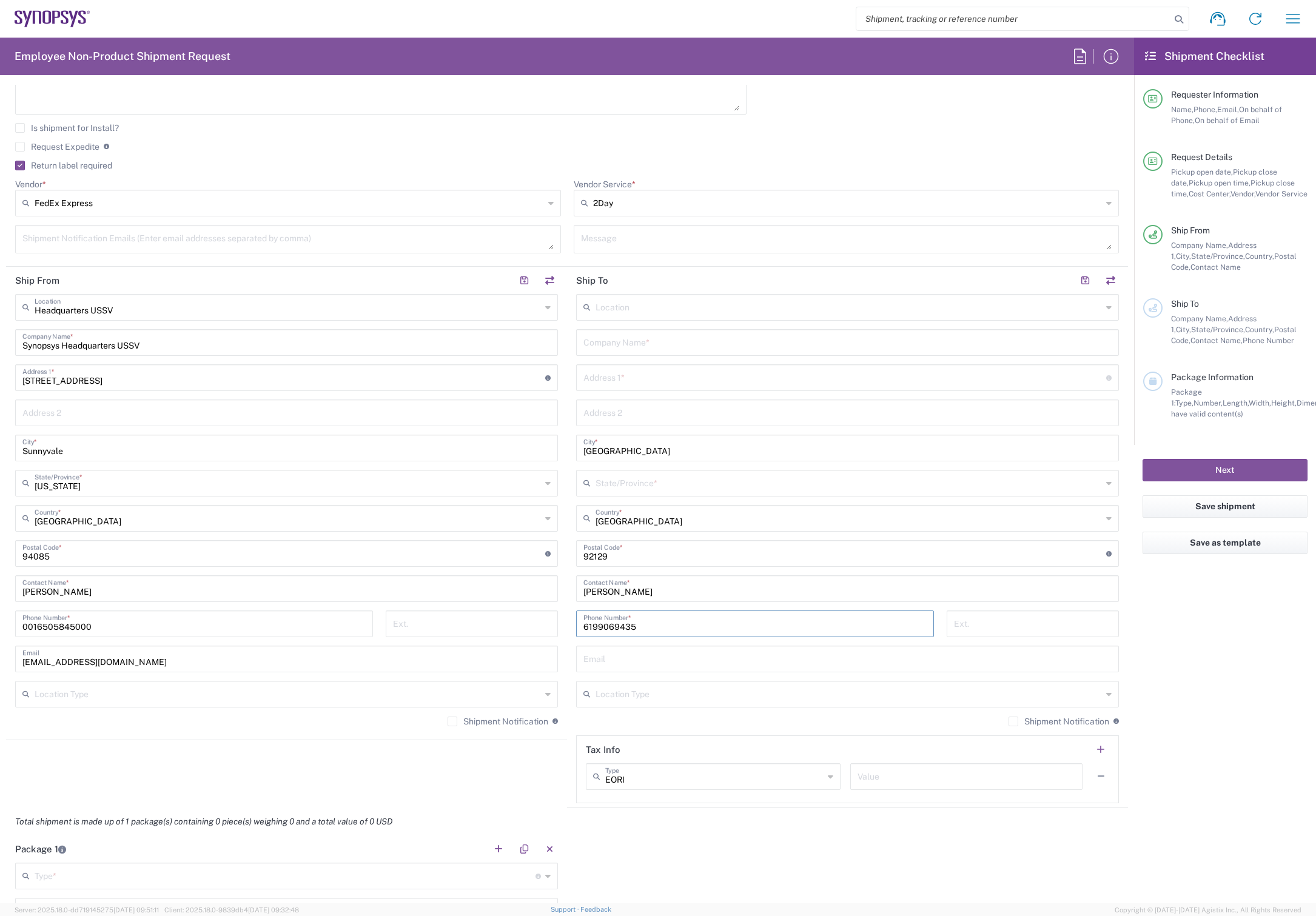
type input "6199069435"
click at [643, 303] on input "text" at bounding box center [849, 307] width 507 height 21
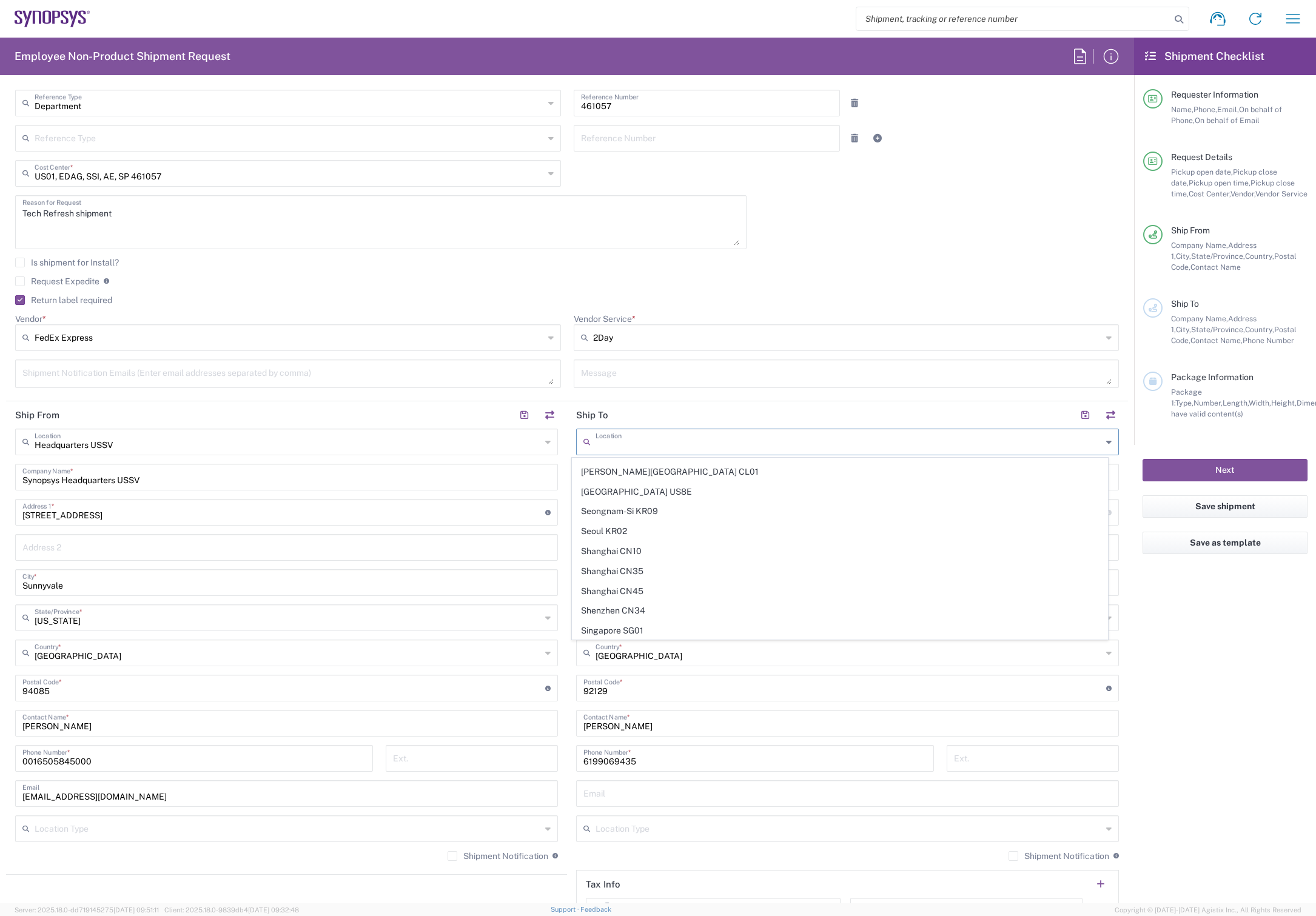
scroll to position [3021, 0]
click at [1205, 673] on agx-form-checklist "Shipment Checklist Requester Information Name, Phone, Email, On behalf of Phone…" at bounding box center [1225, 470] width 182 height 866
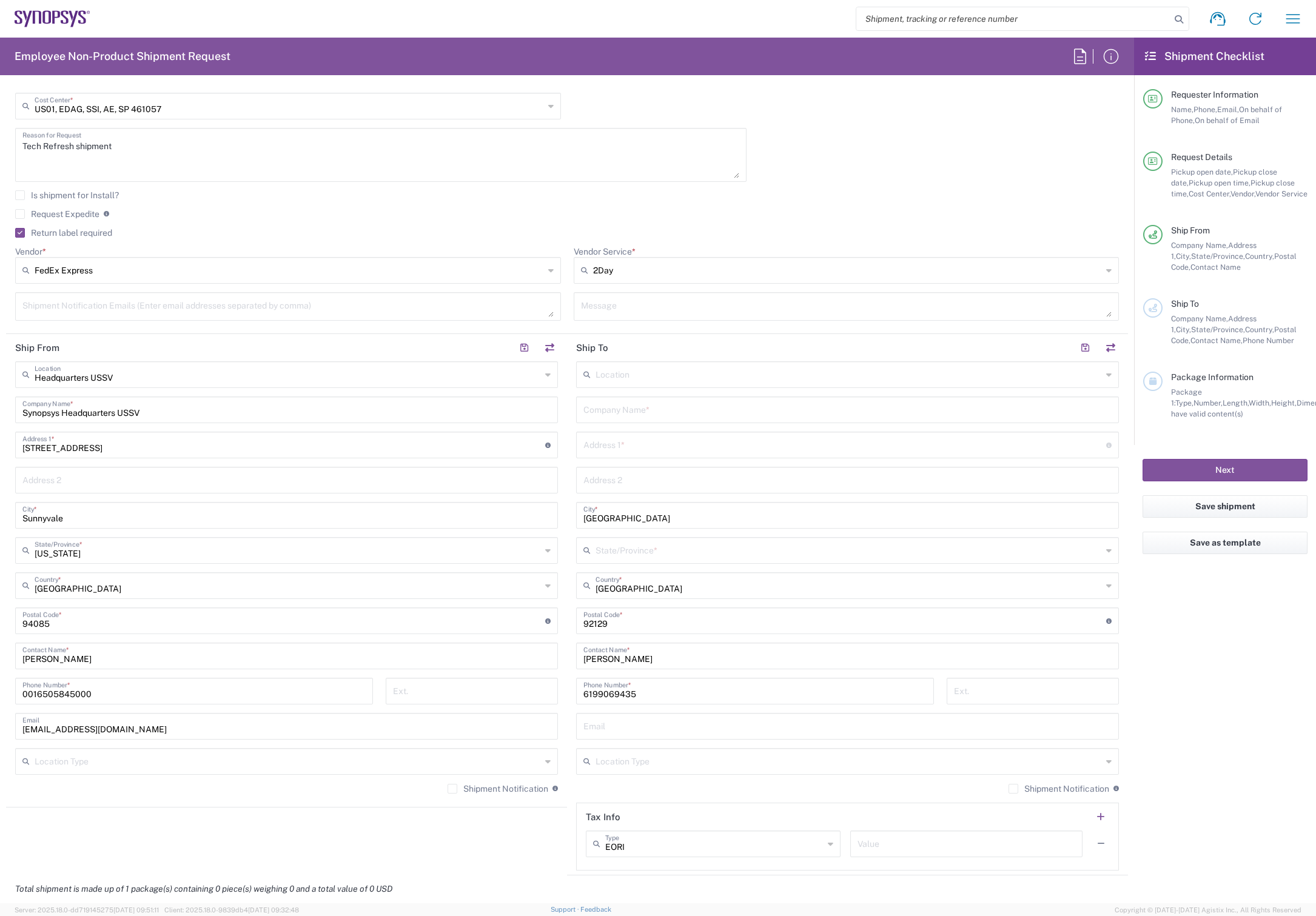
click at [675, 761] on input "text" at bounding box center [849, 761] width 507 height 21
click at [641, 807] on span "Residential/Home" at bounding box center [840, 807] width 535 height 19
type input "Residential/Home"
click at [483, 840] on agx-shipment-stop-widget "Ship From Headquarters USSV Location Headquarters USSV Aachen DE04 Agrate Brian…" at bounding box center [287, 604] width 561 height 541
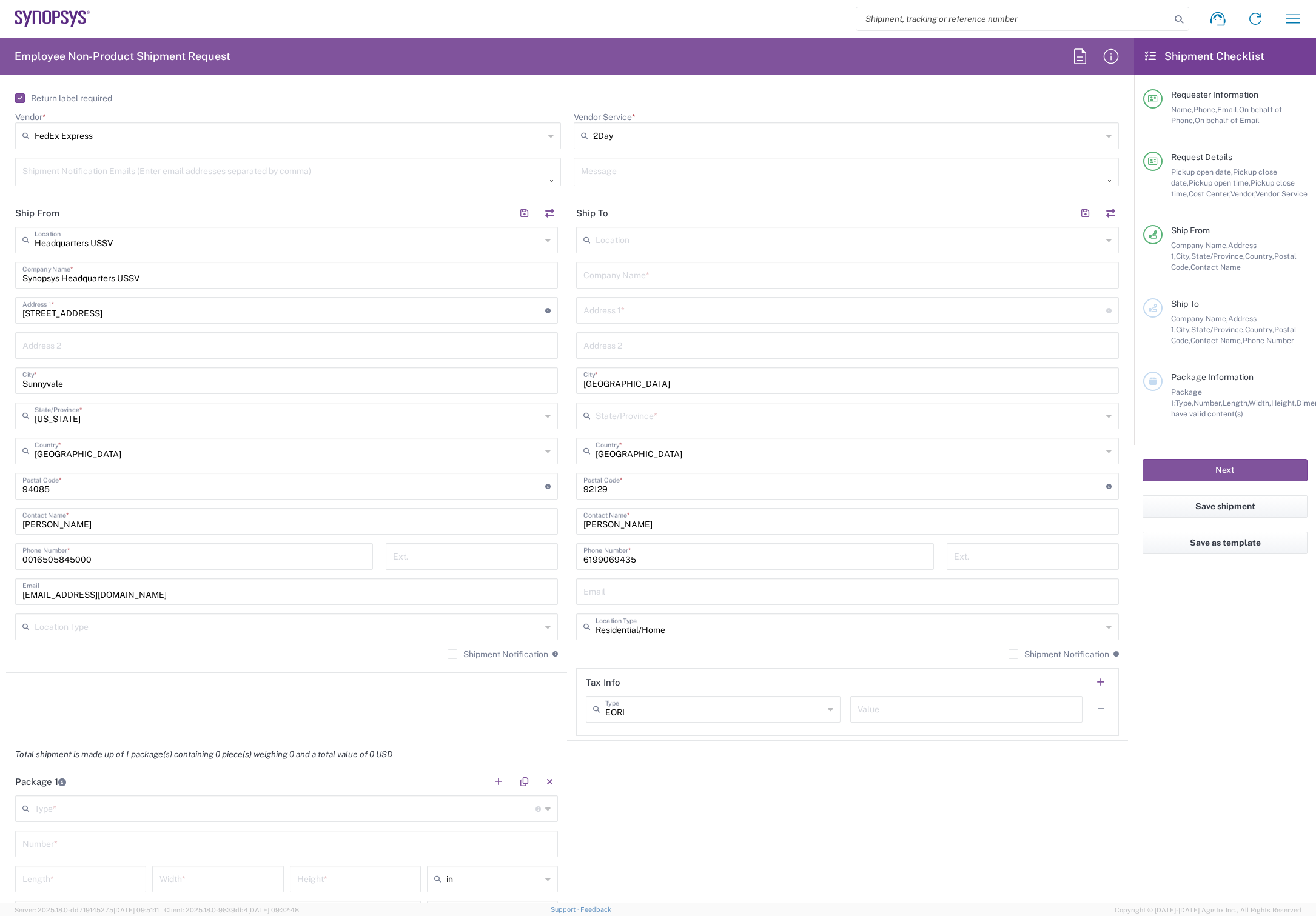
scroll to position [538, 0]
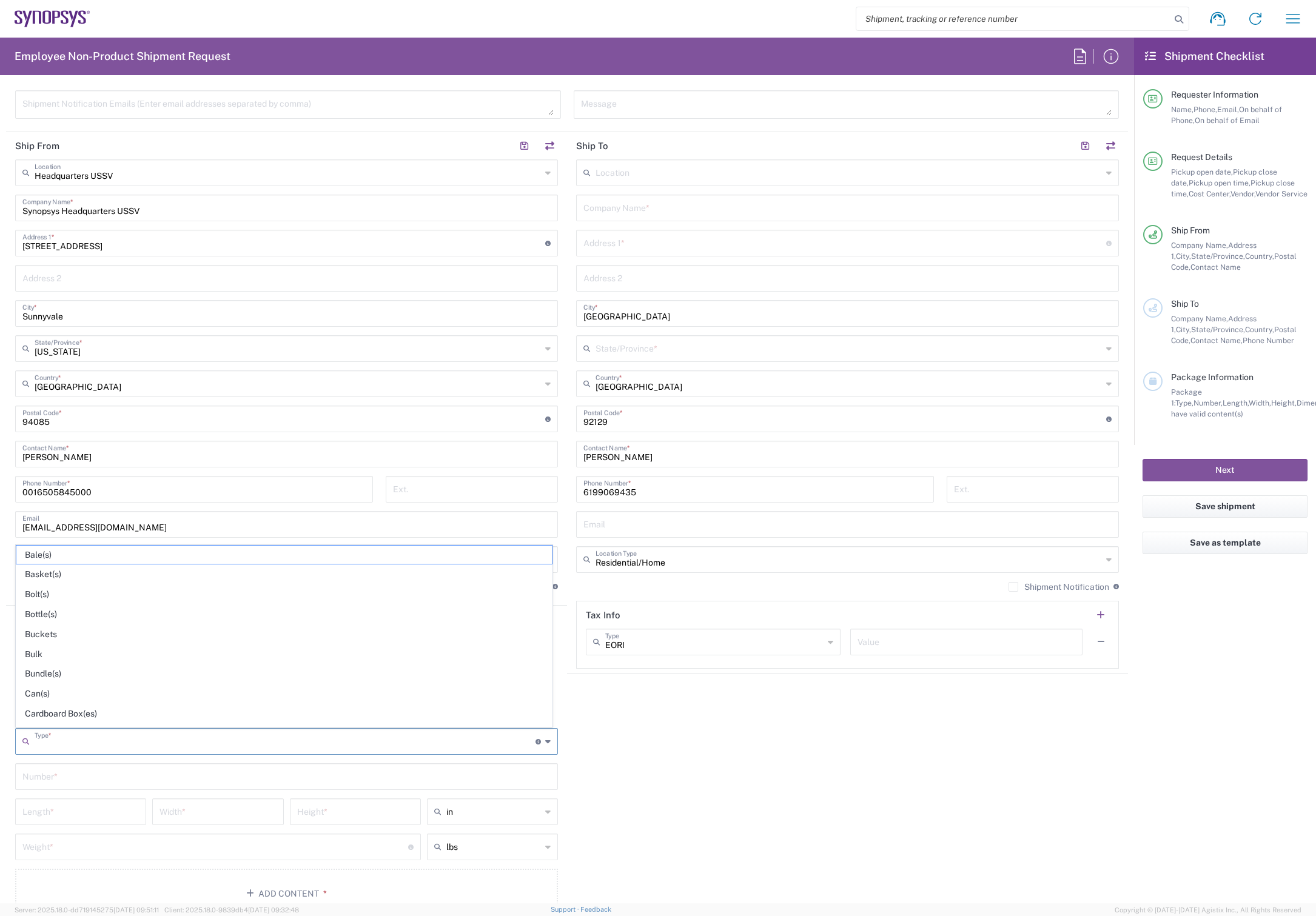
click at [73, 744] on input "text" at bounding box center [285, 741] width 501 height 21
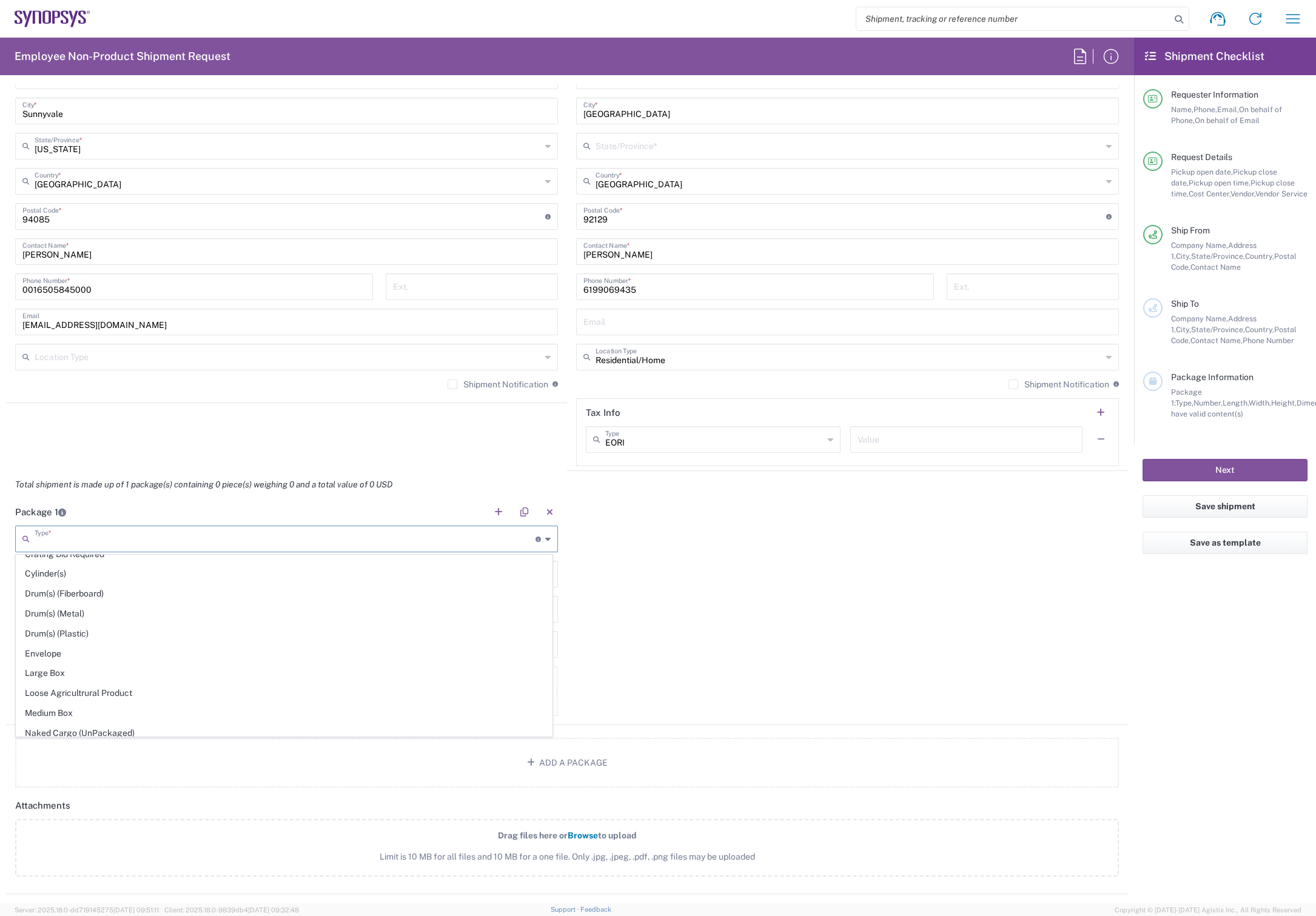
scroll to position [0, 0]
click at [69, 729] on span "Cardboard Box(es)" at bounding box center [284, 724] width 535 height 19
type input "Cardboard Box(es)"
click at [77, 574] on input "text" at bounding box center [287, 573] width 528 height 21
type input "1"
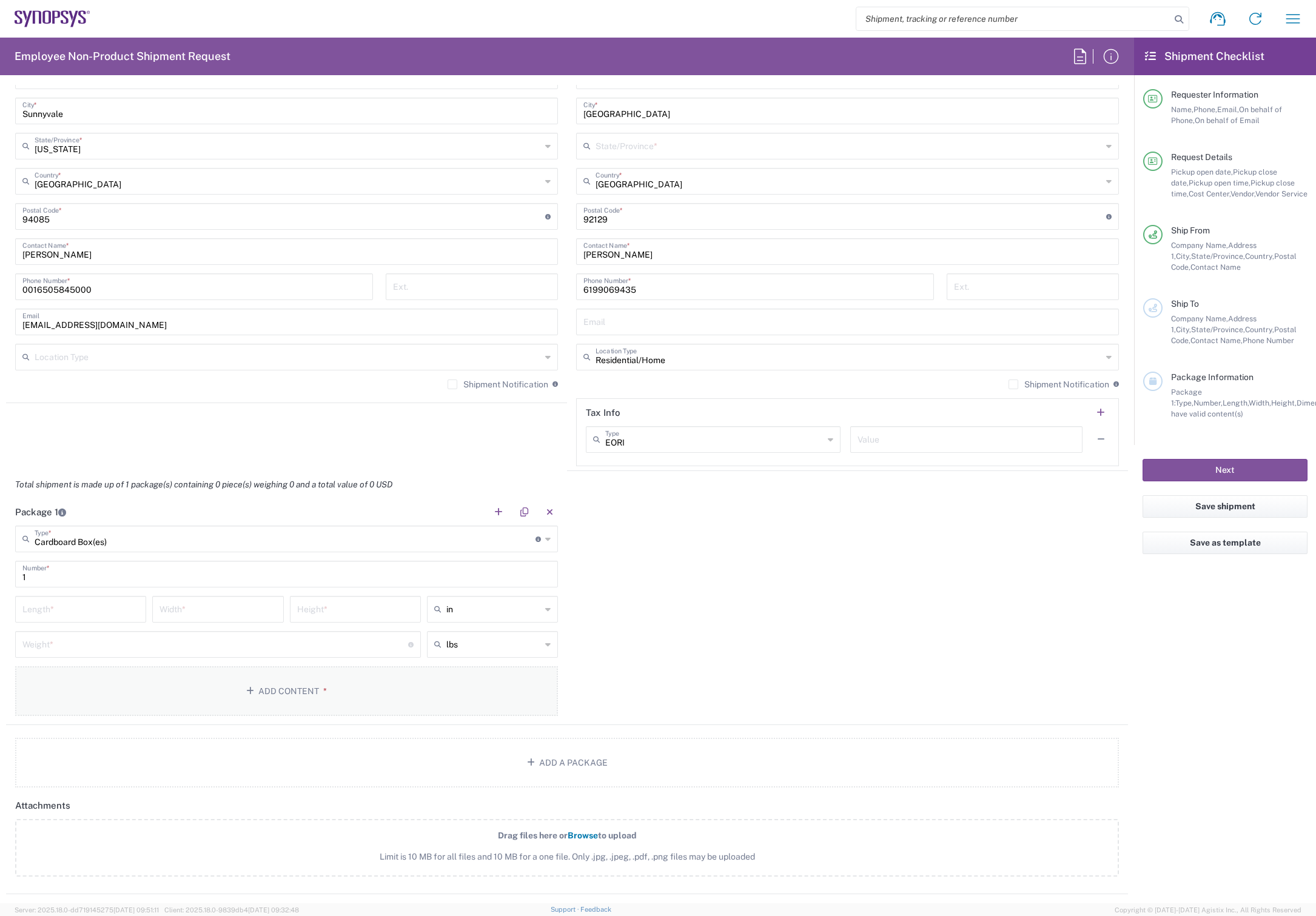
click at [54, 691] on button "Add Content *" at bounding box center [286, 691] width 543 height 50
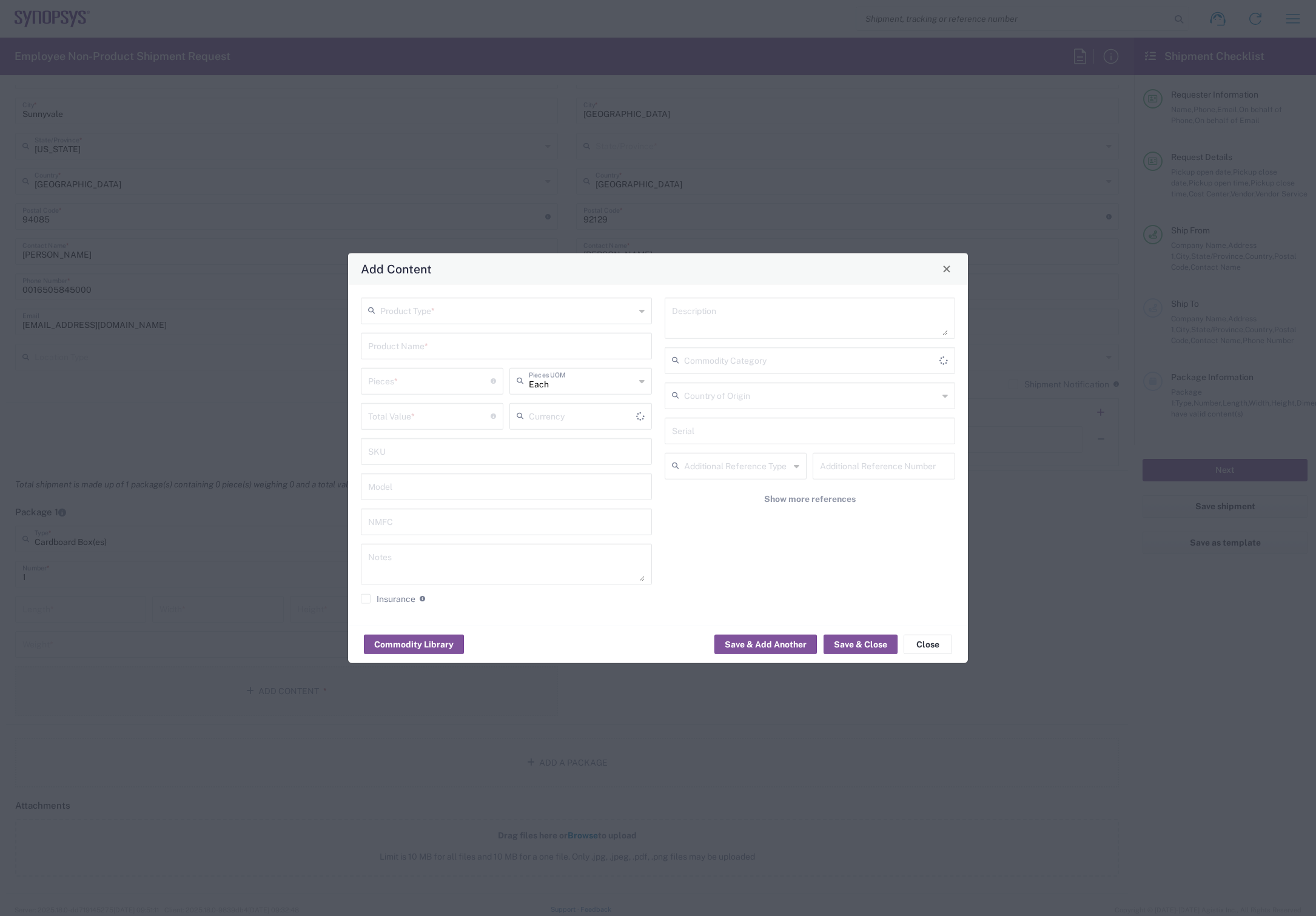
type input "US Dollar"
click at [462, 317] on input "text" at bounding box center [508, 310] width 255 height 21
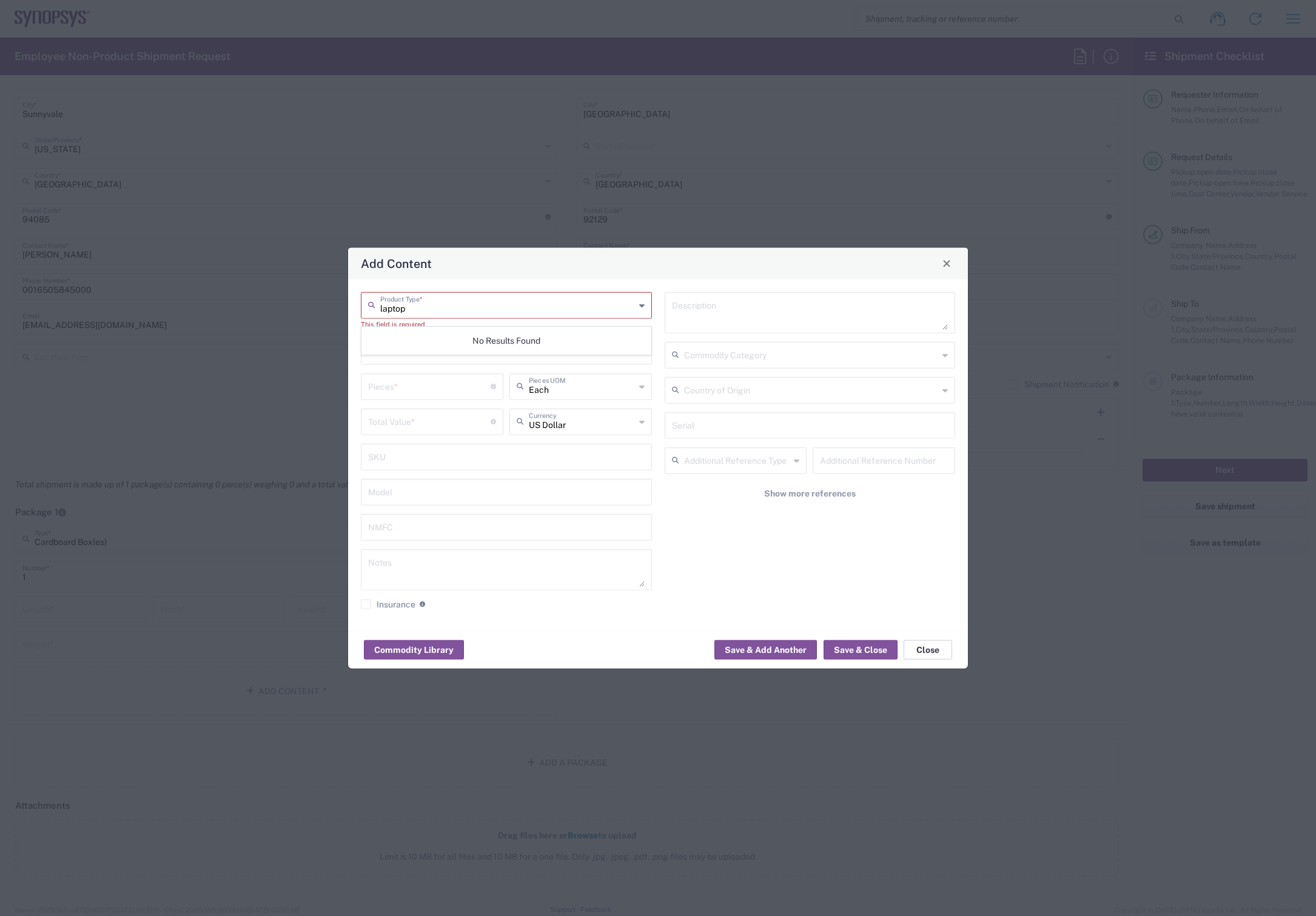
type input "laptop"
click at [916, 653] on button "Close" at bounding box center [928, 649] width 49 height 19
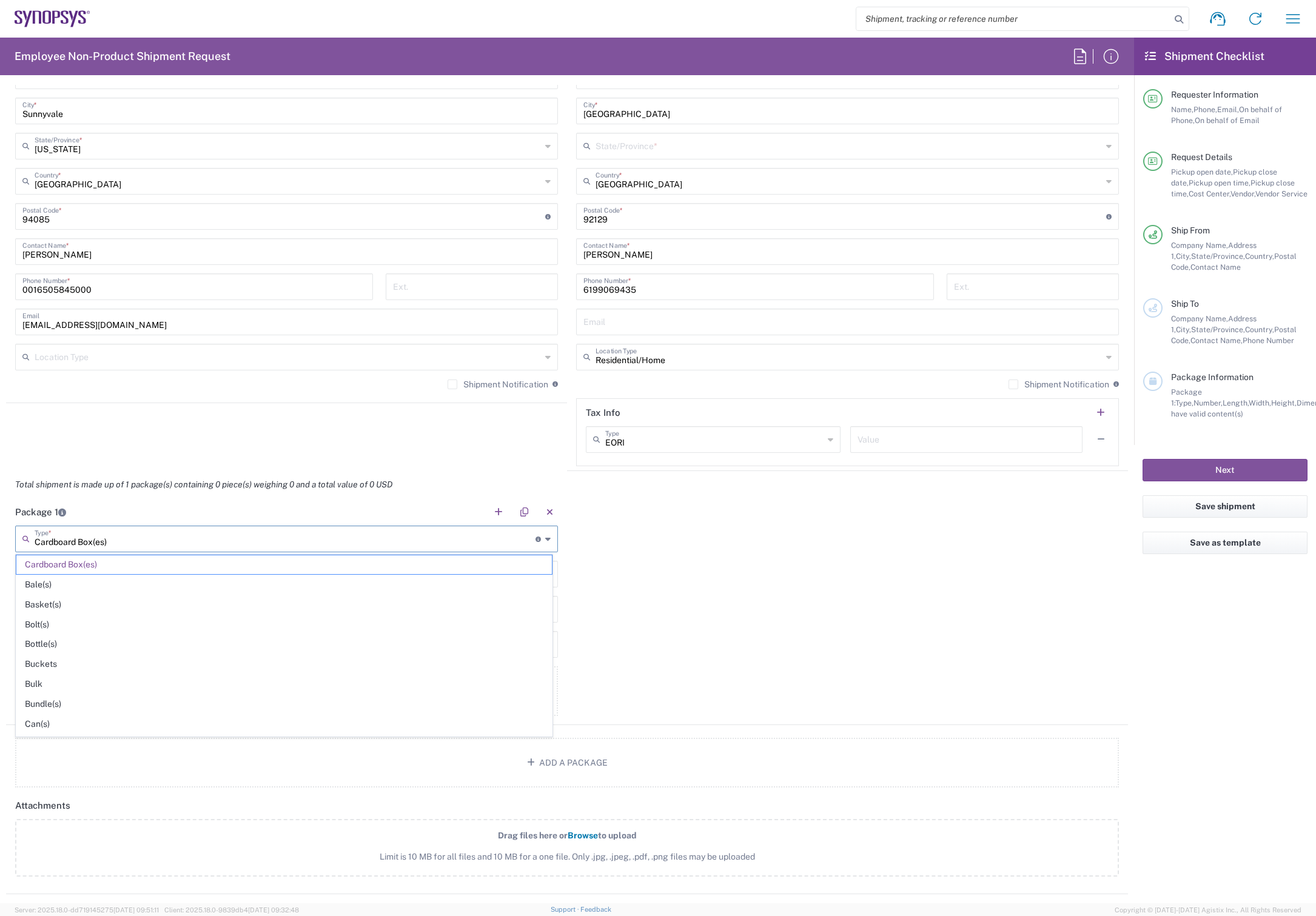
click at [208, 543] on input "Cardboard Box(es)" at bounding box center [285, 538] width 501 height 21
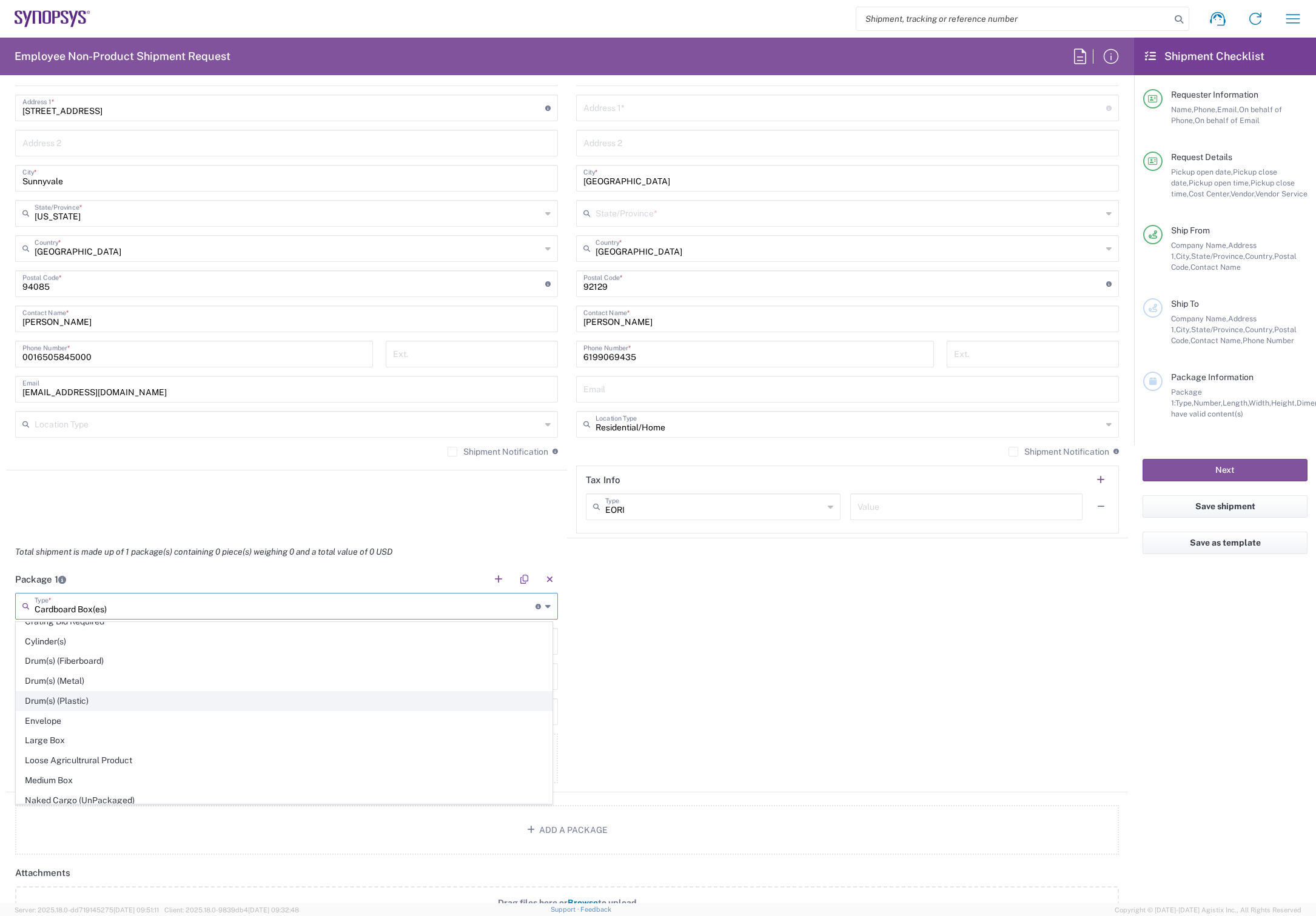
scroll to position [404, 0]
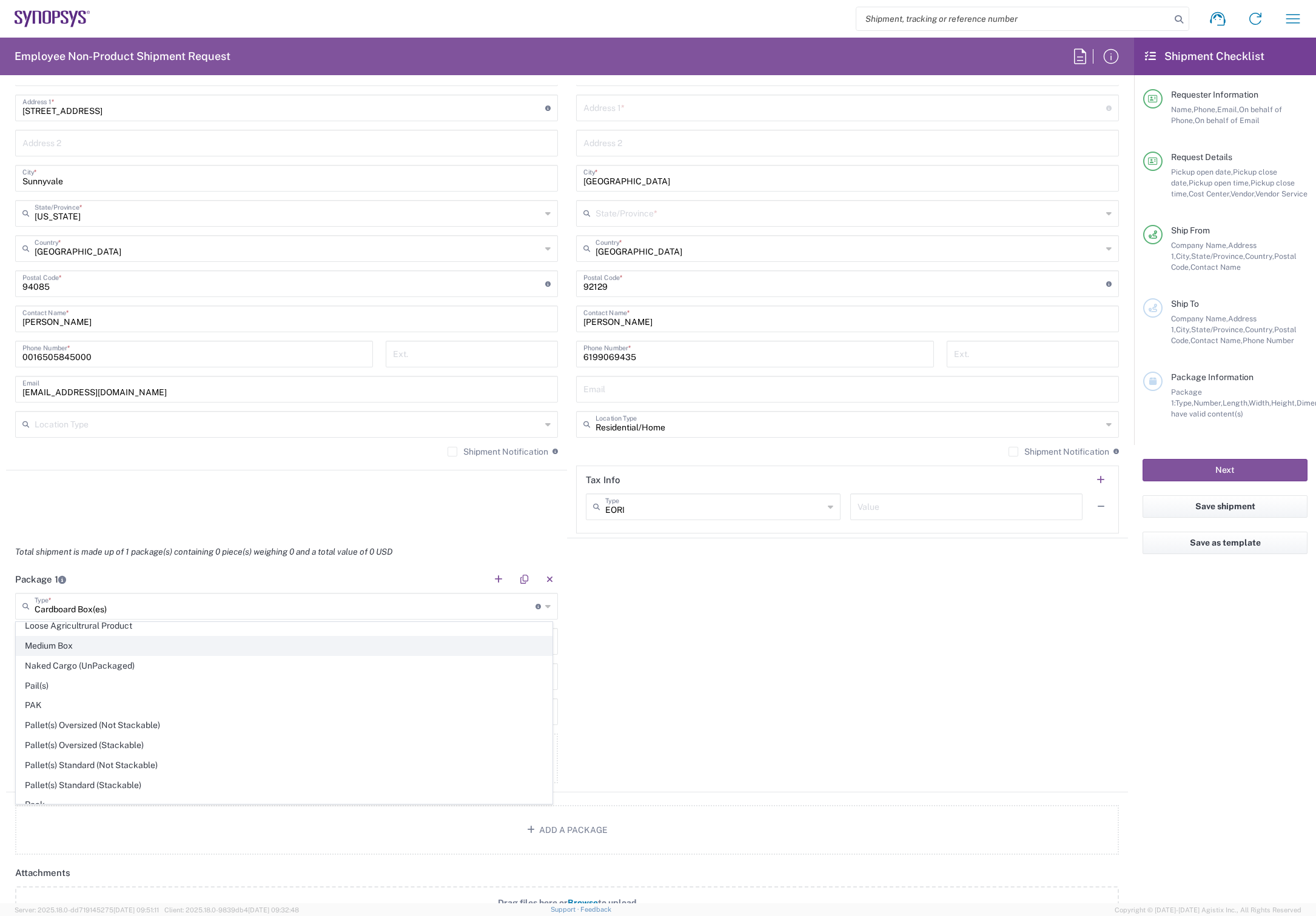
click at [58, 648] on span "Medium Box" at bounding box center [284, 646] width 535 height 19
type input "Medium Box"
type input "13"
type input "11.5"
type input "2.5"
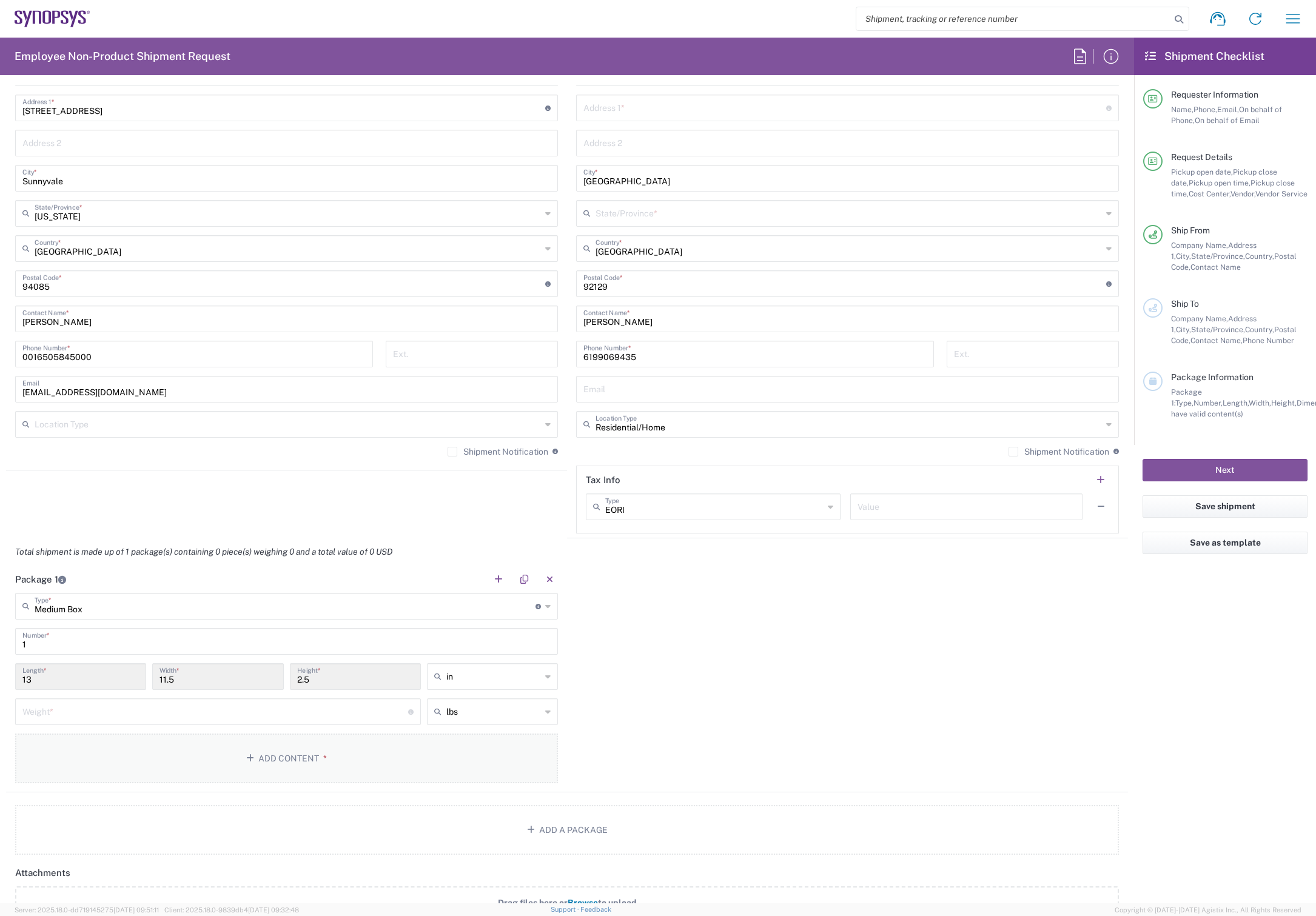
click at [294, 761] on button "Add Content *" at bounding box center [286, 759] width 543 height 50
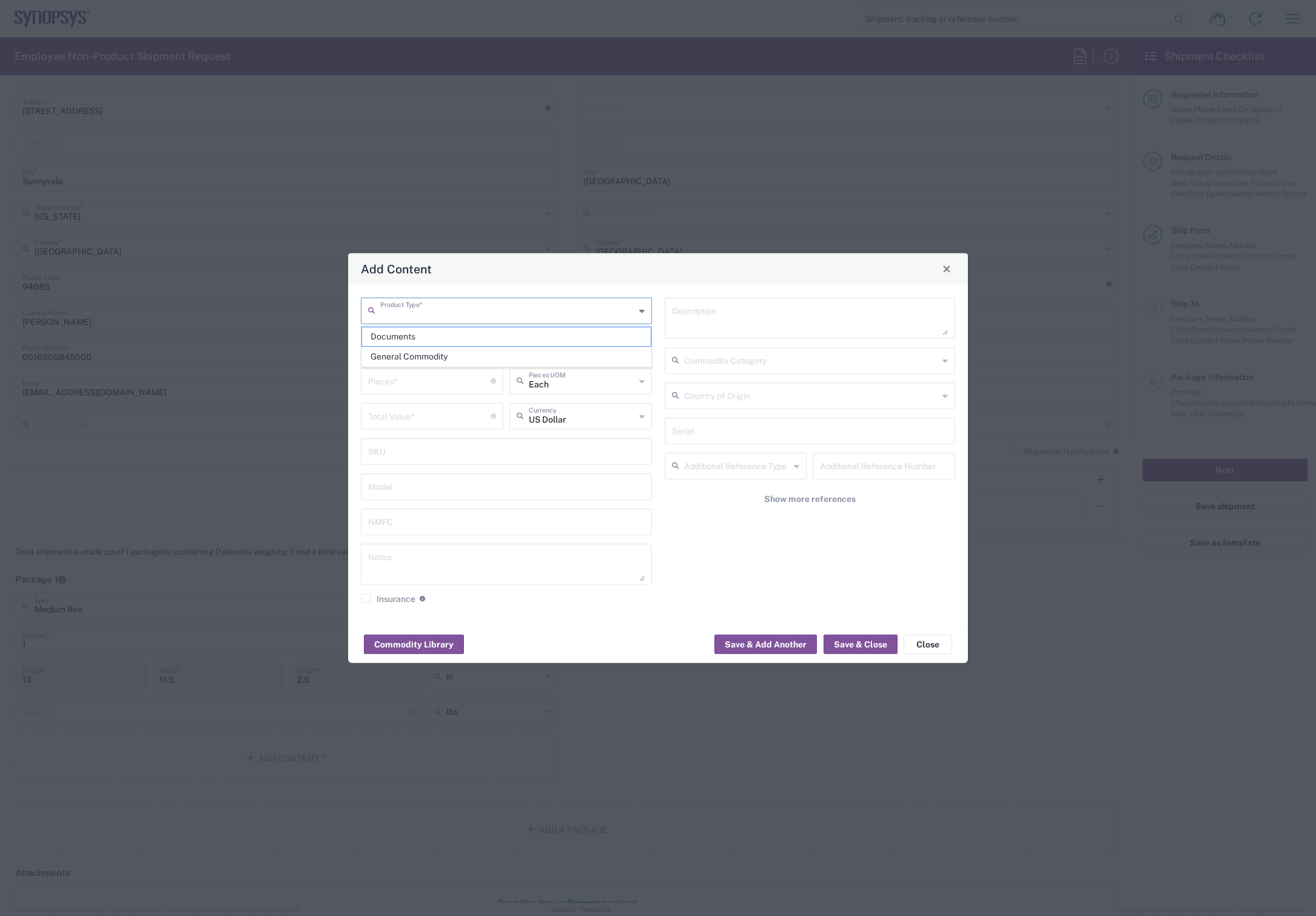
click at [472, 304] on input "text" at bounding box center [508, 310] width 255 height 21
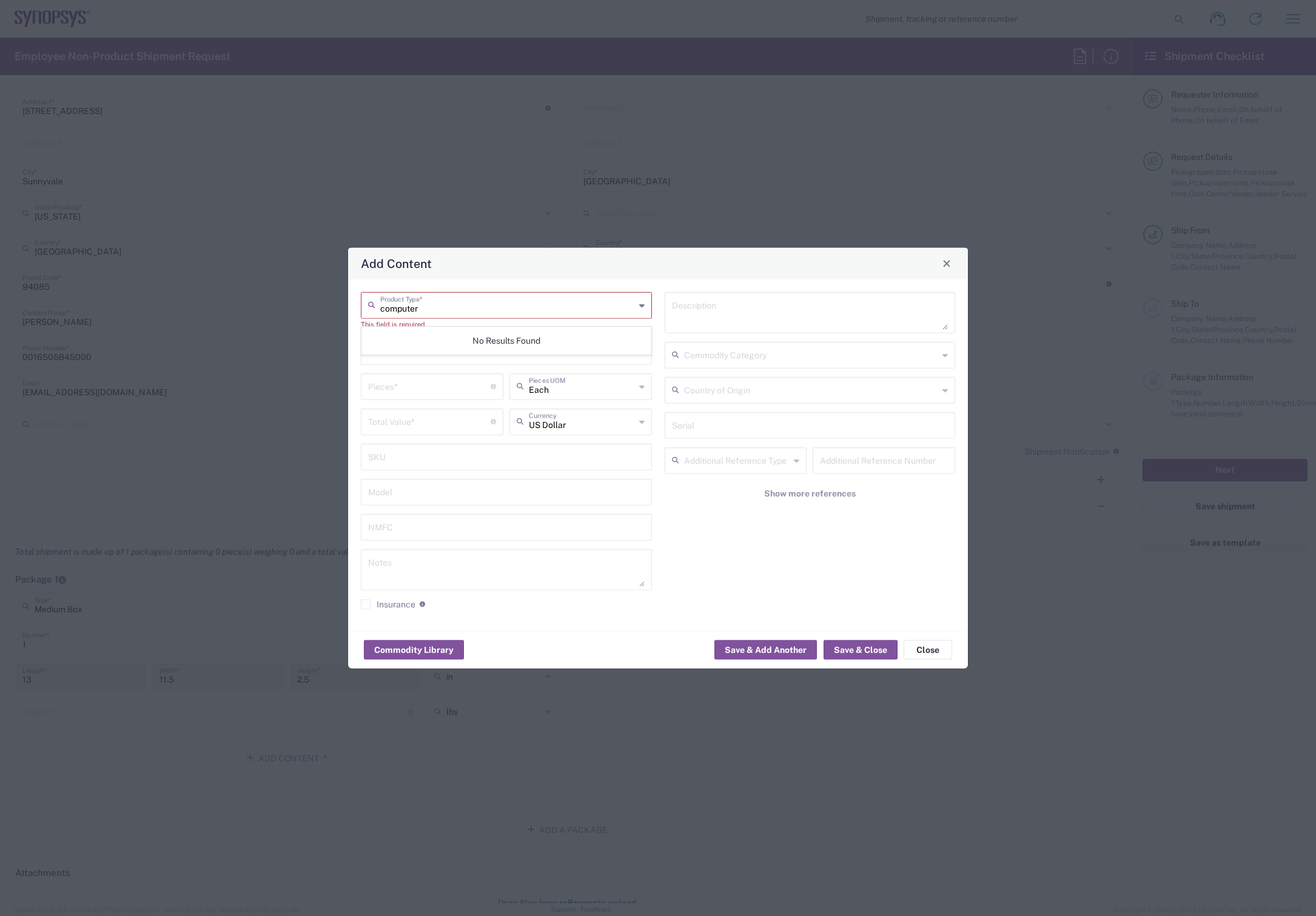
type input "computer"
click at [550, 271] on div "Add Content" at bounding box center [658, 263] width 620 height 31
click at [462, 303] on input "text" at bounding box center [508, 304] width 255 height 21
click at [433, 350] on span "General Commodity" at bounding box center [506, 352] width 288 height 19
type input "General Commodity"
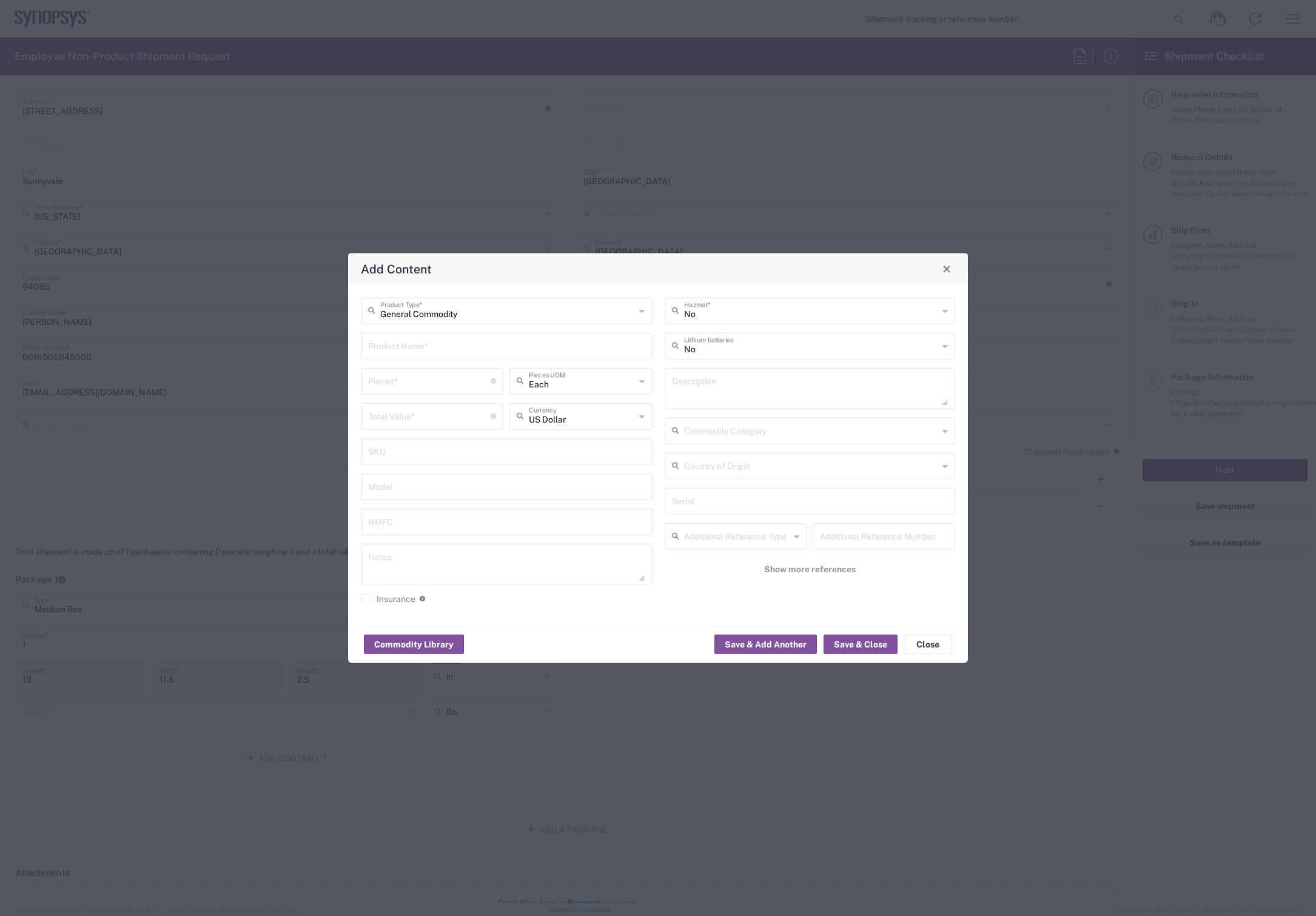
click at [482, 344] on input "text" at bounding box center [506, 345] width 277 height 21
type input "MacBook Laptop"
click at [474, 383] on input "number" at bounding box center [429, 380] width 122 height 21
type input "1"
click at [465, 411] on input "number" at bounding box center [429, 415] width 122 height 21
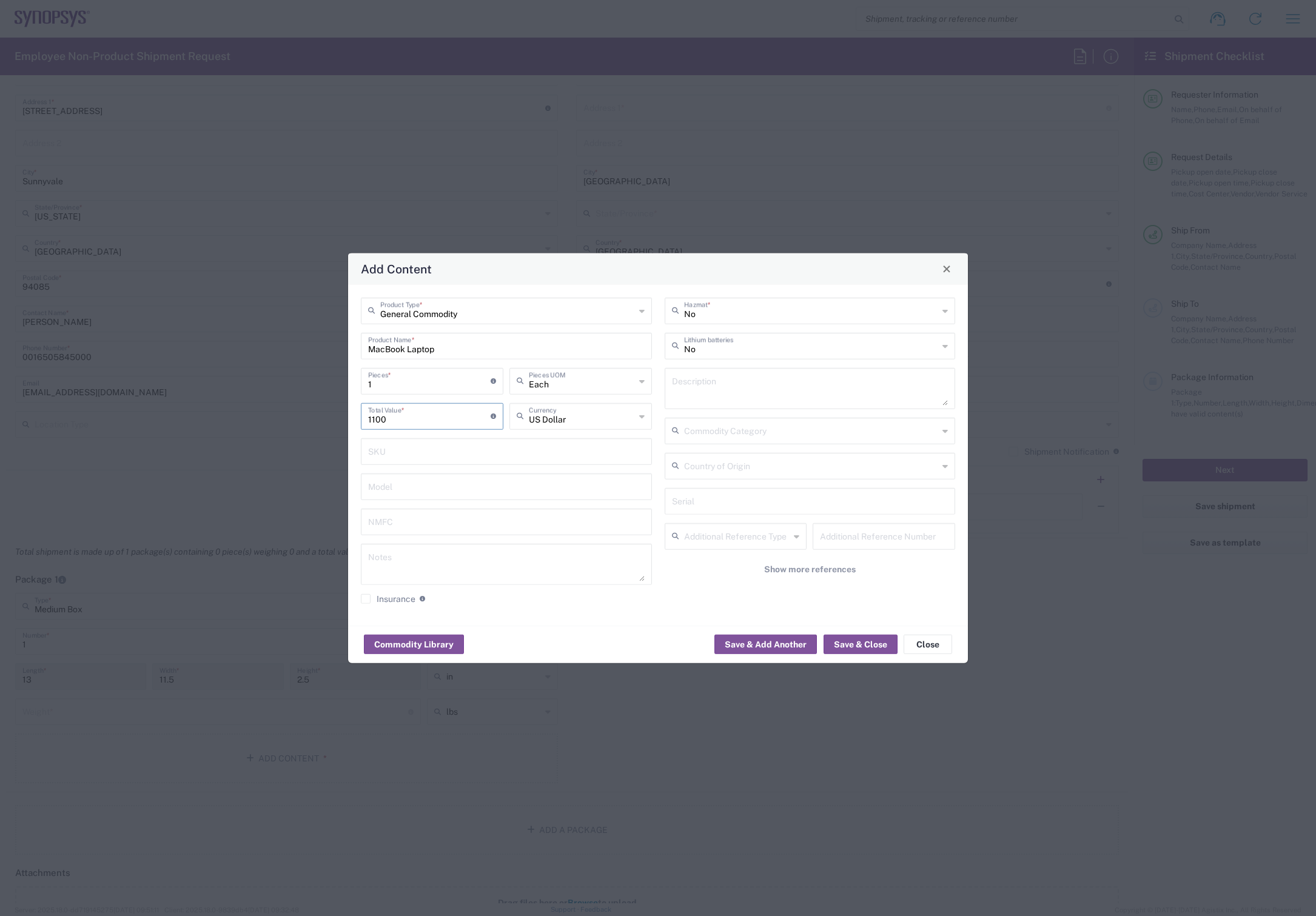
type input "1100"
click at [525, 488] on input "text" at bounding box center [506, 485] width 277 height 21
click at [942, 305] on icon at bounding box center [945, 310] width 6 height 19
click at [956, 300] on div "Hazmat * No Lithium batteries Description Commodity Category Country of Origin …" at bounding box center [810, 455] width 304 height 315
type input "No"
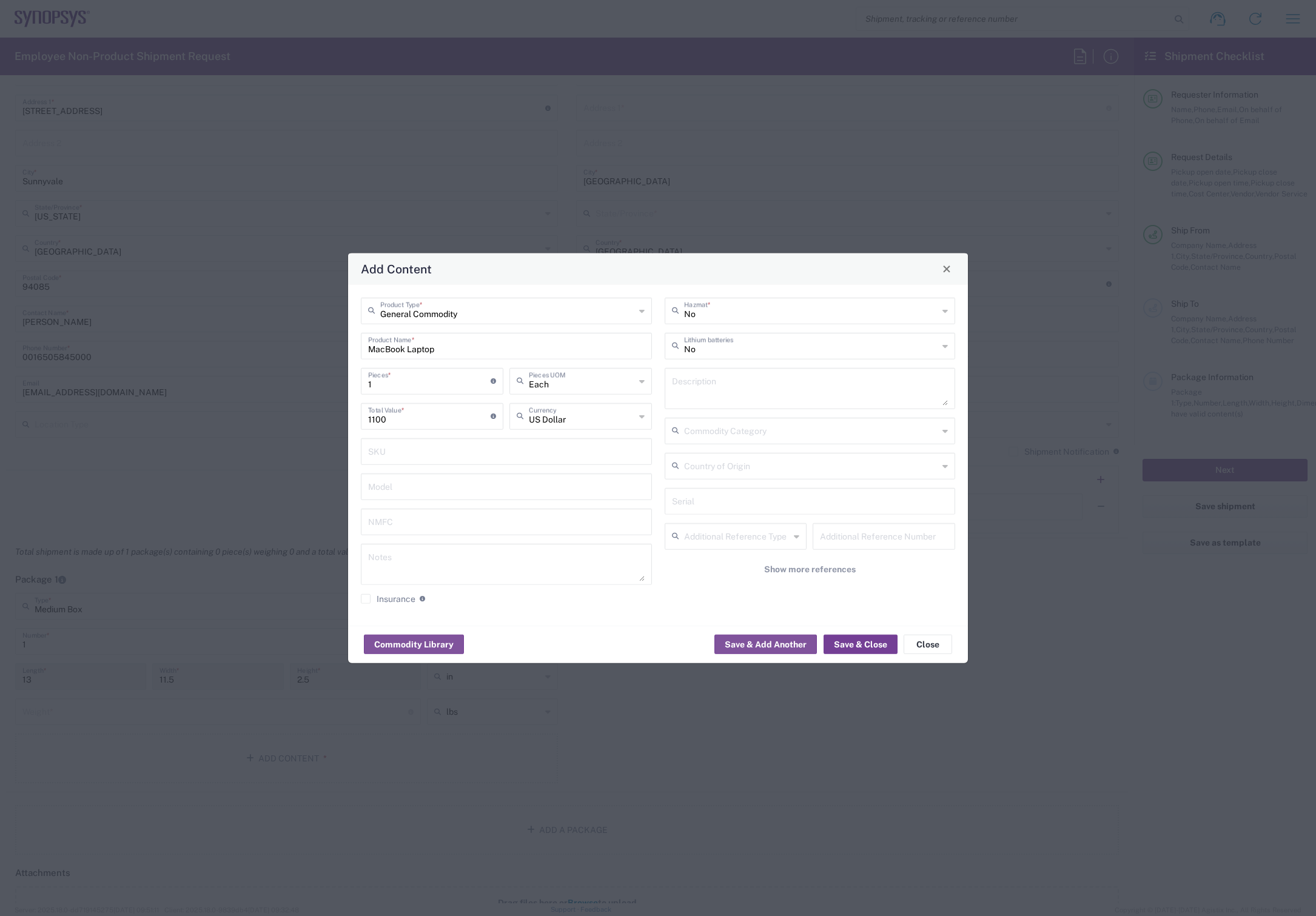
click at [862, 647] on button "Save & Close" at bounding box center [861, 644] width 74 height 19
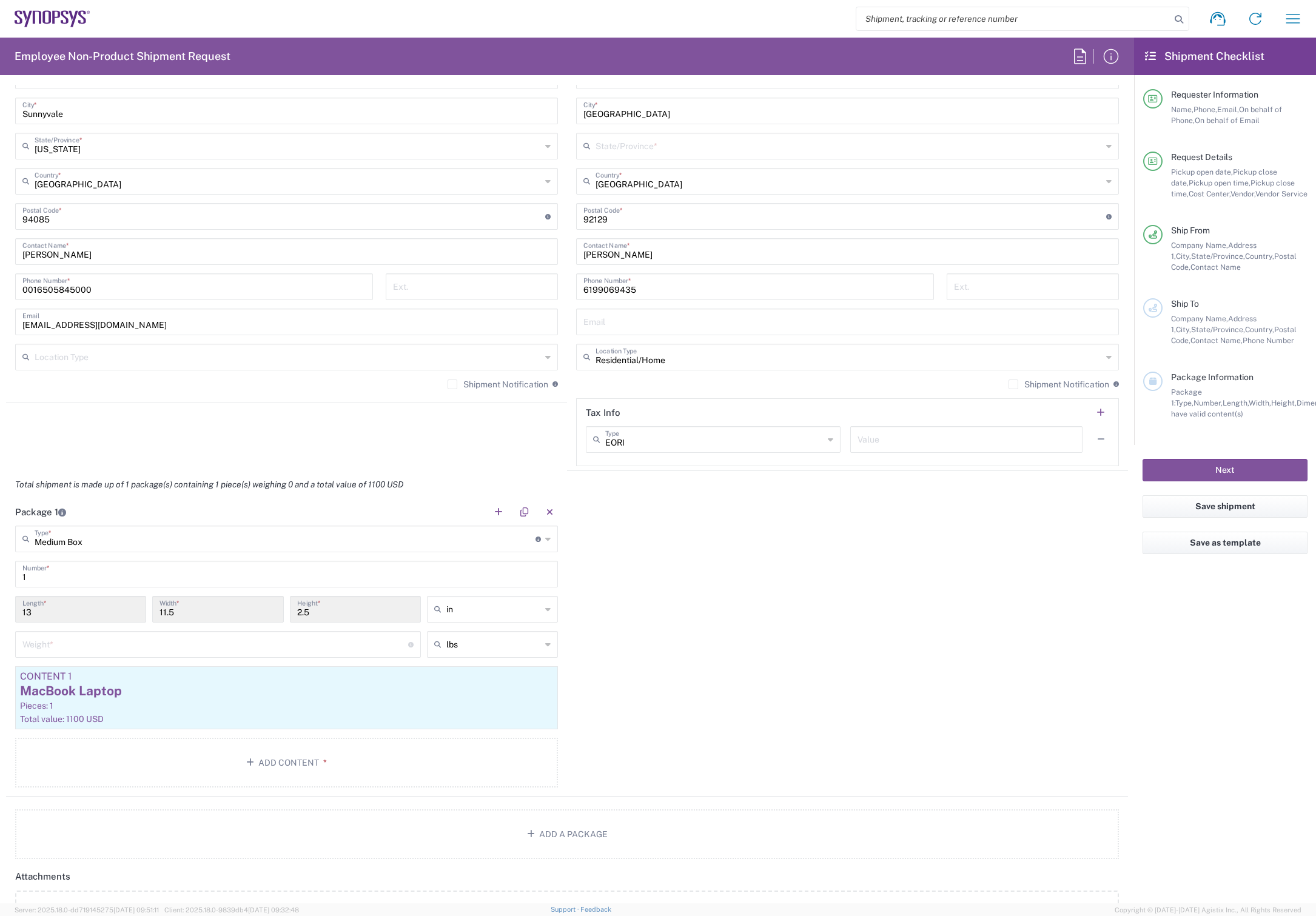
scroll to position [337, 0]
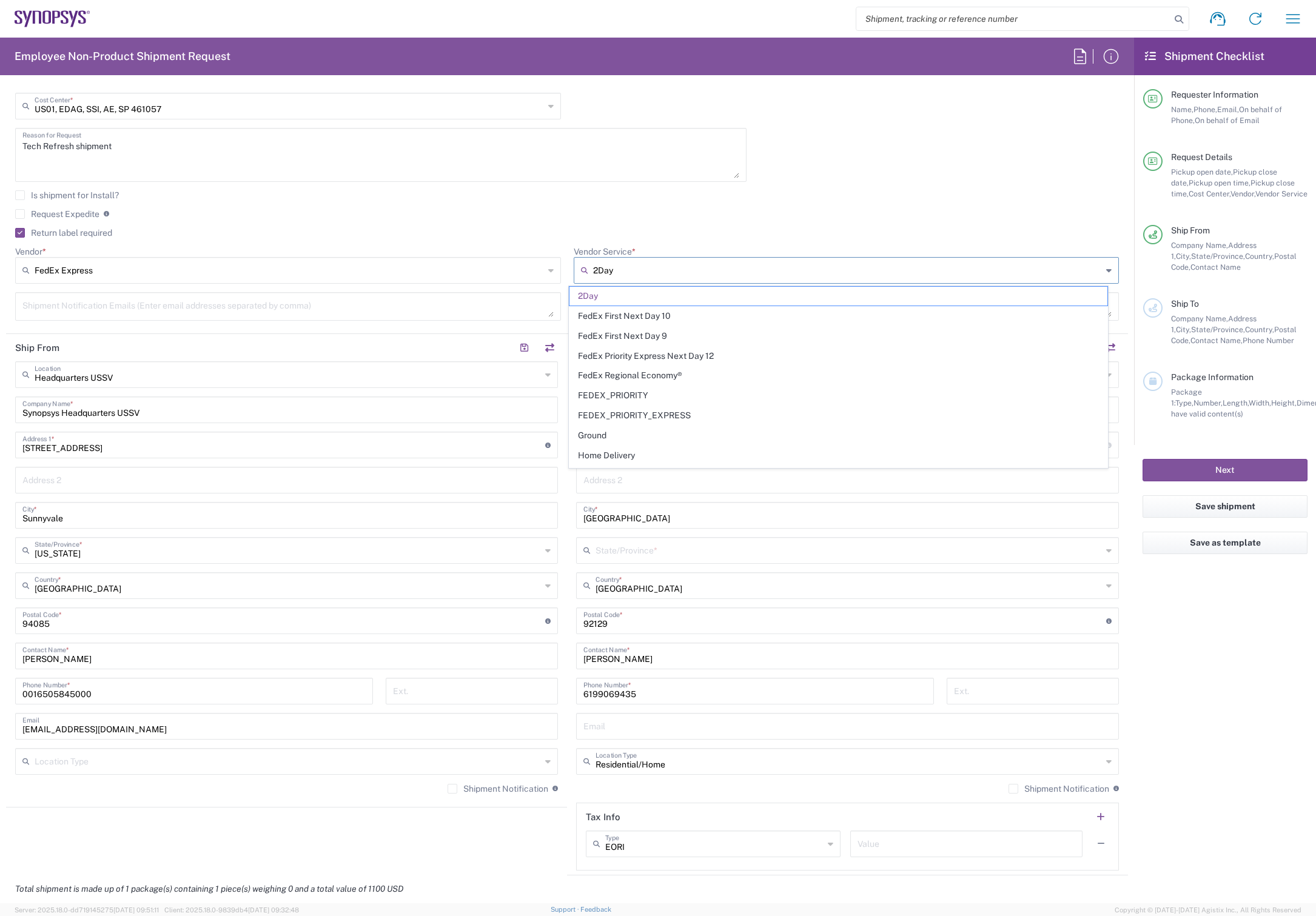
click at [650, 269] on input "2Day" at bounding box center [848, 270] width 510 height 19
click at [609, 436] on span "Ground" at bounding box center [838, 436] width 538 height 19
type input "Ground"
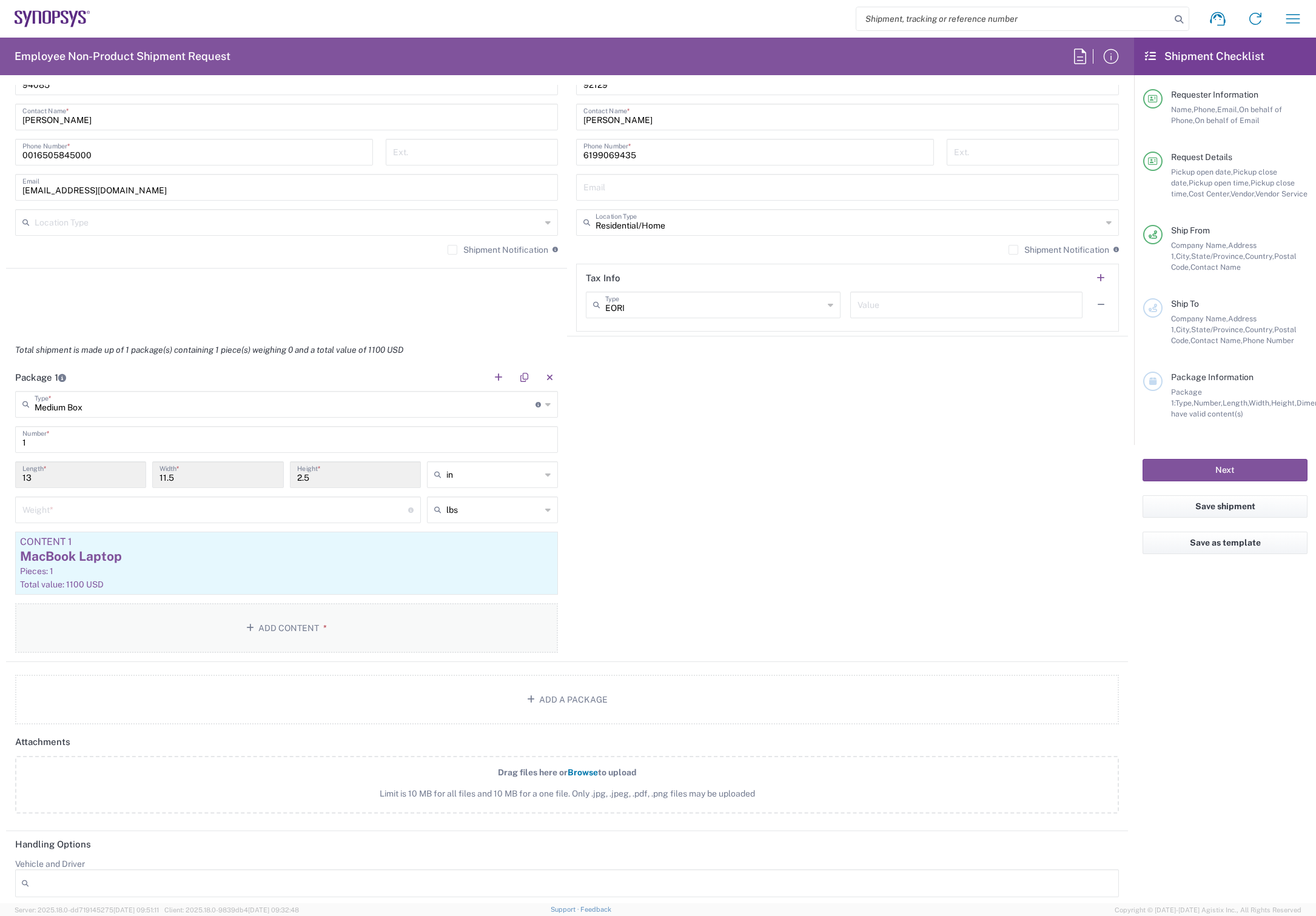
scroll to position [1157, 0]
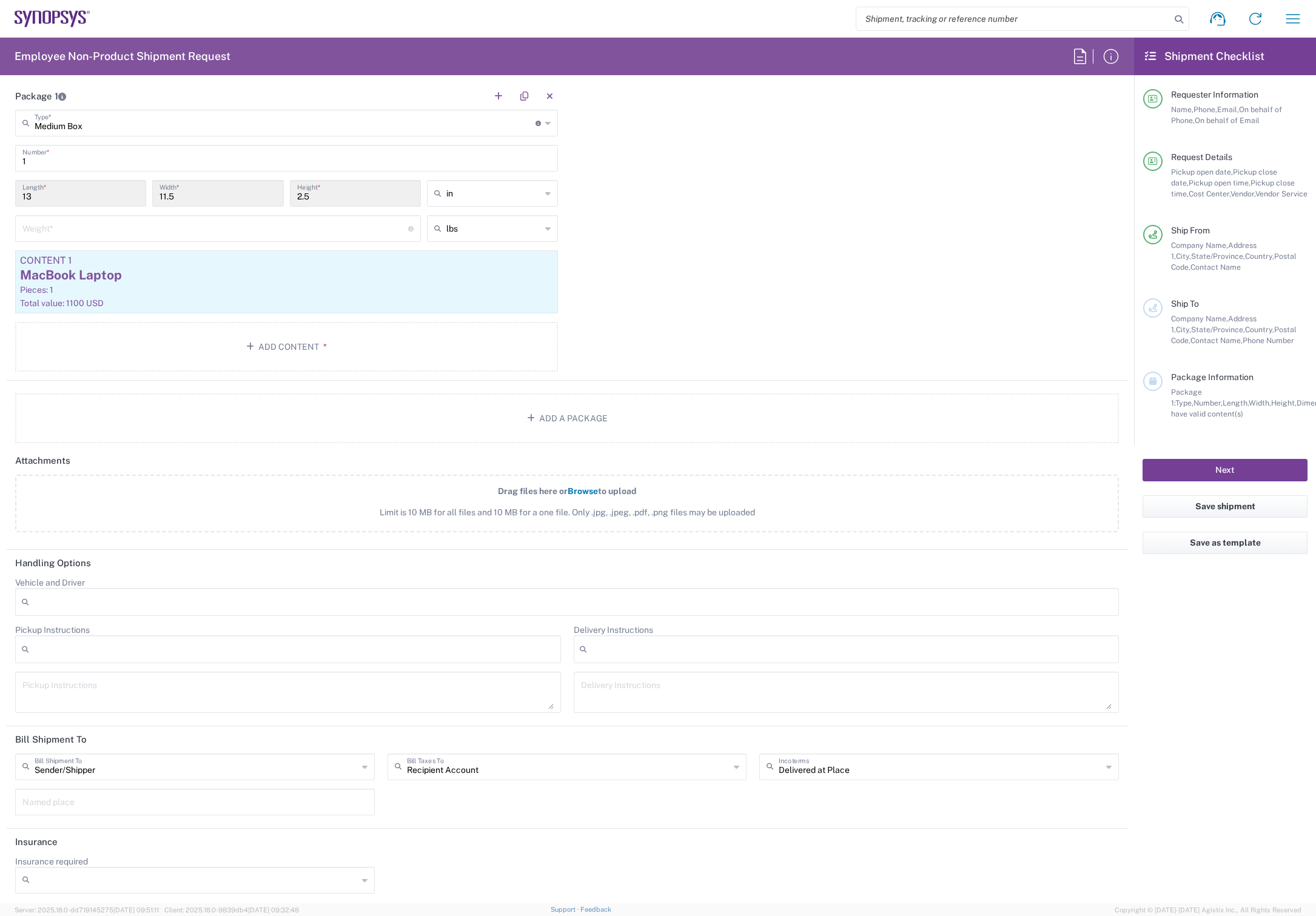
click at [1263, 471] on button "Next" at bounding box center [1225, 470] width 165 height 22
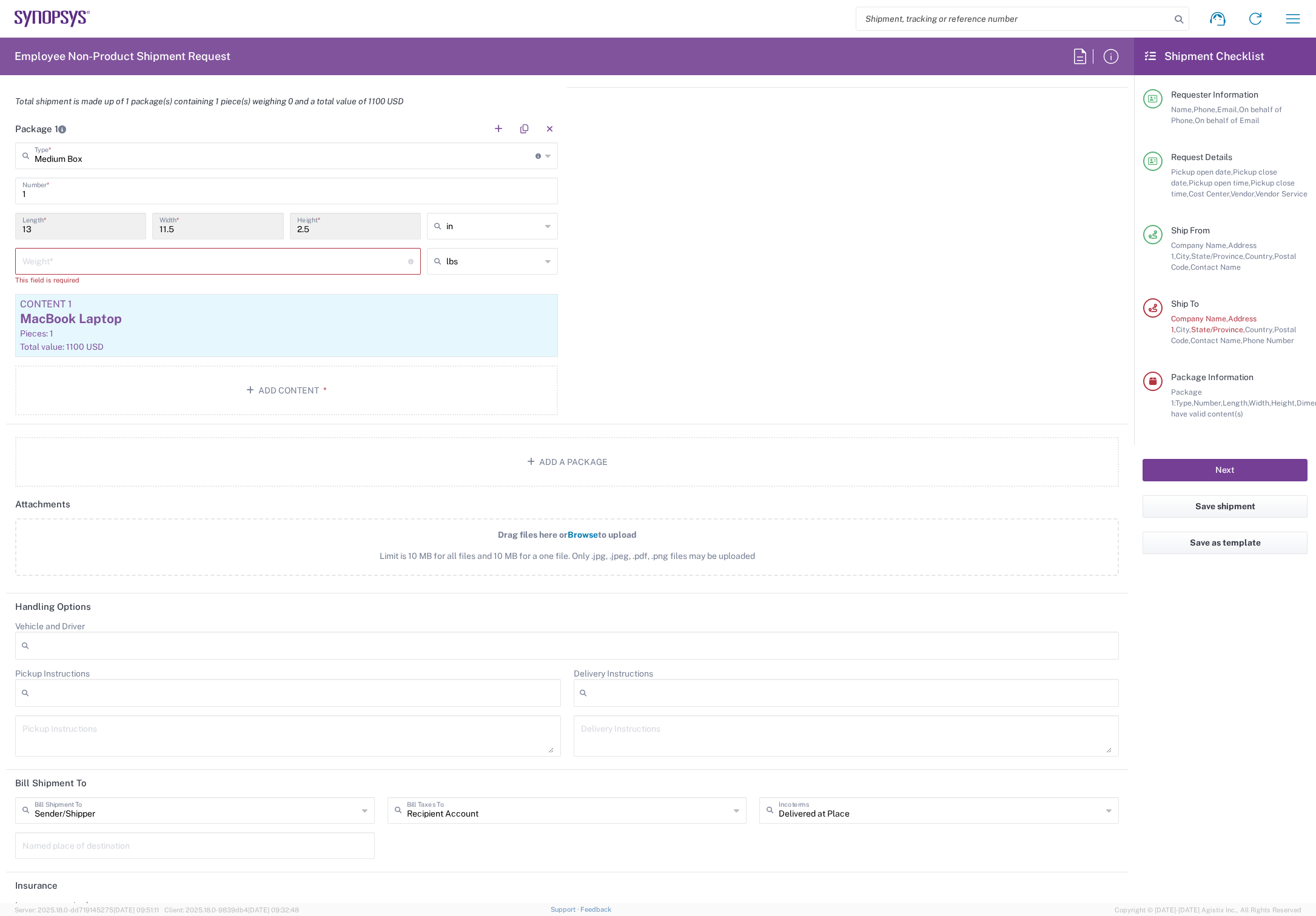
scroll to position [1190, 0]
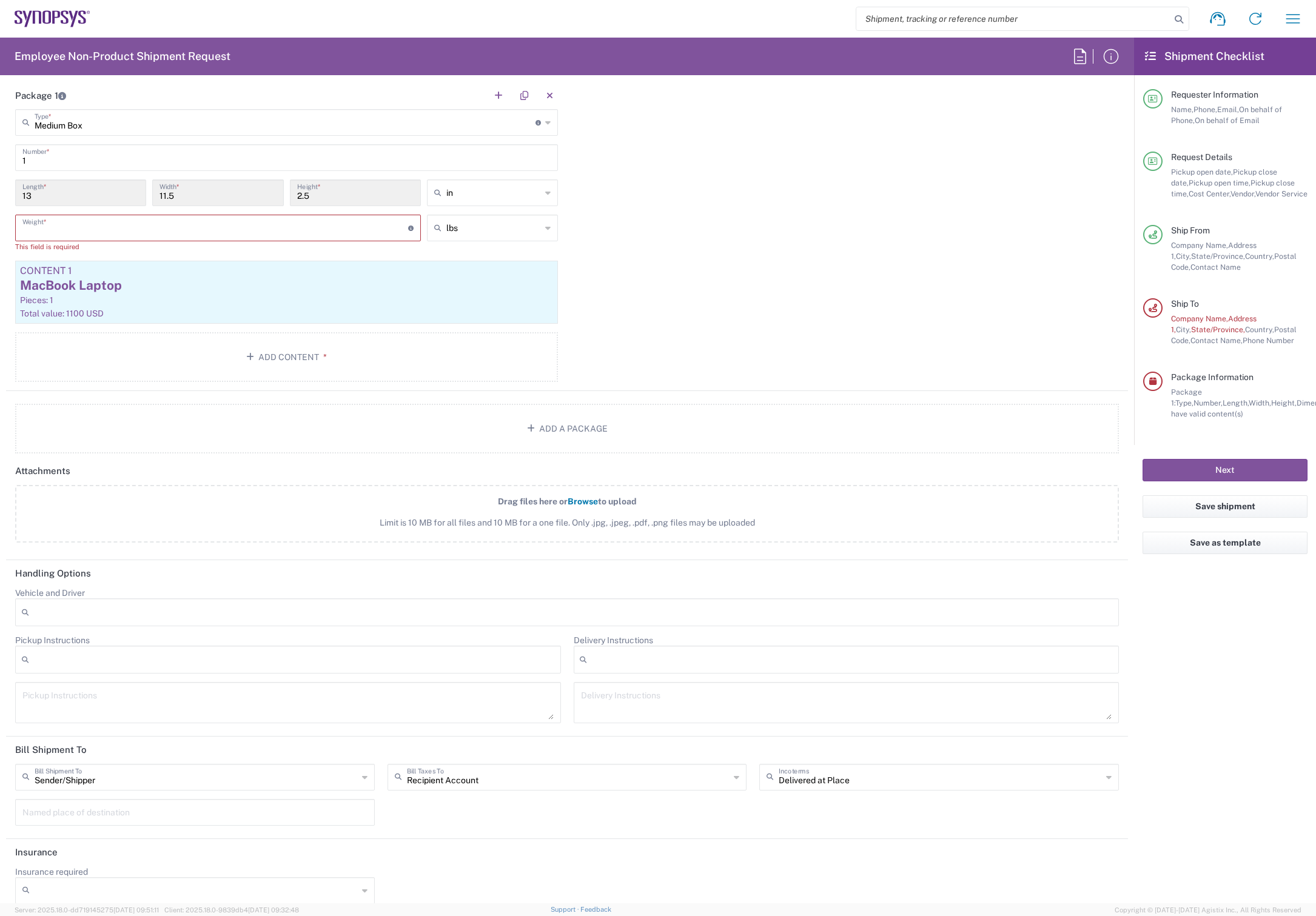
click at [312, 229] on input "number" at bounding box center [215, 227] width 386 height 21
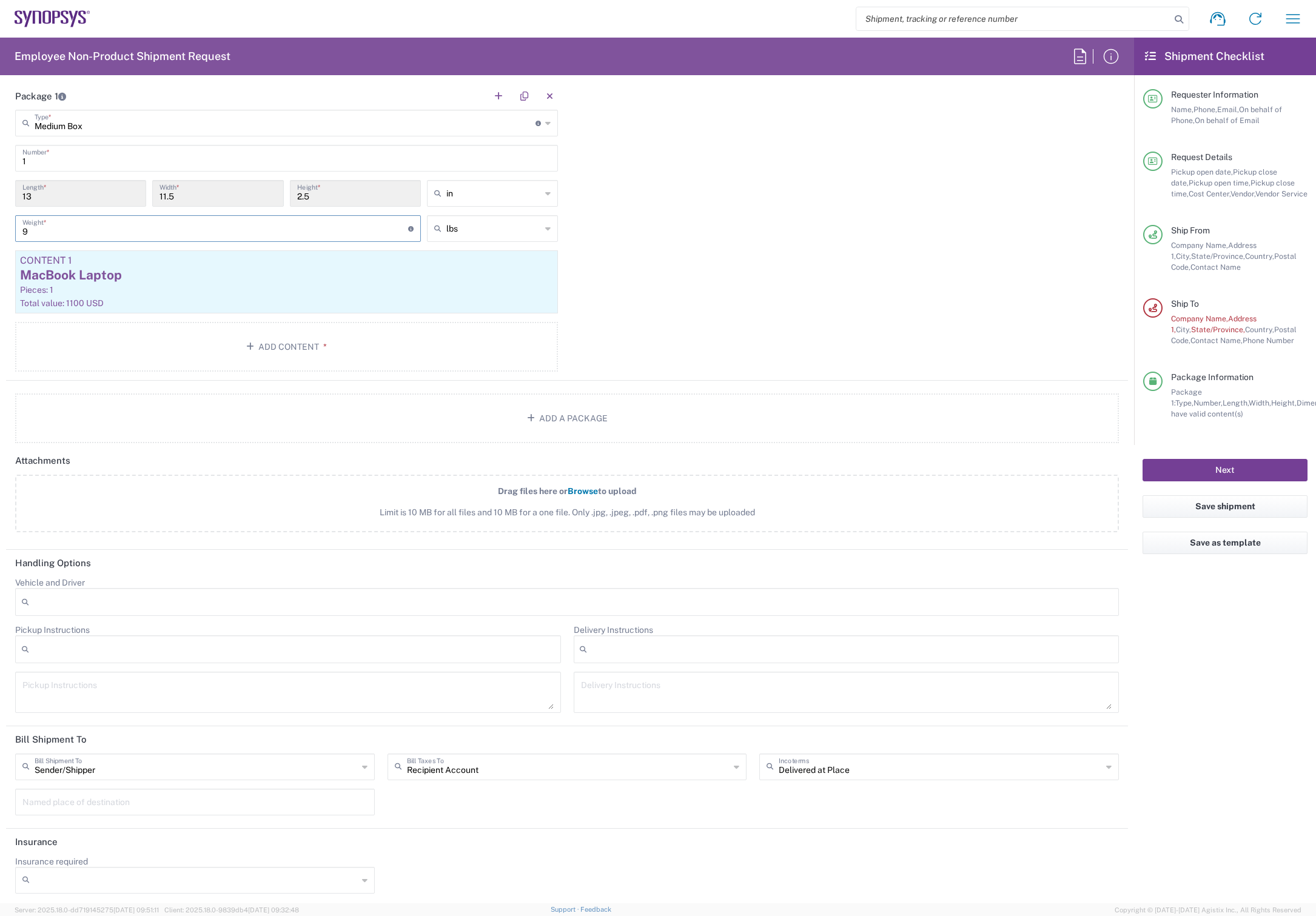
type input "9"
click at [1252, 467] on button "Next" at bounding box center [1225, 470] width 165 height 22
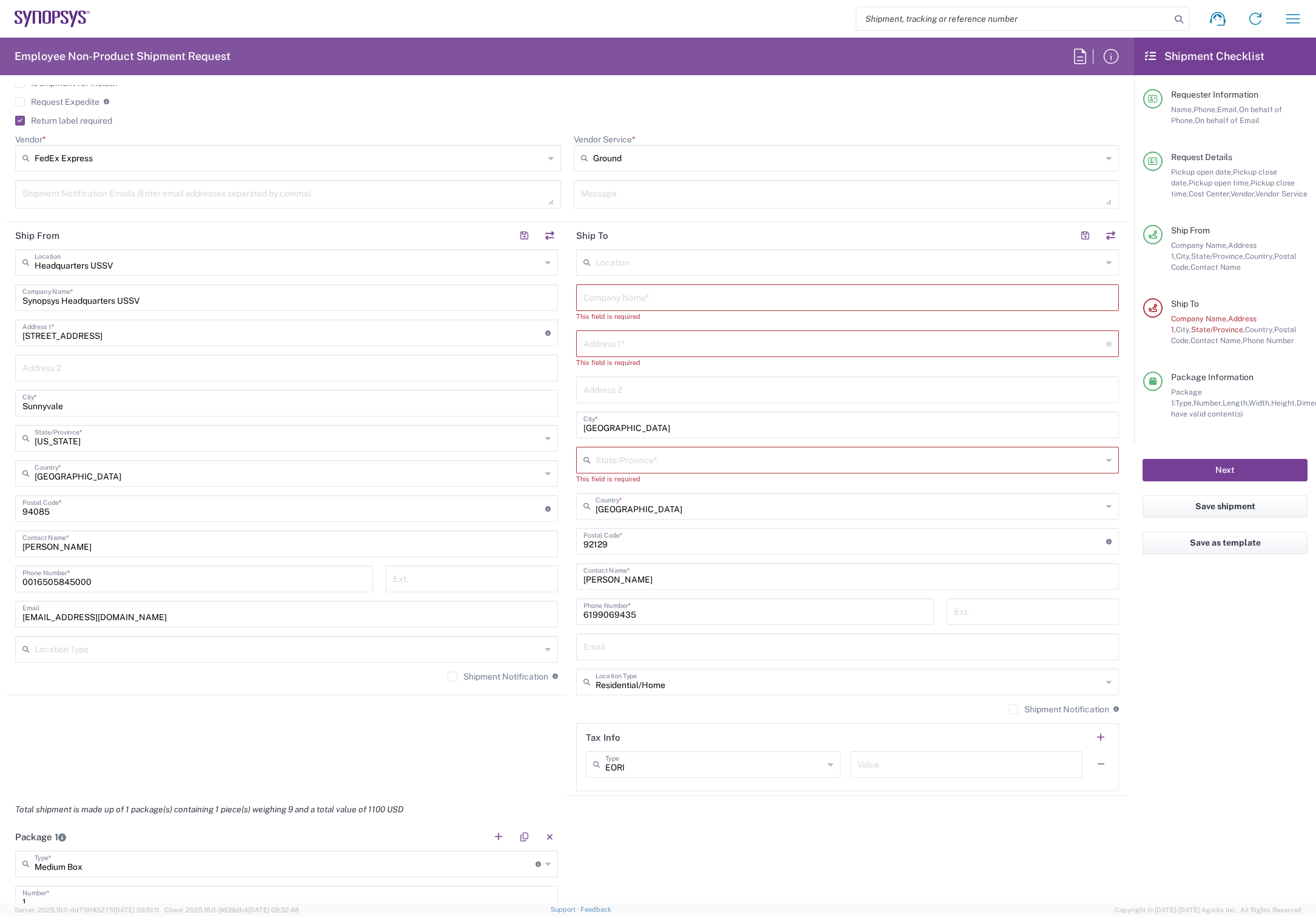
scroll to position [381, 0]
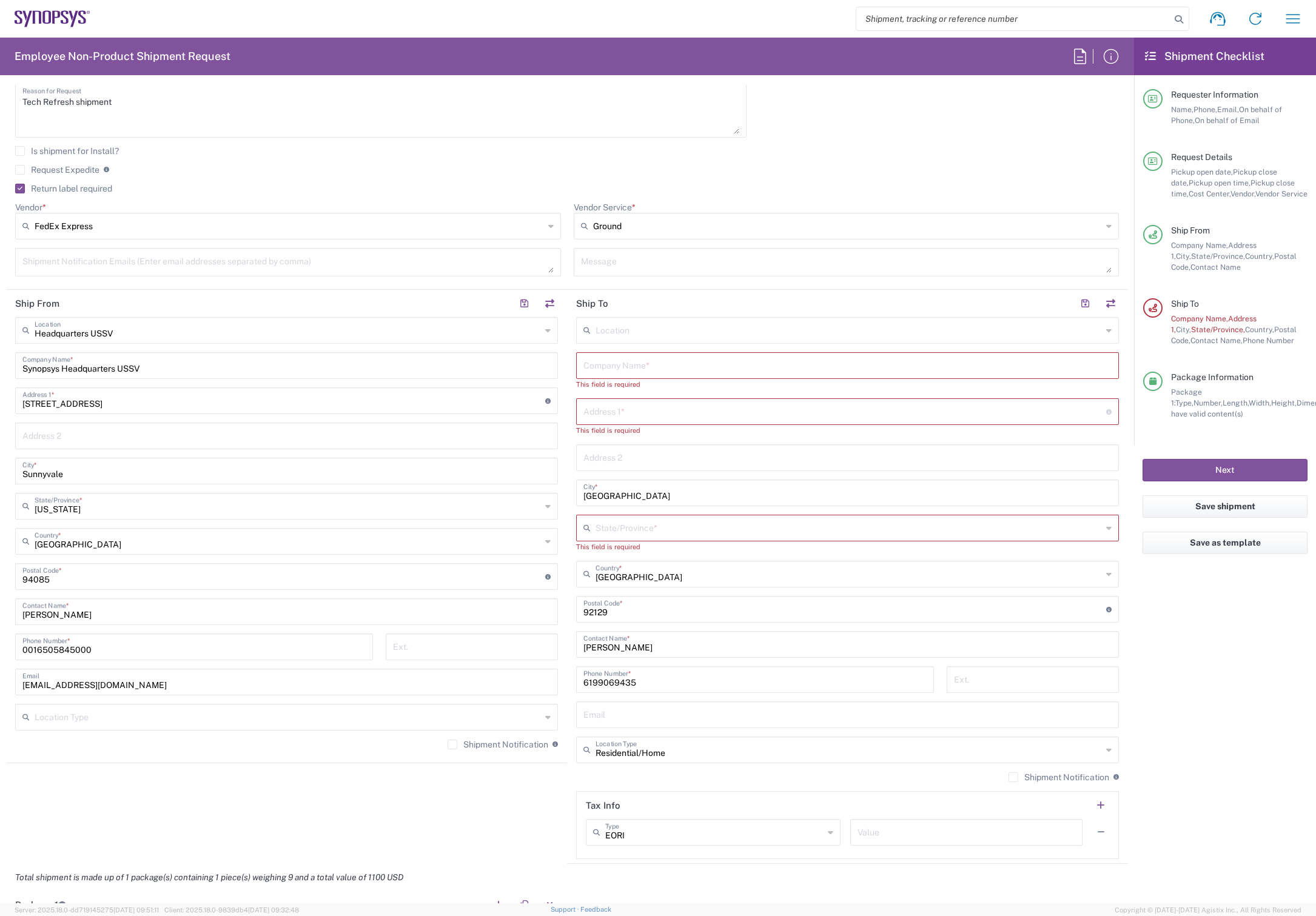
click at [664, 367] on input "text" at bounding box center [848, 365] width 528 height 21
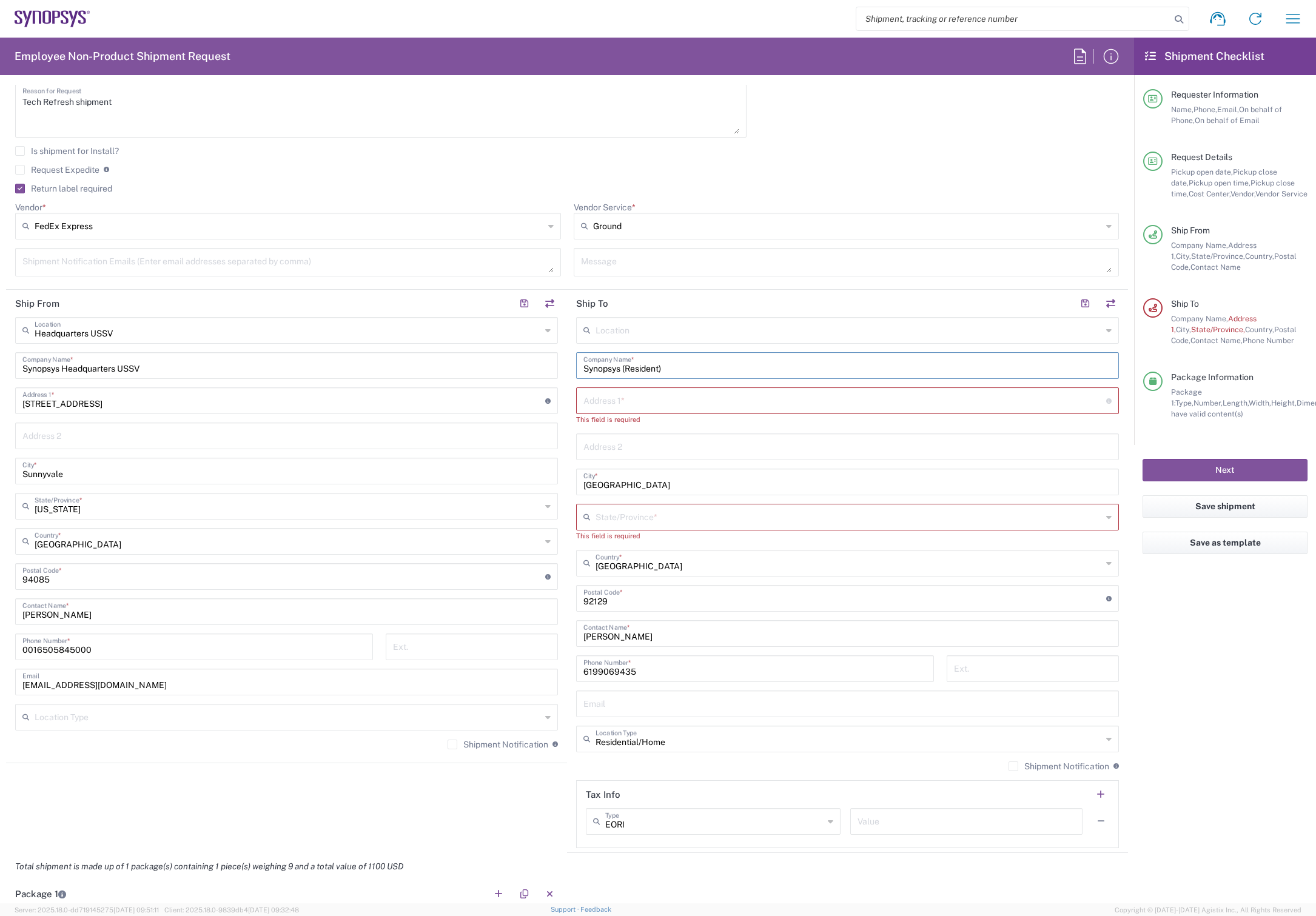
type input "Synopsys (Resident)"
drag, startPoint x: 651, startPoint y: 441, endPoint x: 653, endPoint y: 435, distance: 6.3
click at [651, 441] on input "text" at bounding box center [848, 446] width 528 height 21
click at [658, 420] on div "This field is required" at bounding box center [848, 419] width 543 height 11
click at [661, 407] on input "text" at bounding box center [844, 400] width 523 height 21
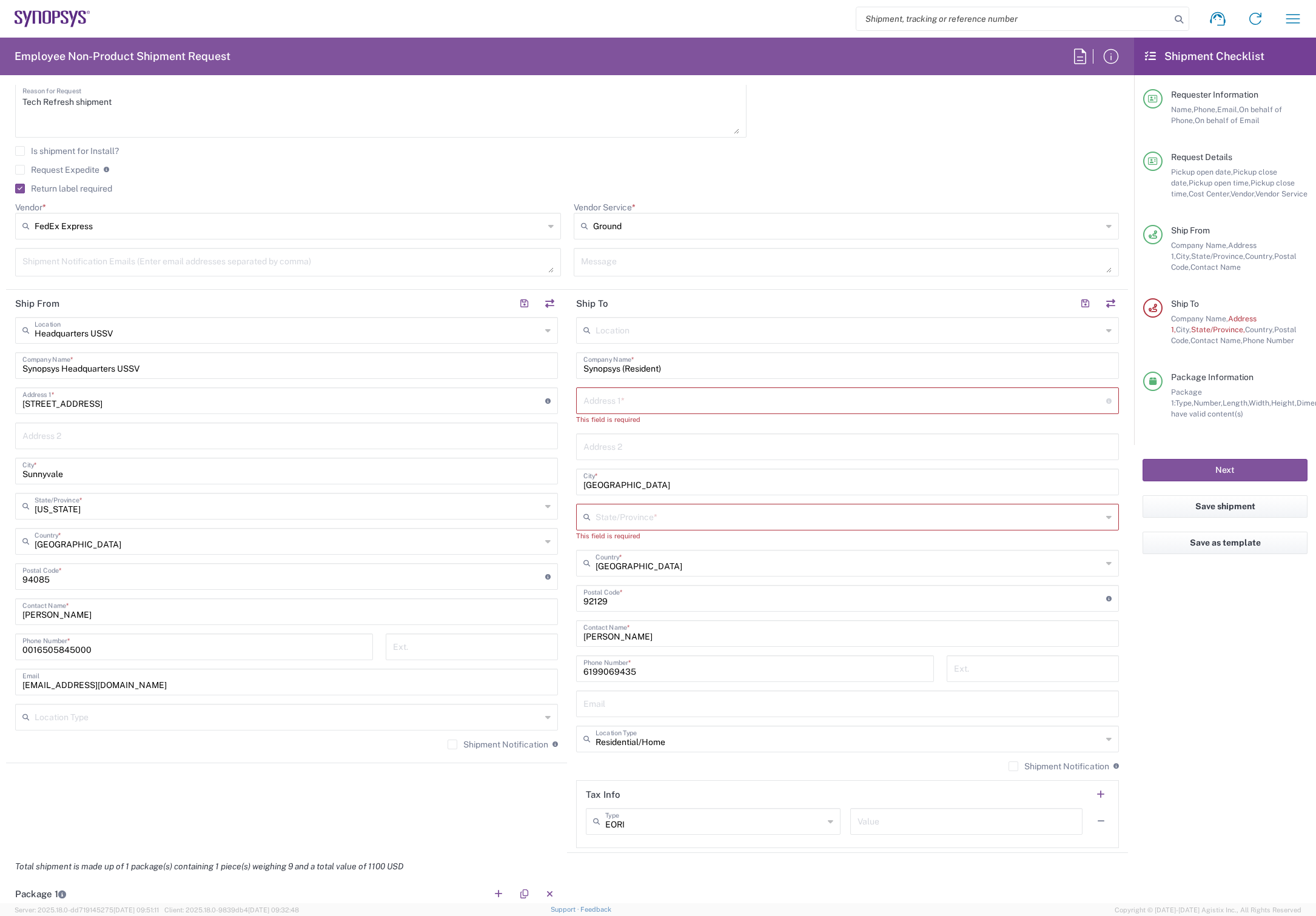
click at [851, 431] on div "Location Aachen DE04 Agrate Brianza IT01 Aschheim DE02 Atlanta US60 Austin US26…" at bounding box center [848, 583] width 543 height 531
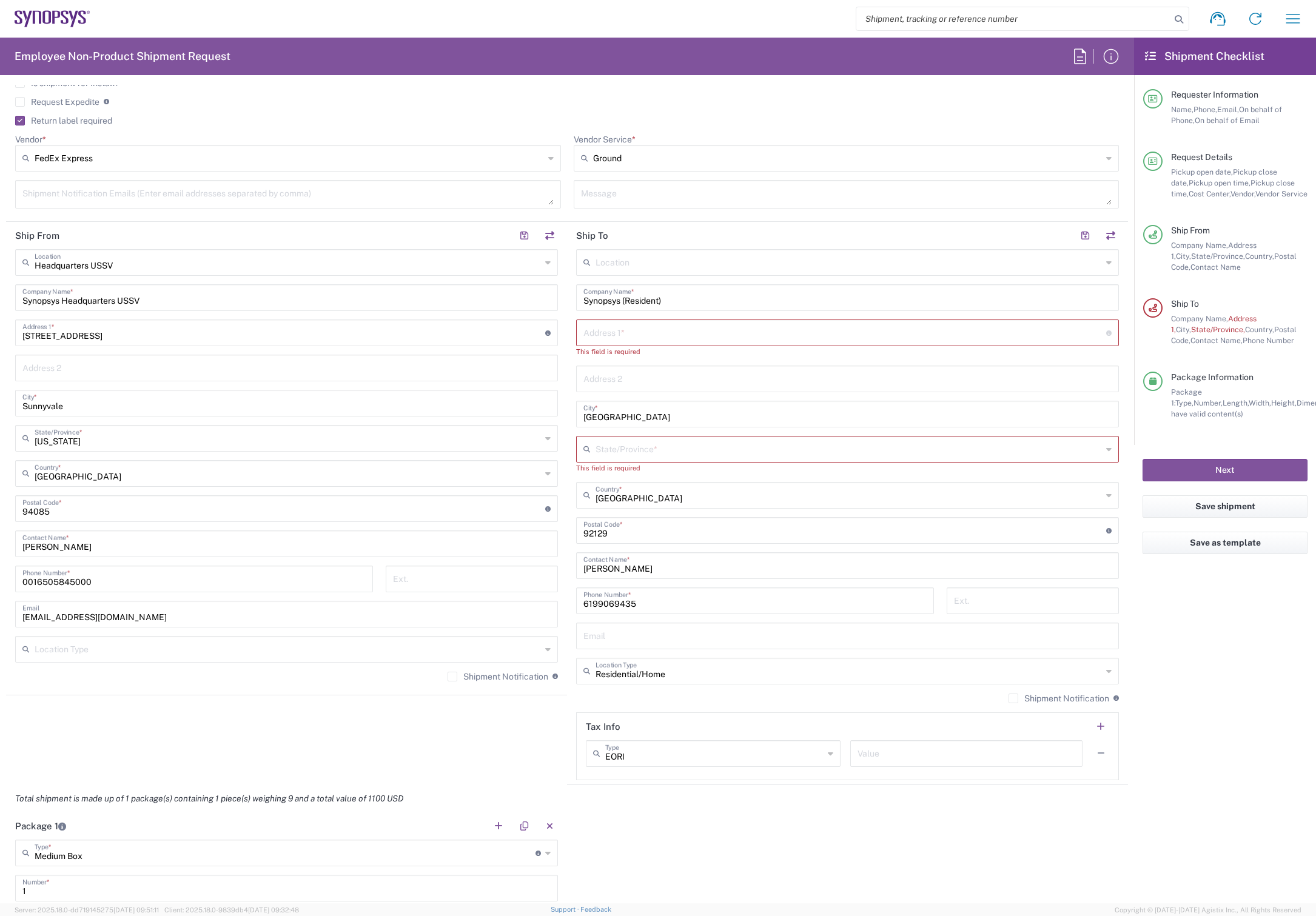
click at [649, 449] on input "text" at bounding box center [849, 448] width 507 height 21
click at [598, 496] on span "[US_STATE]" at bounding box center [840, 495] width 535 height 19
type input "[US_STATE]"
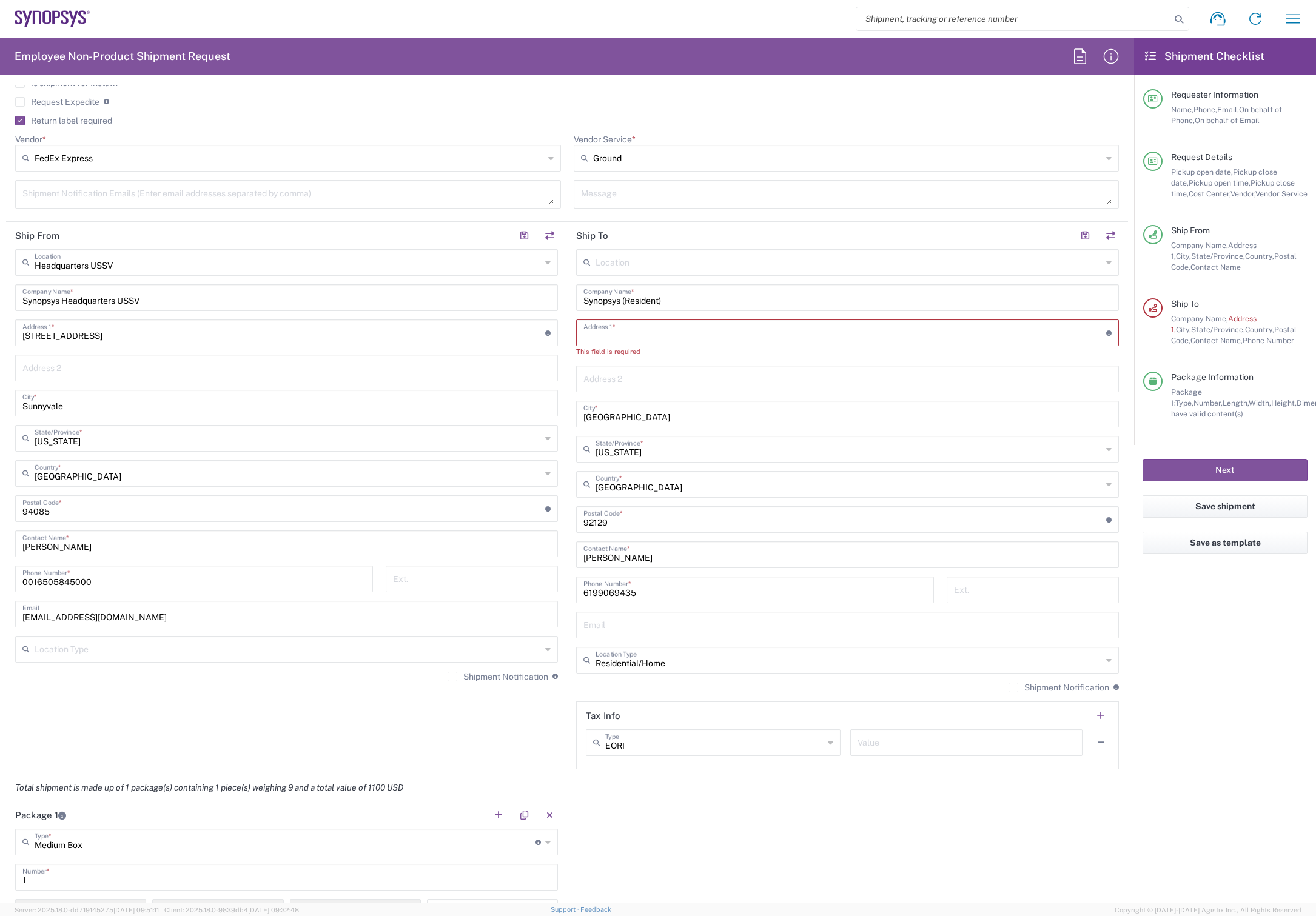
click at [704, 326] on input "text" at bounding box center [844, 332] width 523 height 21
paste input "12615 Elizabeth Way"
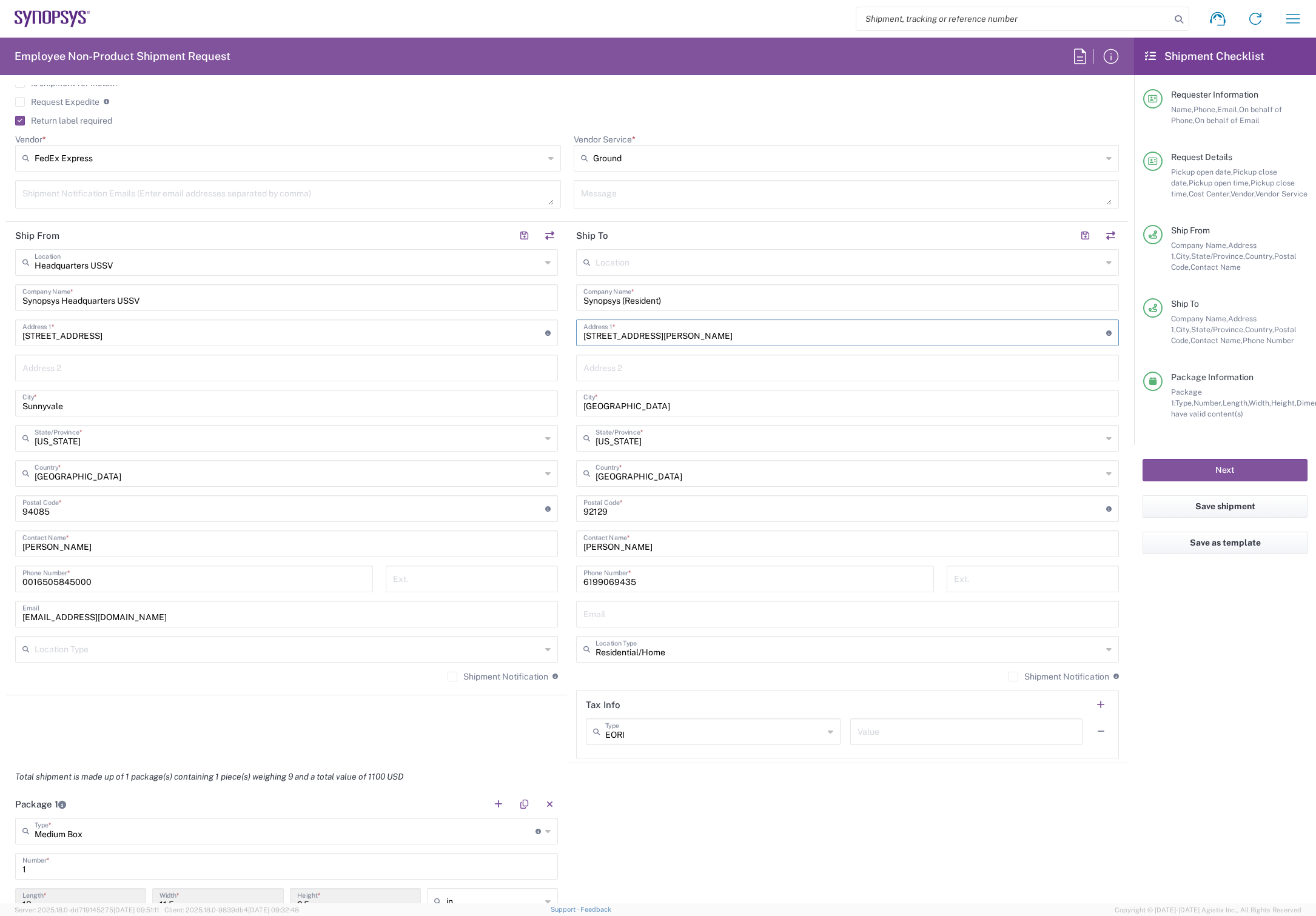
type input "12615 Elizabeth Way"
click at [655, 300] on input "Synopsys (Resident)" at bounding box center [848, 297] width 528 height 21
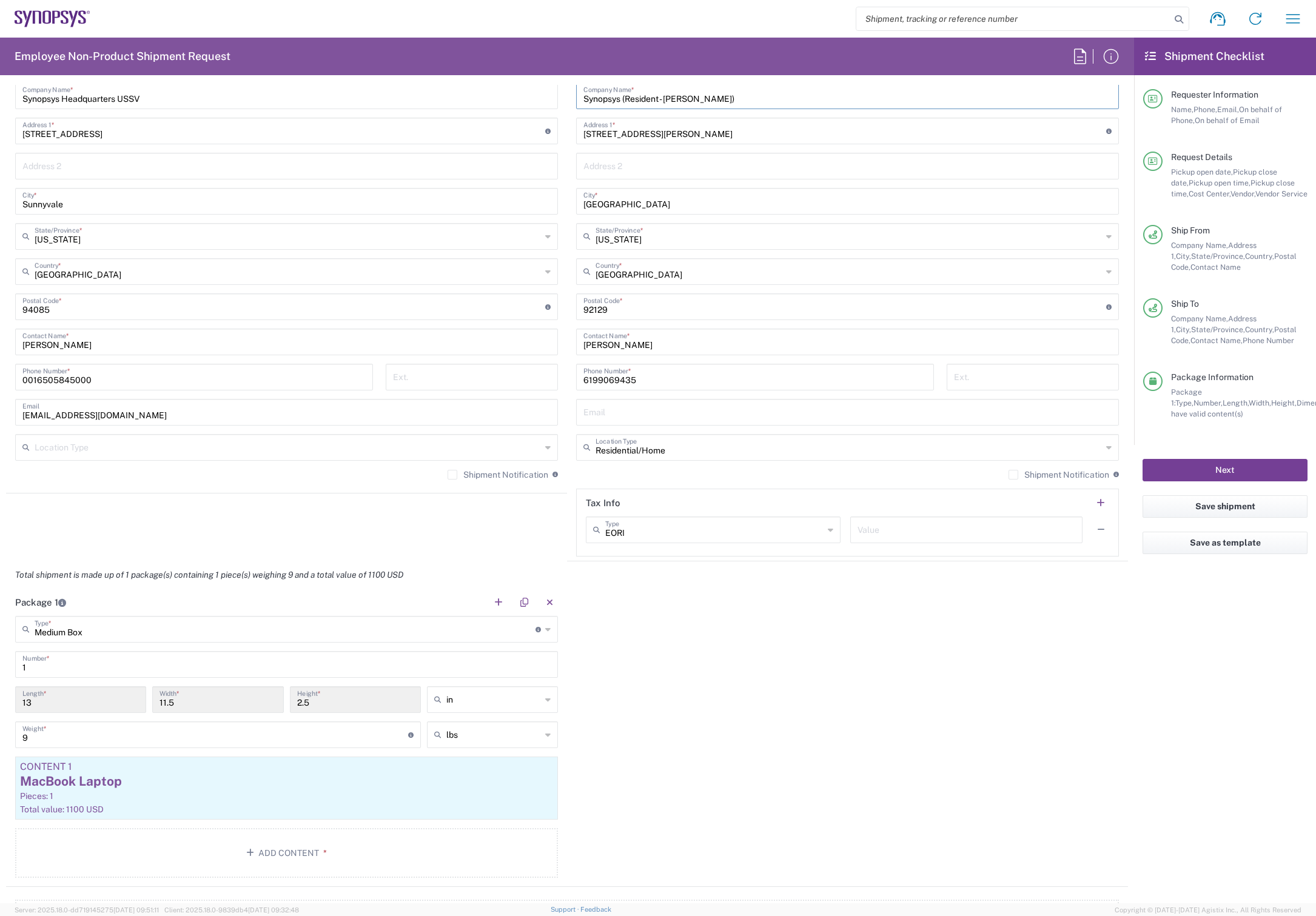
type input "Synopsys (Resident - Hiroshi Nonoshita)"
click at [1285, 468] on button "Next" at bounding box center [1225, 470] width 165 height 22
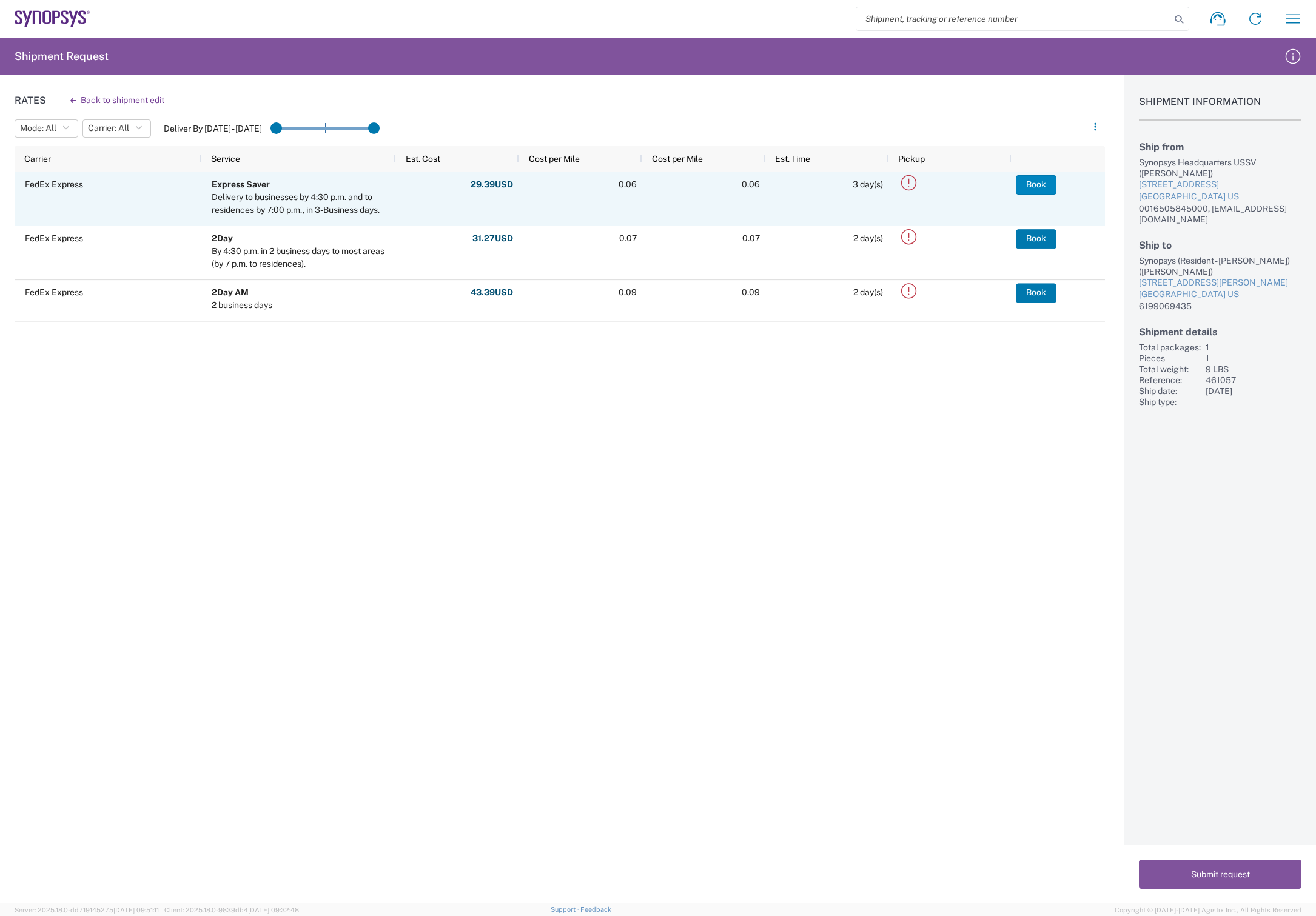
click at [1054, 187] on button "Book" at bounding box center [1036, 185] width 41 height 19
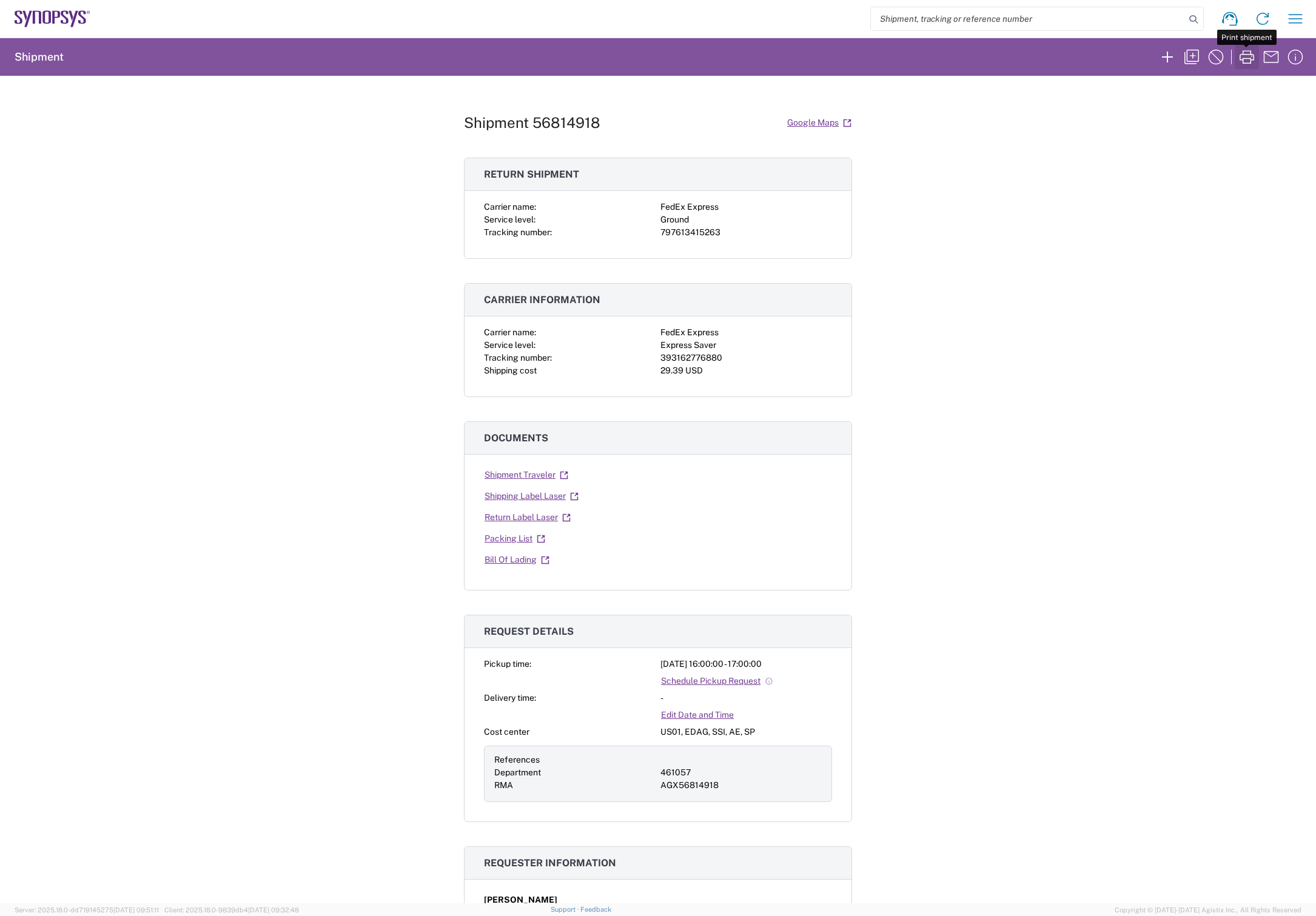
click at [1249, 57] on icon "button" at bounding box center [1247, 57] width 19 height 19
click at [505, 518] on link "Return Label Laser" at bounding box center [528, 518] width 87 height 21
click at [1082, 492] on div "Shipment 56814918 Google Maps Return shipment Carrier name: FedEx Express Servi…" at bounding box center [658, 489] width 1316 height 827
